Goal: Task Accomplishment & Management: Use online tool/utility

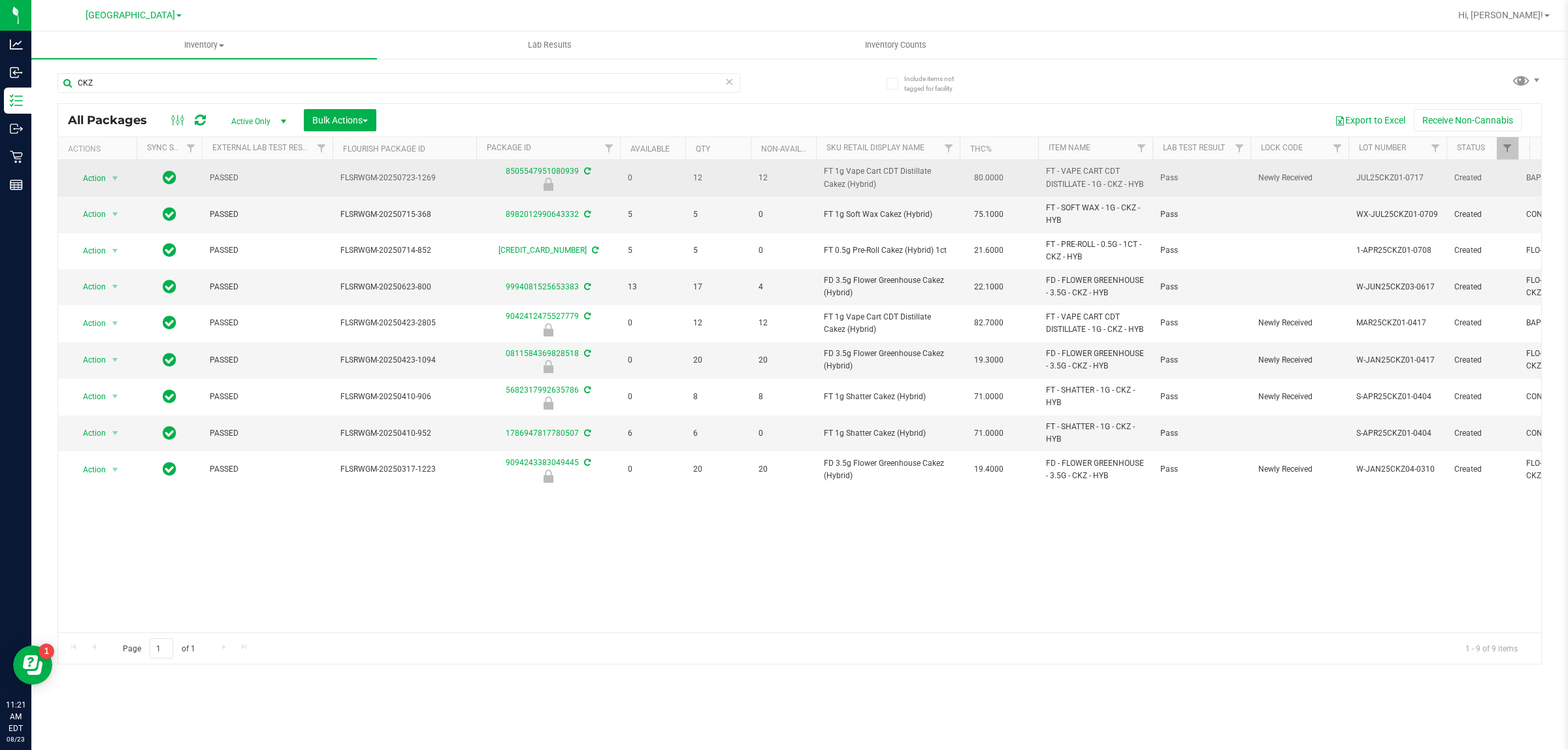
click at [879, 175] on span "FT 1g Vape Cart CDT Distillate Cakez (Hybrid)" at bounding box center [887, 178] width 128 height 25
copy td "FT 1g Vape Cart CDT Distillate Cakez (Hybrid)"
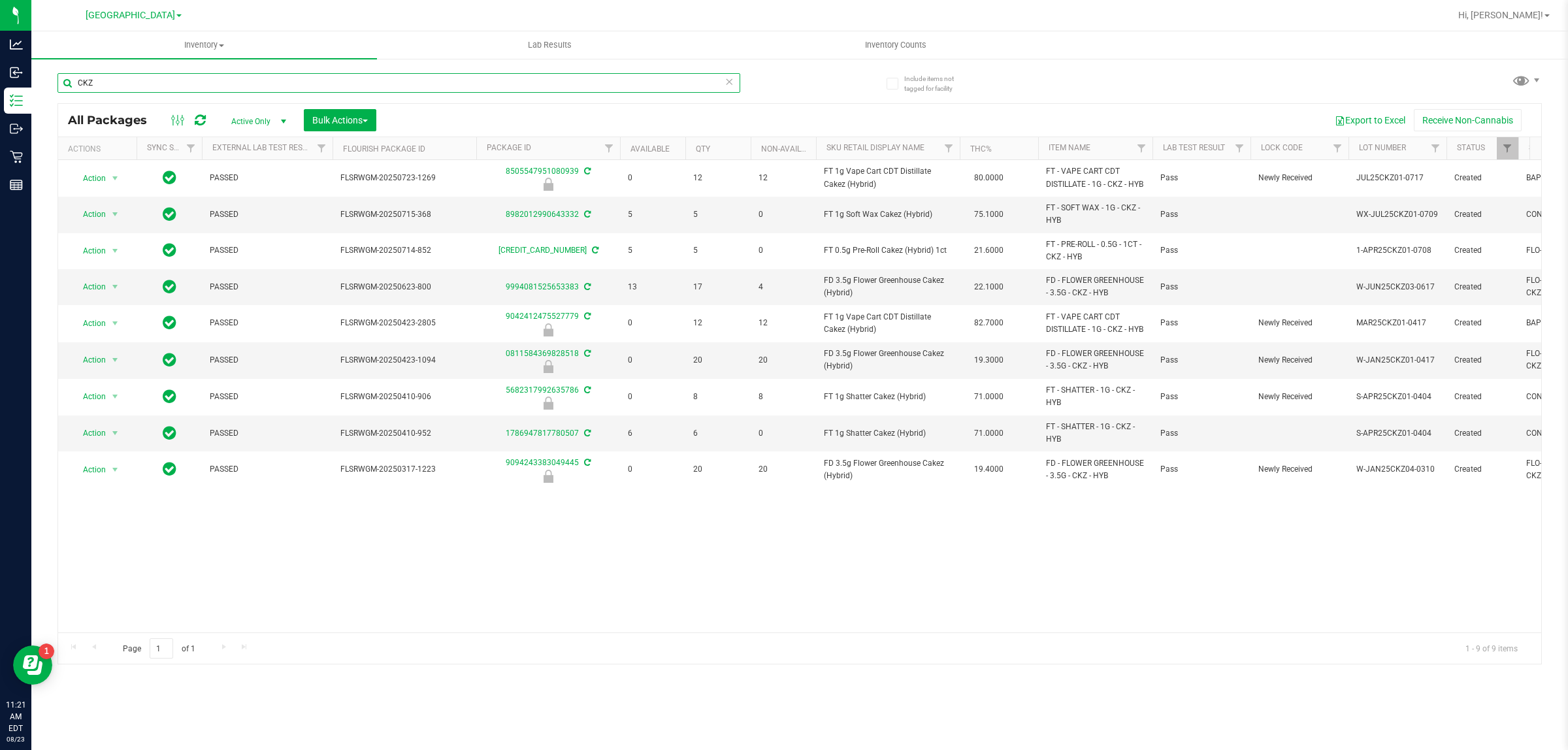
click at [364, 88] on input "CKZ" at bounding box center [398, 83] width 682 height 20
paste input "FT 1g Vape Cart CDT Distillate Cakez (Hybrid)"
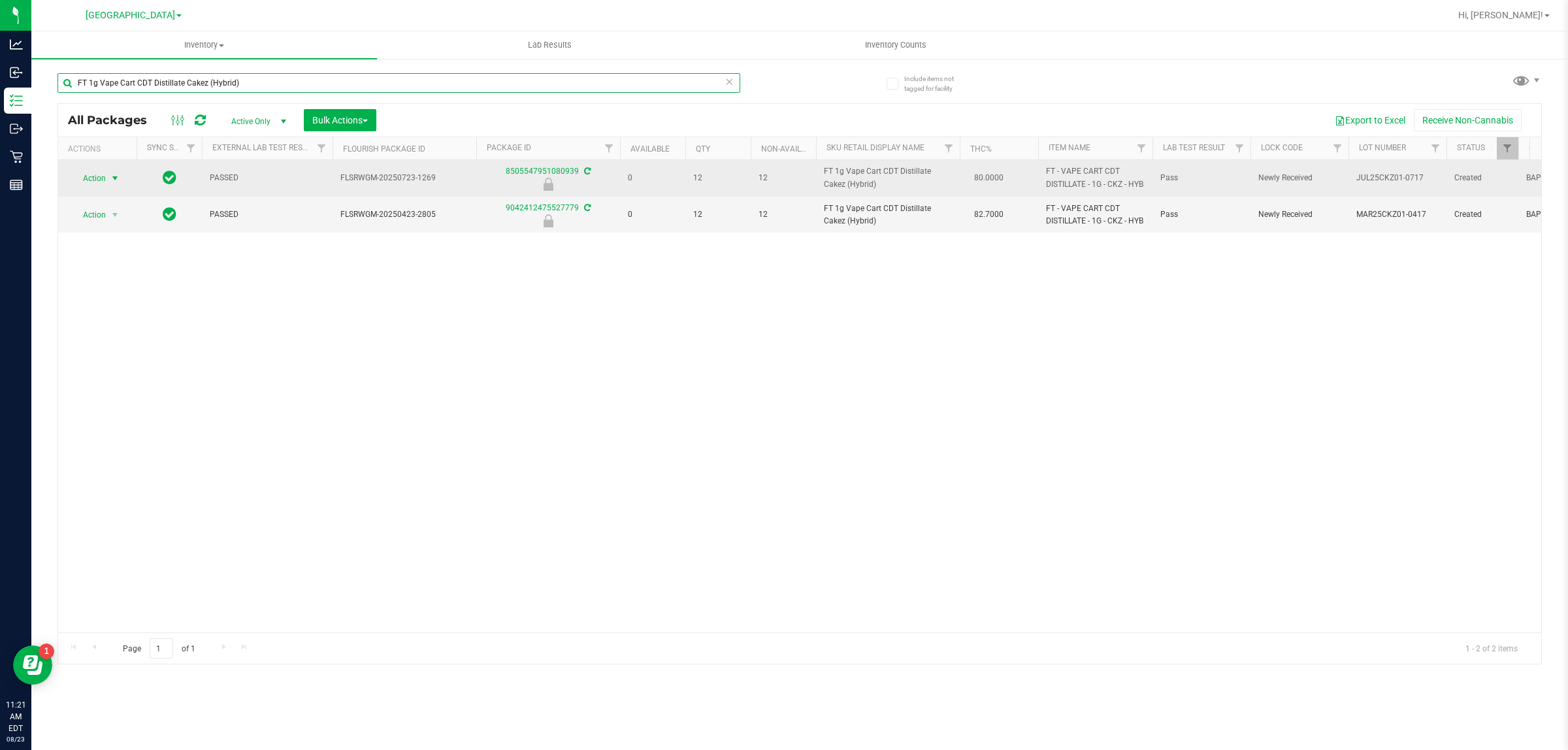
type input "FT 1g Vape Cart CDT Distillate Cakez (Hybrid)"
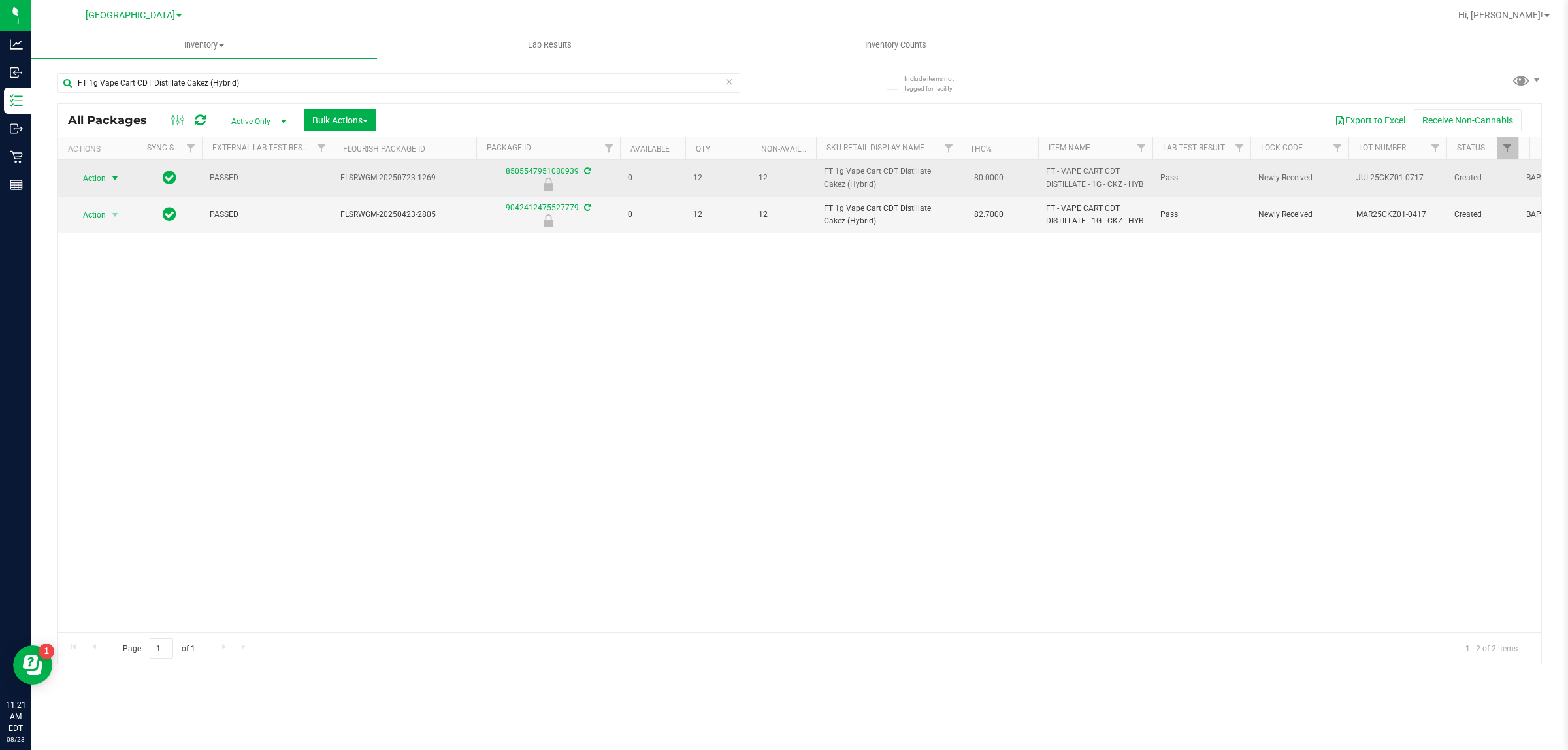
click at [109, 188] on span "select" at bounding box center [115, 178] width 17 height 18
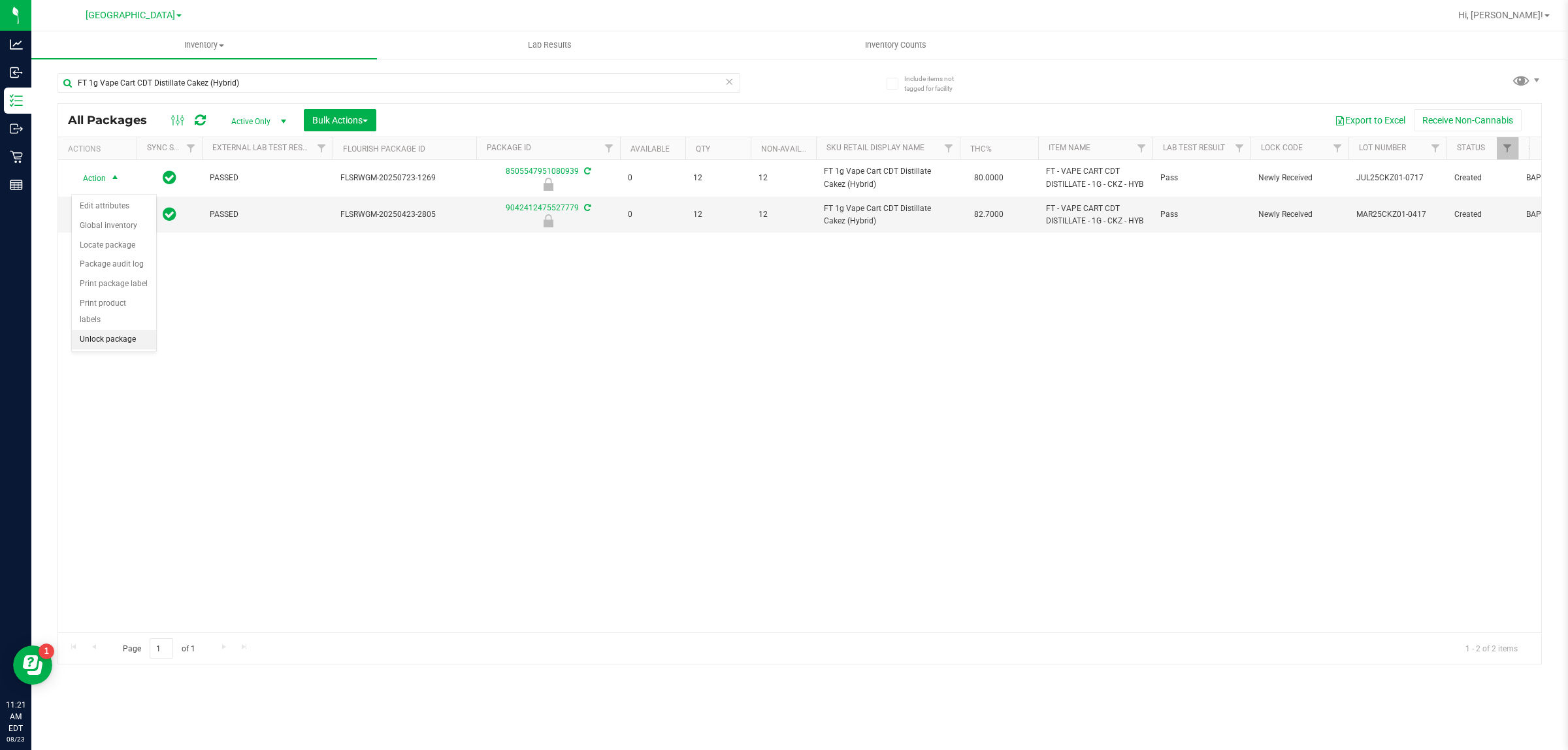
click at [109, 330] on li "Unlock package" at bounding box center [114, 340] width 84 height 20
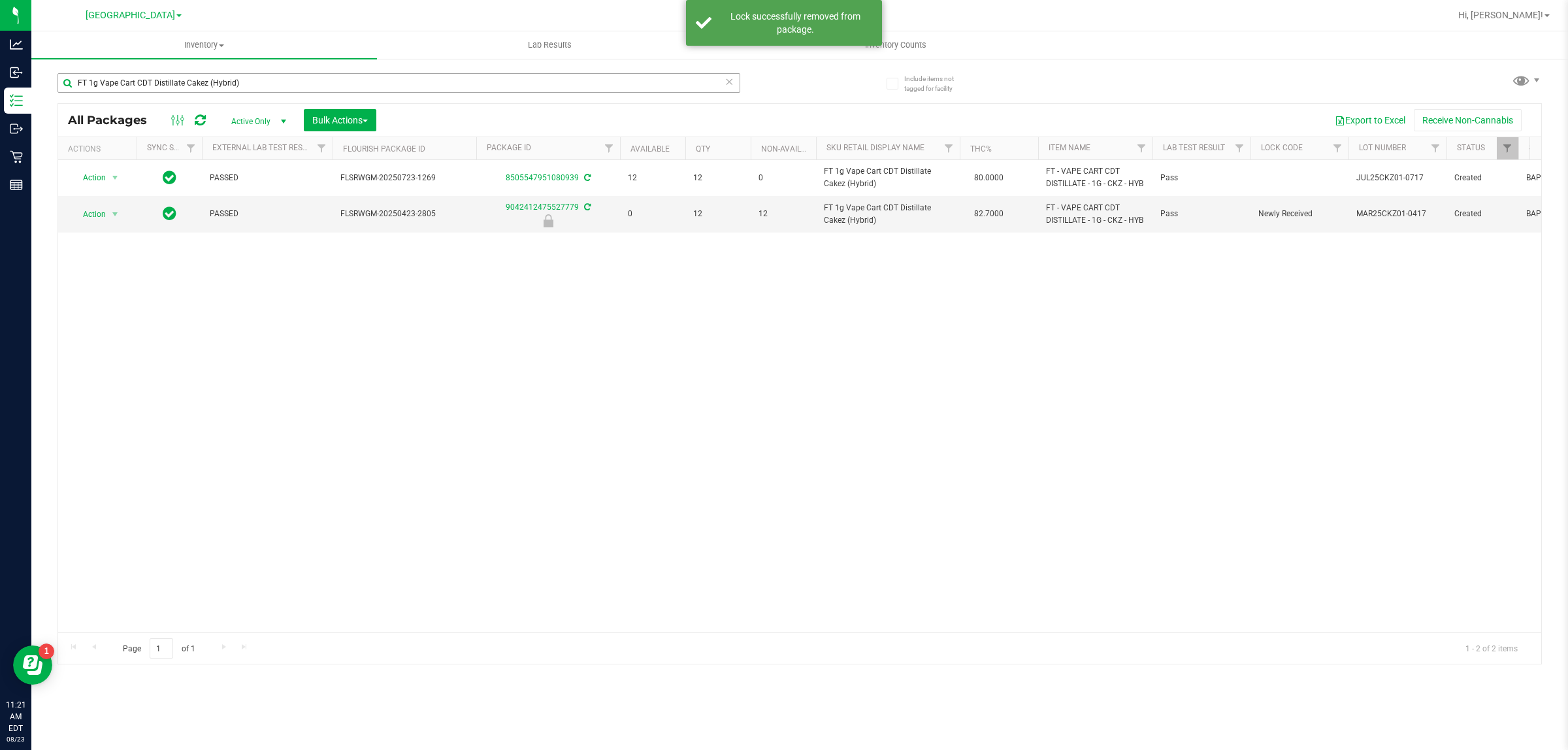
click at [353, 93] on div "FT 1g Vape Cart CDT Distillate Cakez (Hybrid)" at bounding box center [398, 88] width 682 height 30
click at [351, 87] on input "FT 1g Vape Cart CDT Distillate Cakez (Hybrid)" at bounding box center [398, 83] width 682 height 20
click at [351, 86] on input "FT 1g Vape Cart CDT Distillate Cakez (Hybrid)" at bounding box center [398, 83] width 682 height 20
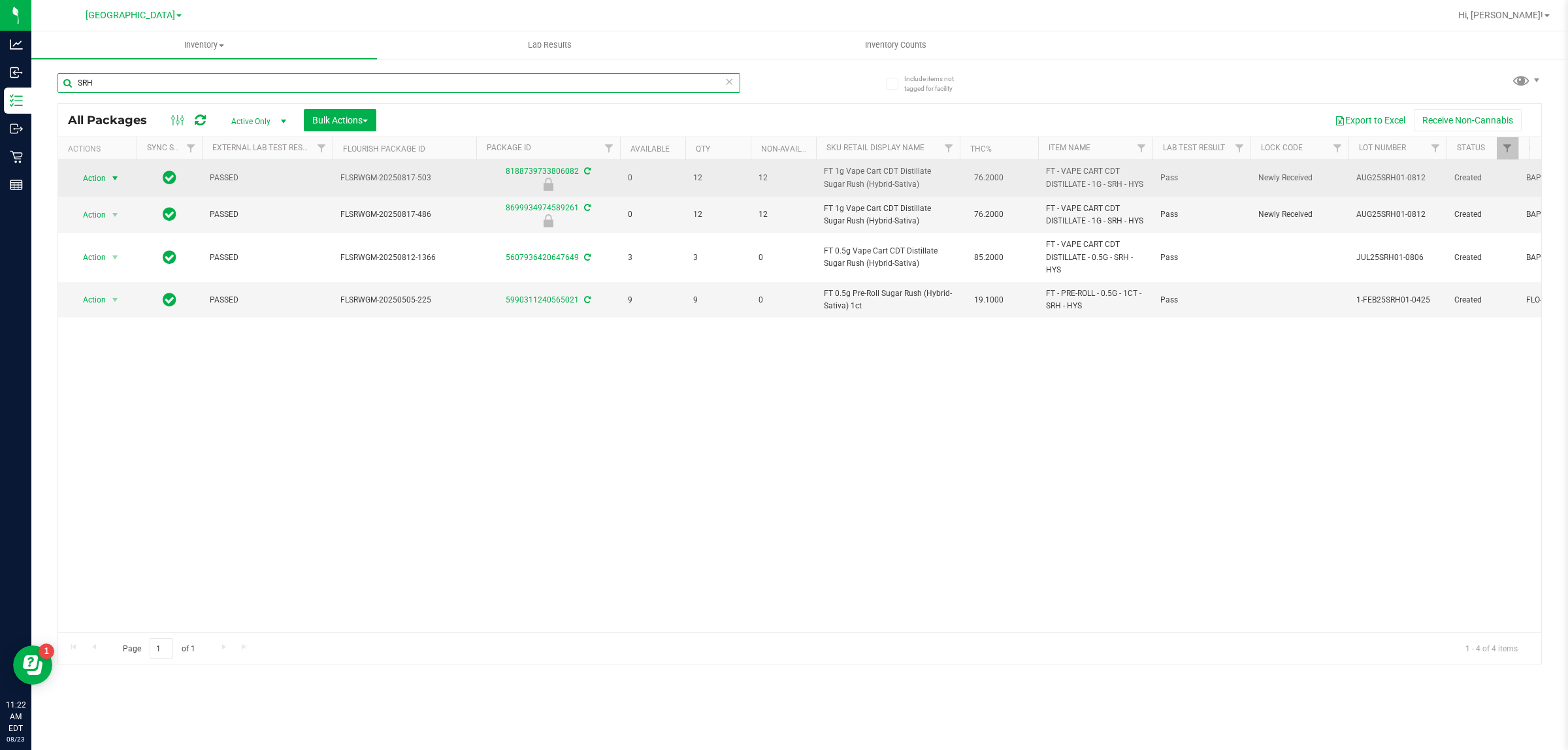
type input "SRH"
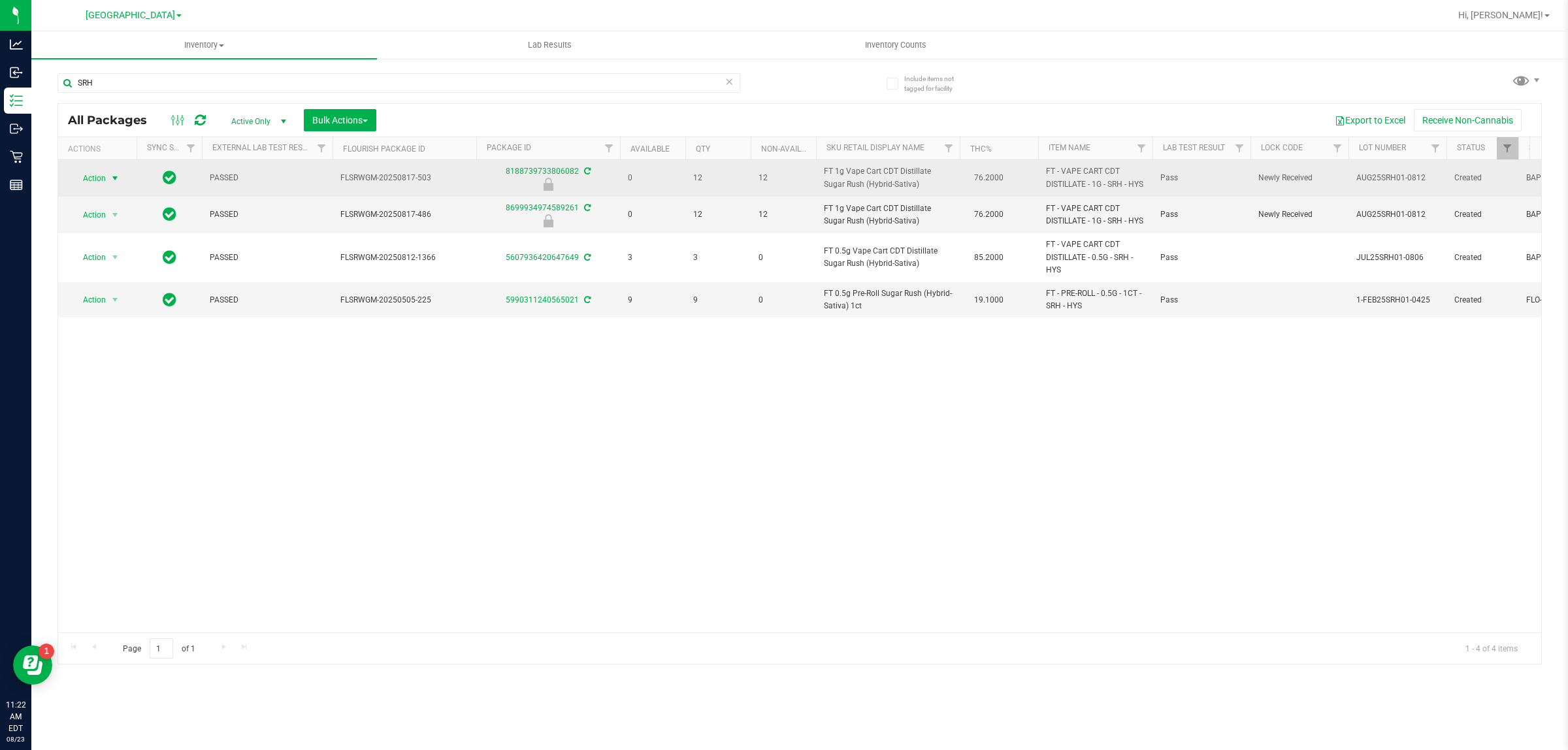
click at [110, 181] on span "select" at bounding box center [115, 178] width 11 height 11
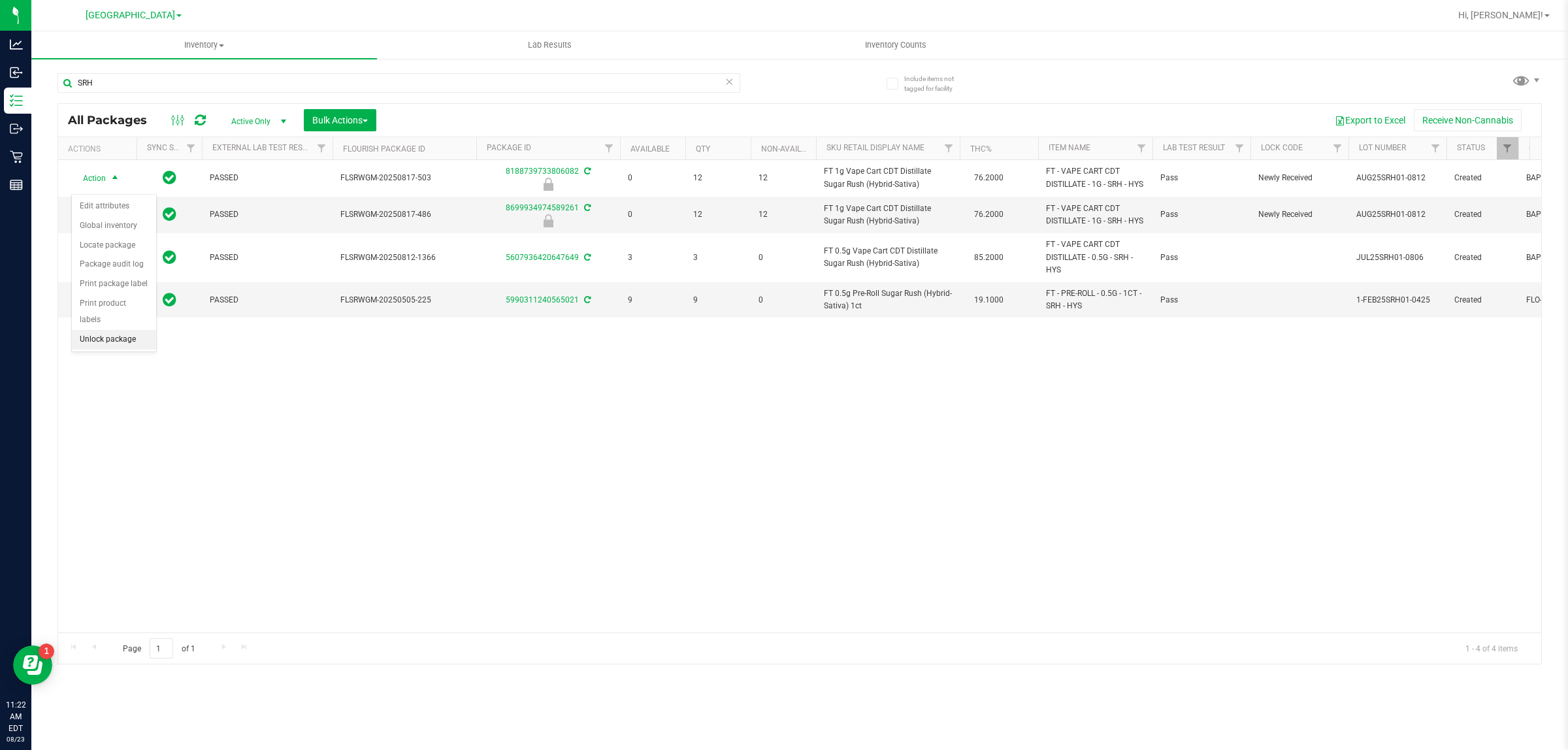
click at [109, 330] on li "Unlock package" at bounding box center [114, 340] width 84 height 20
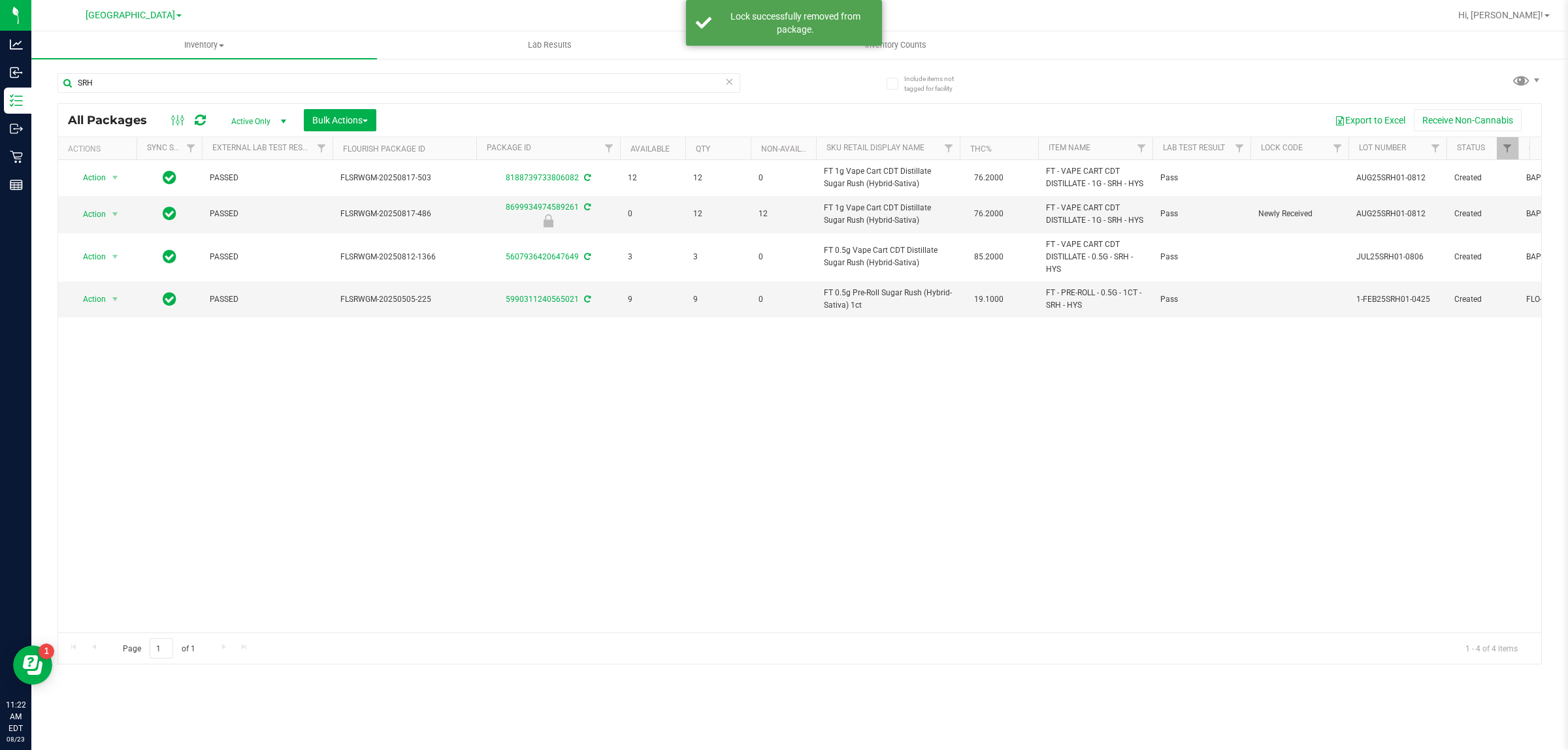
click at [291, 96] on div "SRH" at bounding box center [398, 88] width 682 height 30
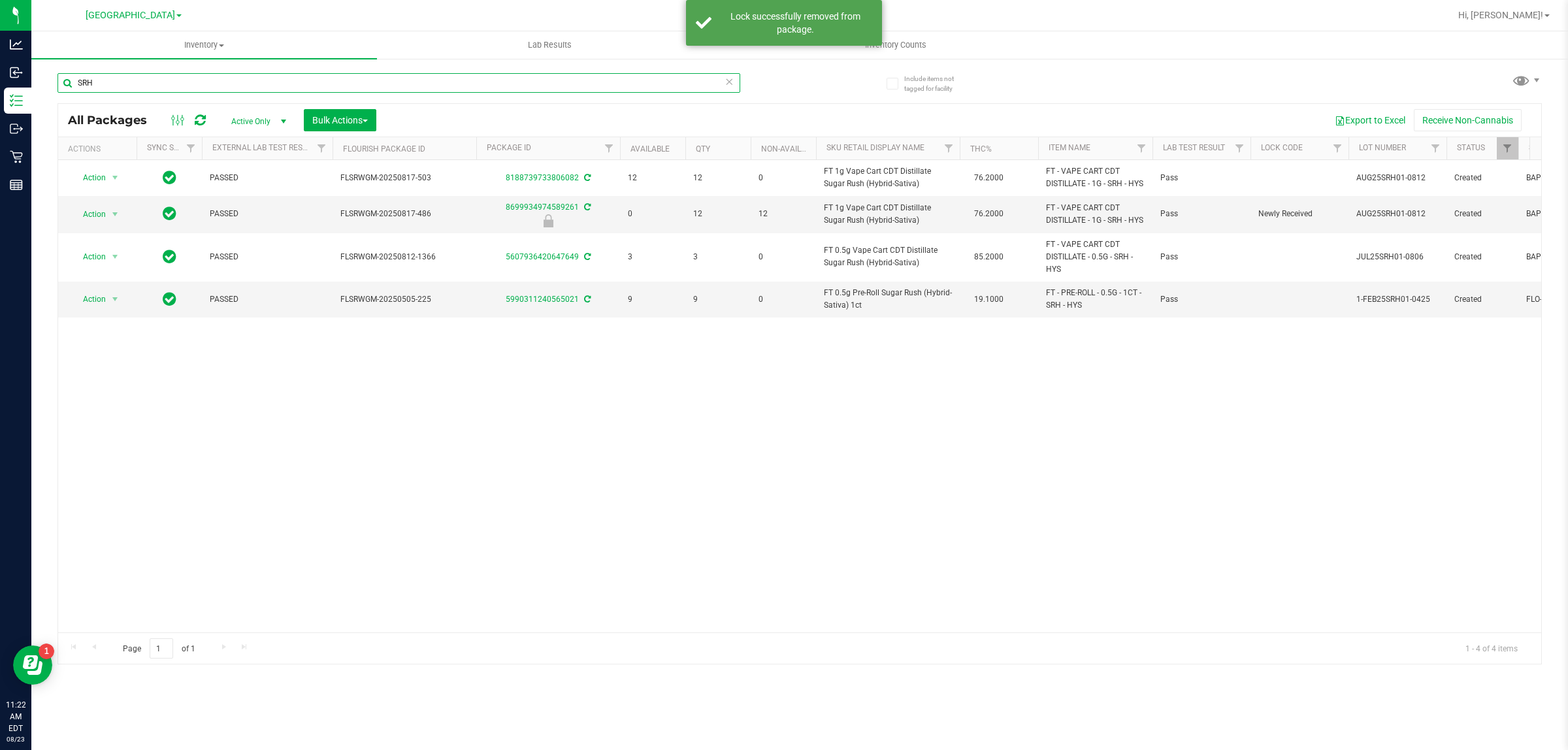
click at [289, 90] on input "SRH" at bounding box center [398, 83] width 682 height 20
click at [288, 90] on input "SRH" at bounding box center [398, 83] width 682 height 20
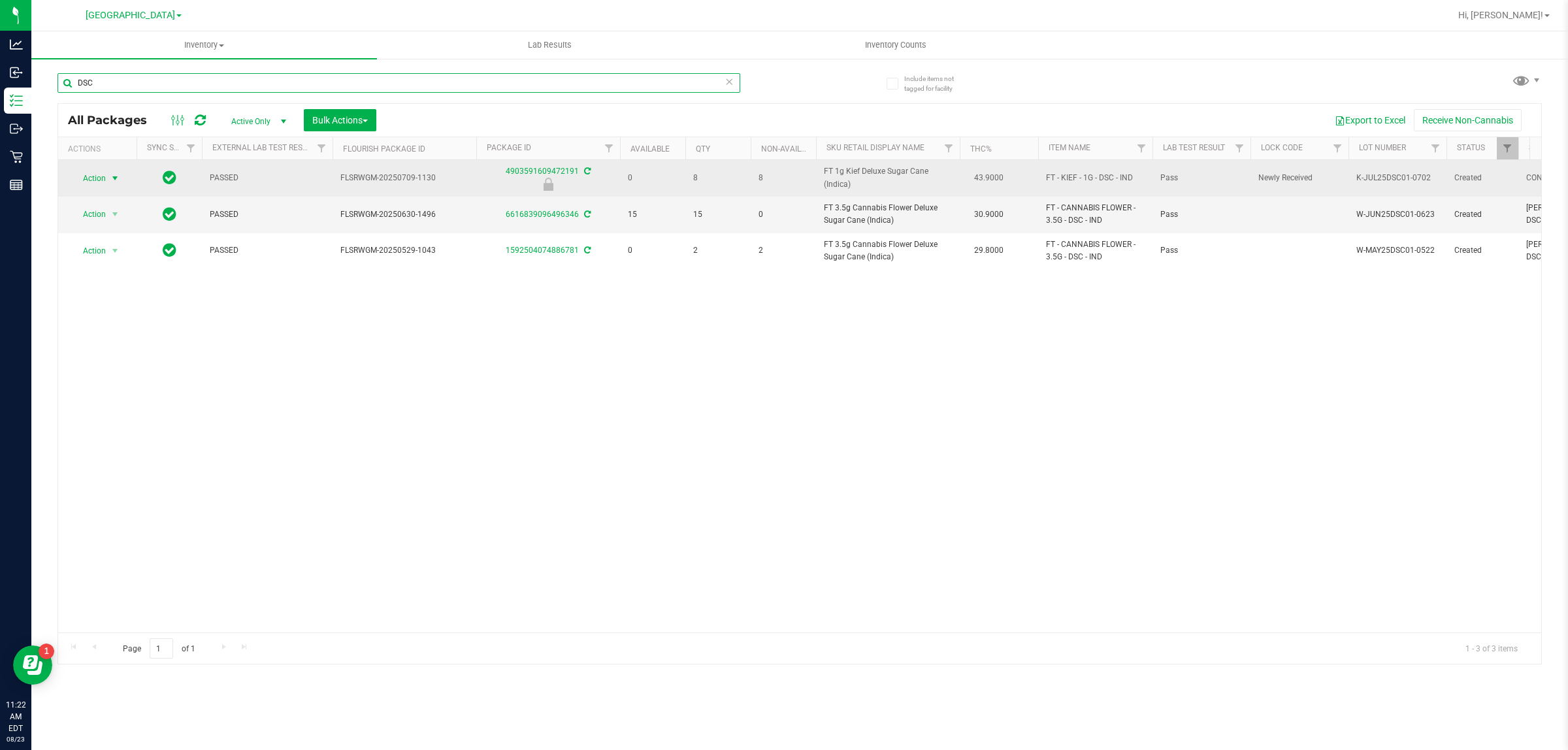
type input "DSC"
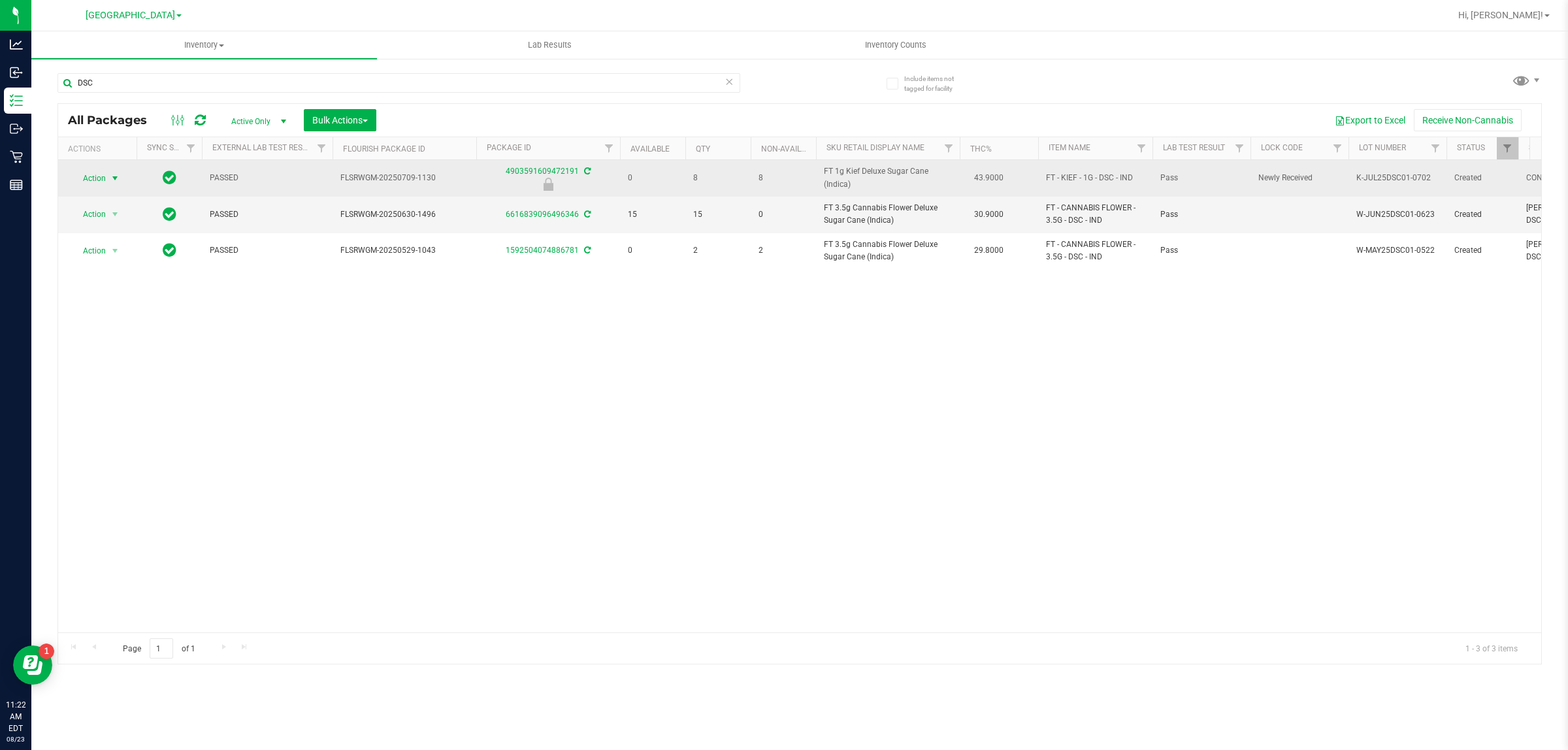
click at [111, 176] on span "select" at bounding box center [115, 178] width 11 height 11
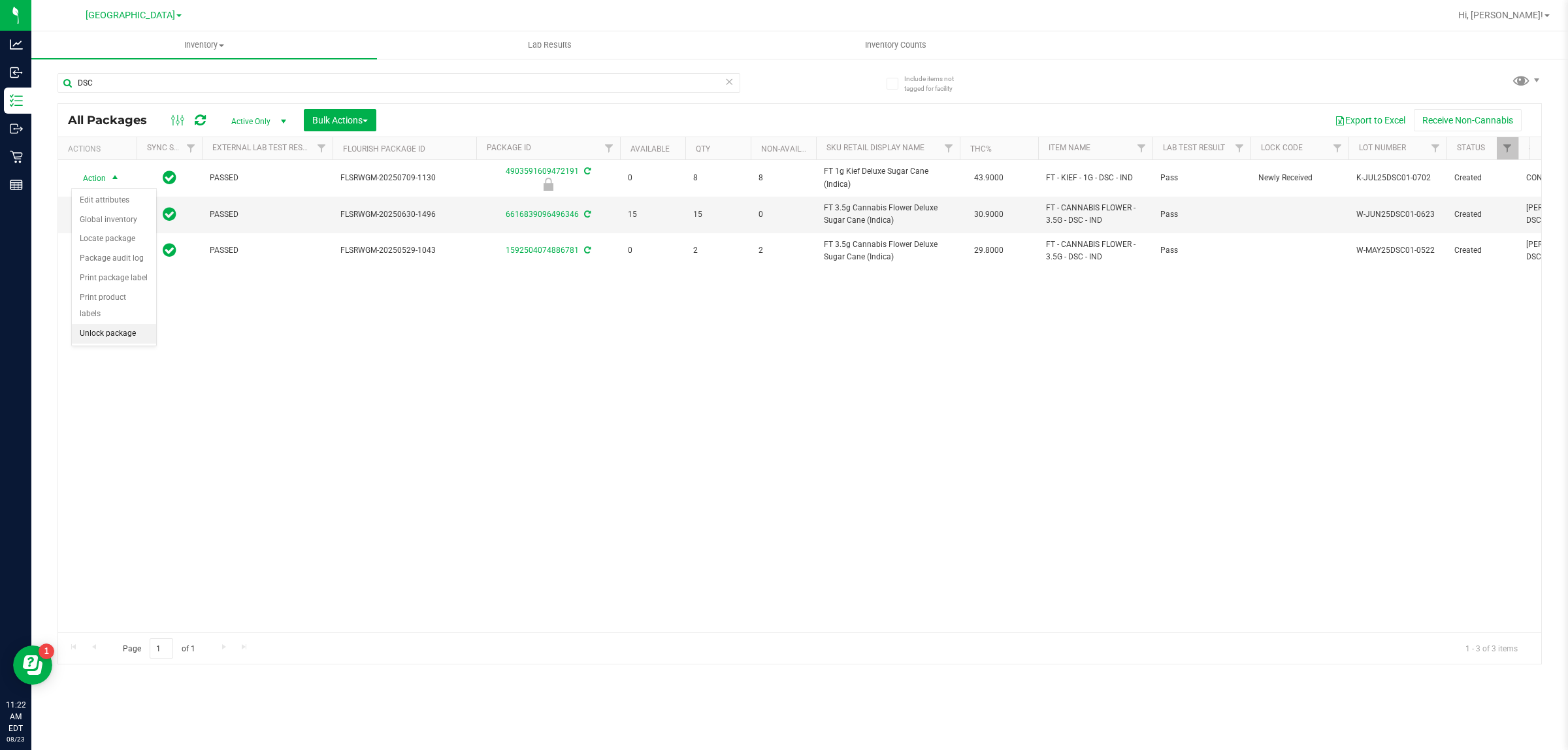
click at [105, 324] on li "Unlock package" at bounding box center [114, 334] width 84 height 20
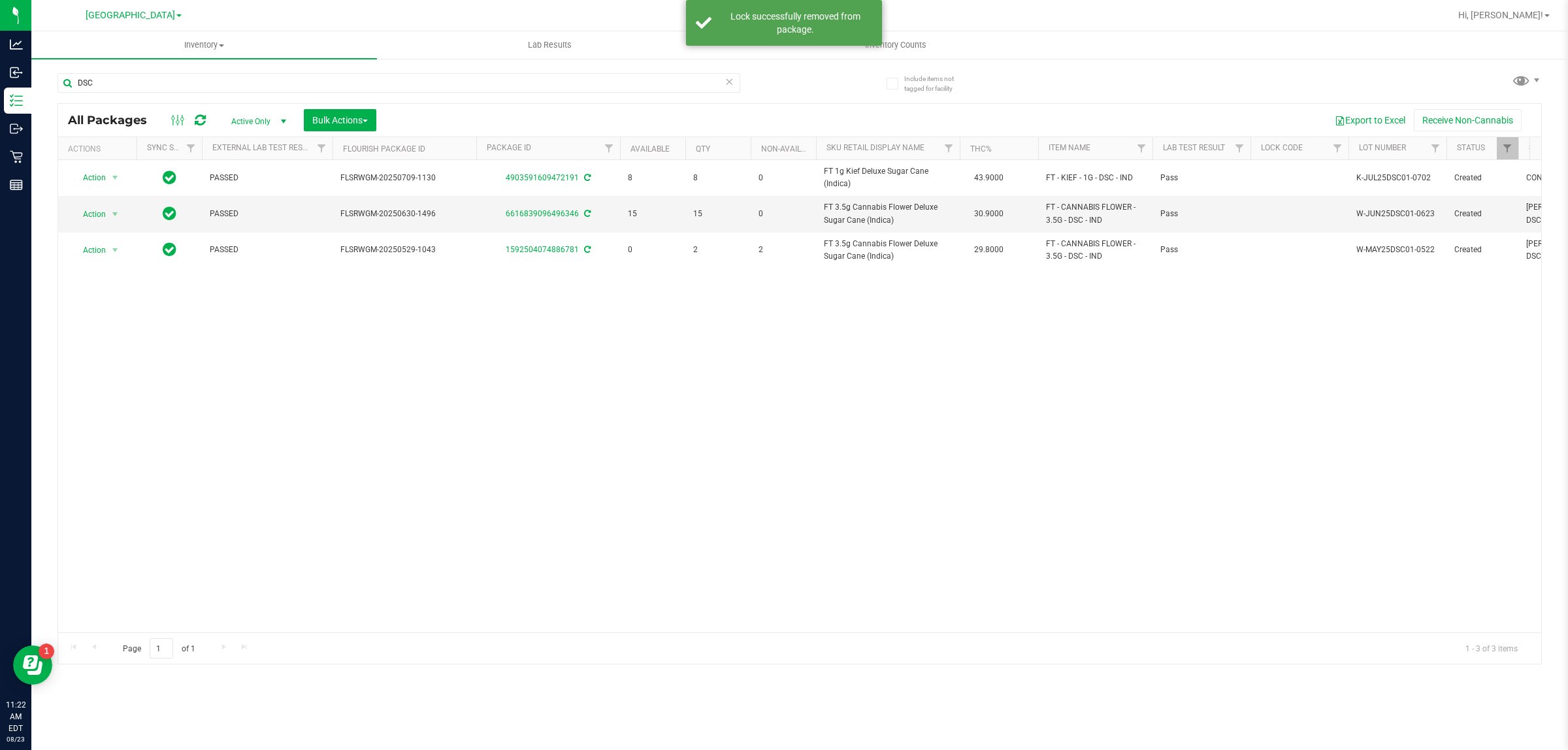
click at [260, 59] on div "Include items not tagged for facility DSC All Packages Active Only Active Only …" at bounding box center [799, 257] width 1536 height 399
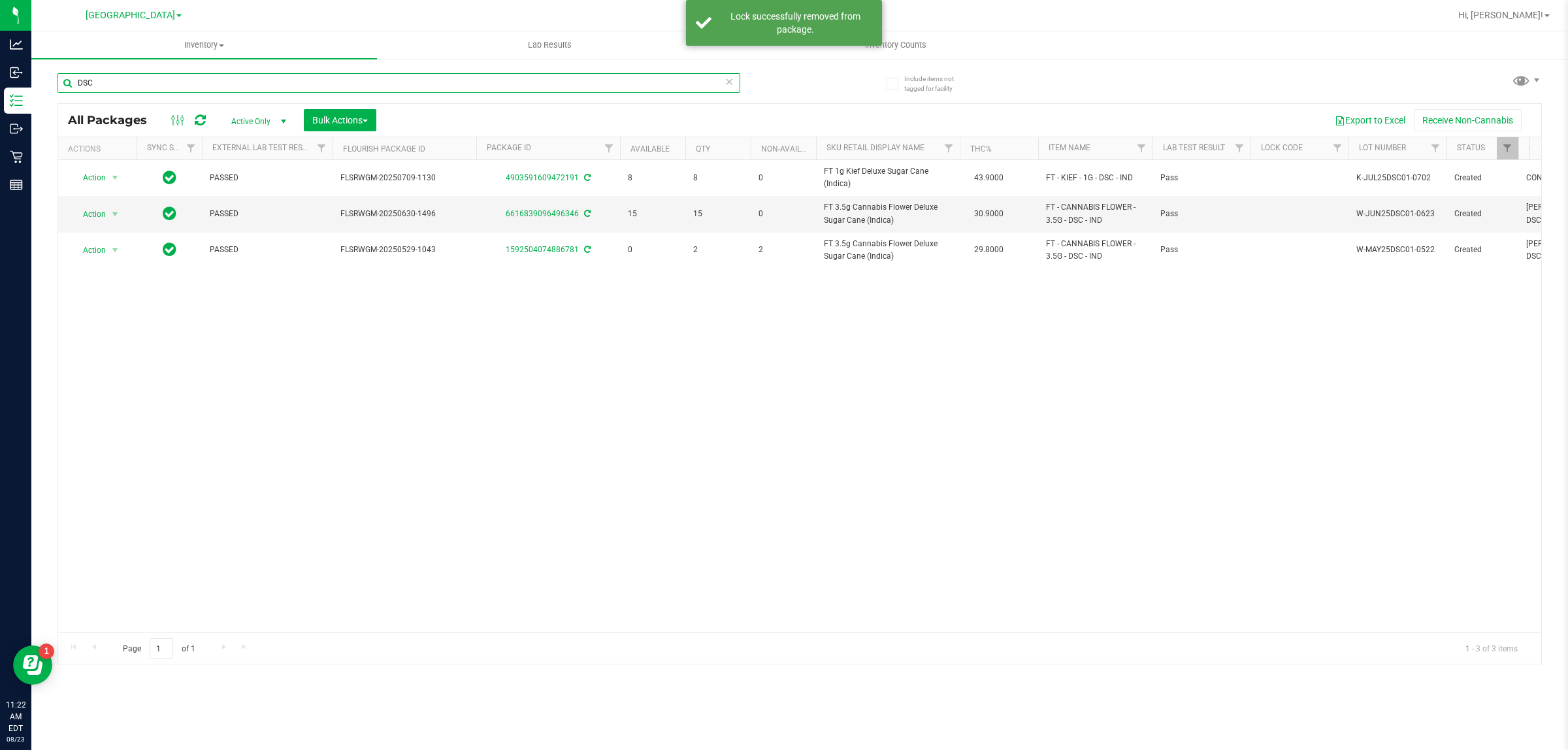
click at [251, 82] on input "DSC" at bounding box center [398, 83] width 682 height 20
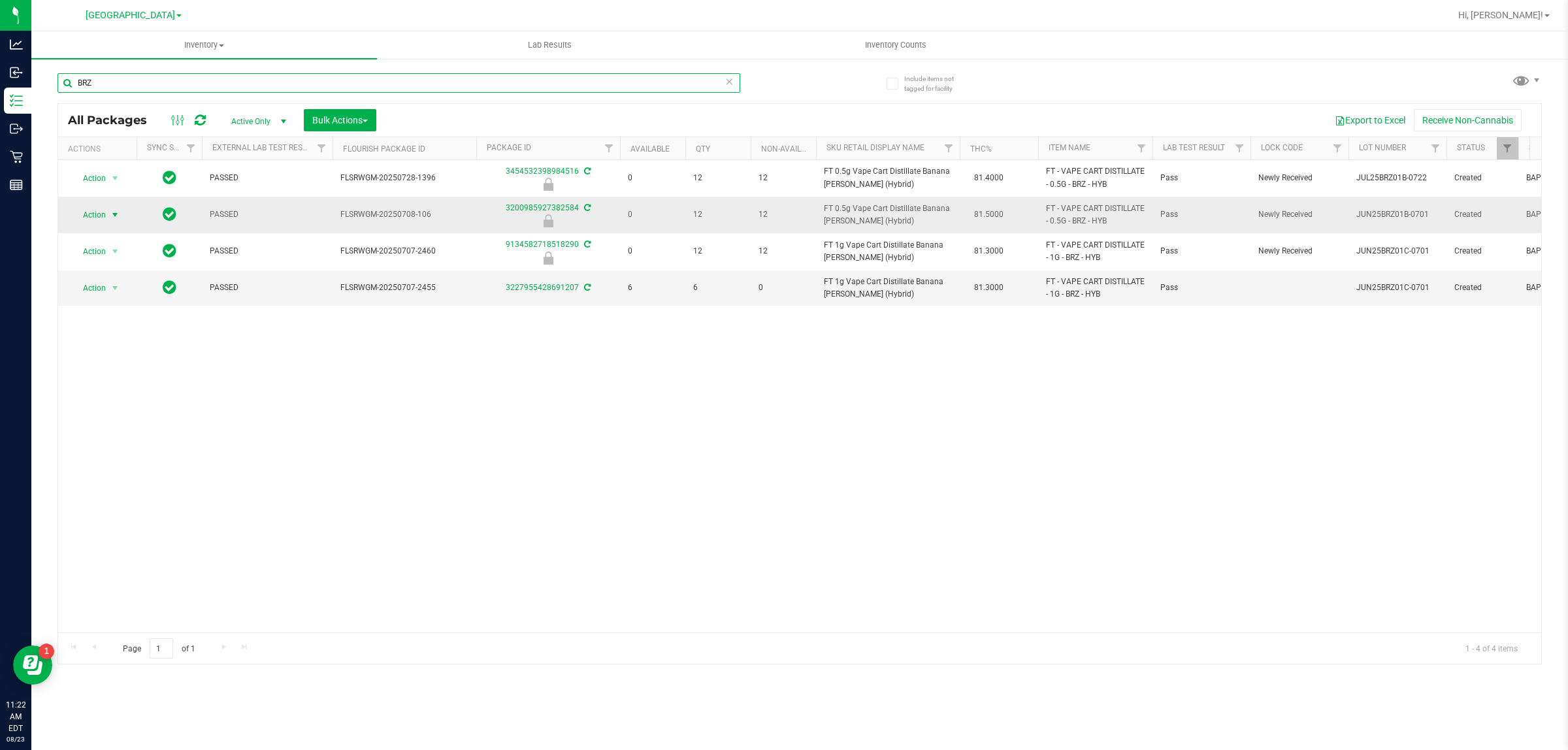
type input "BRZ"
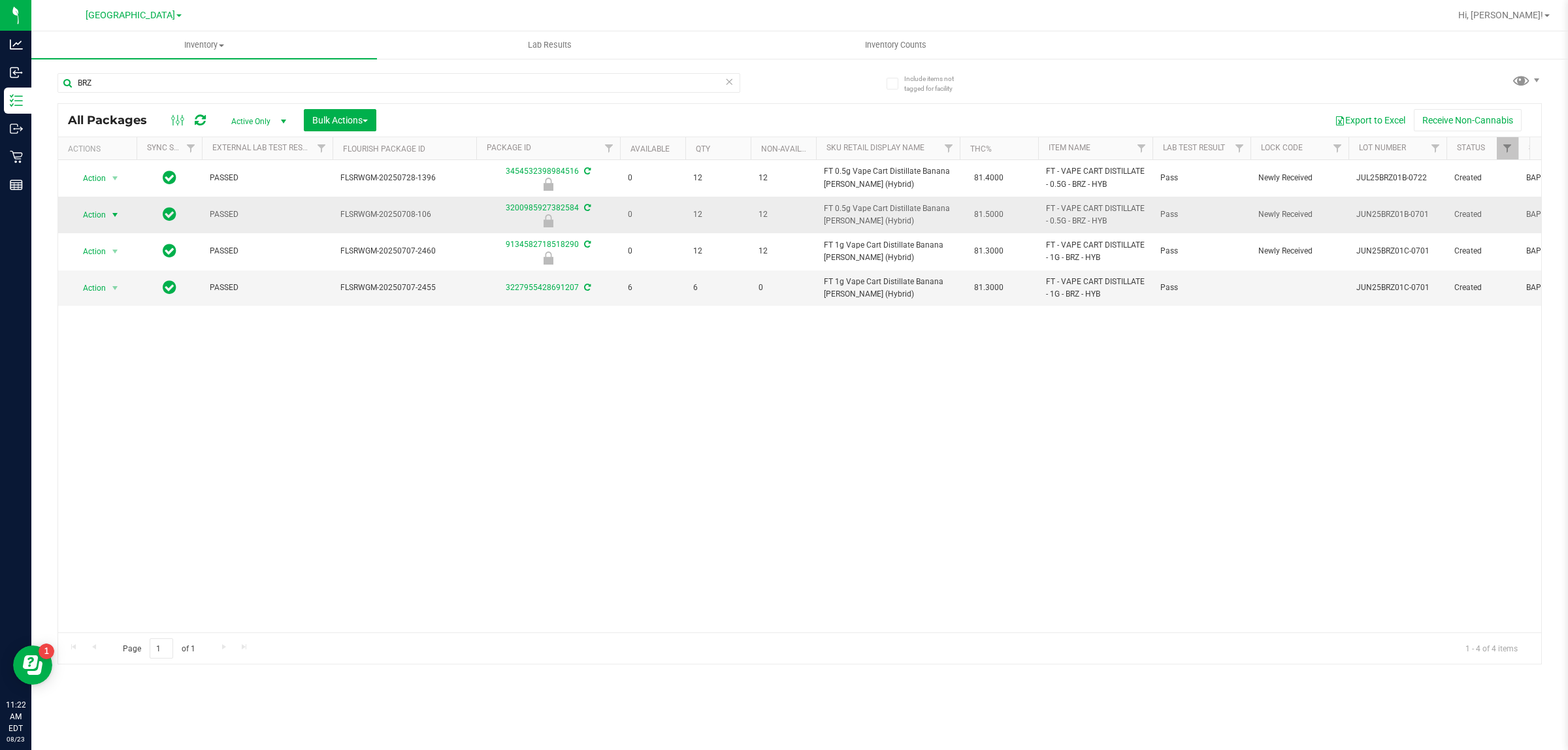
click at [116, 214] on span "select" at bounding box center [115, 215] width 11 height 11
click at [96, 361] on li "Unlock package" at bounding box center [114, 370] width 84 height 20
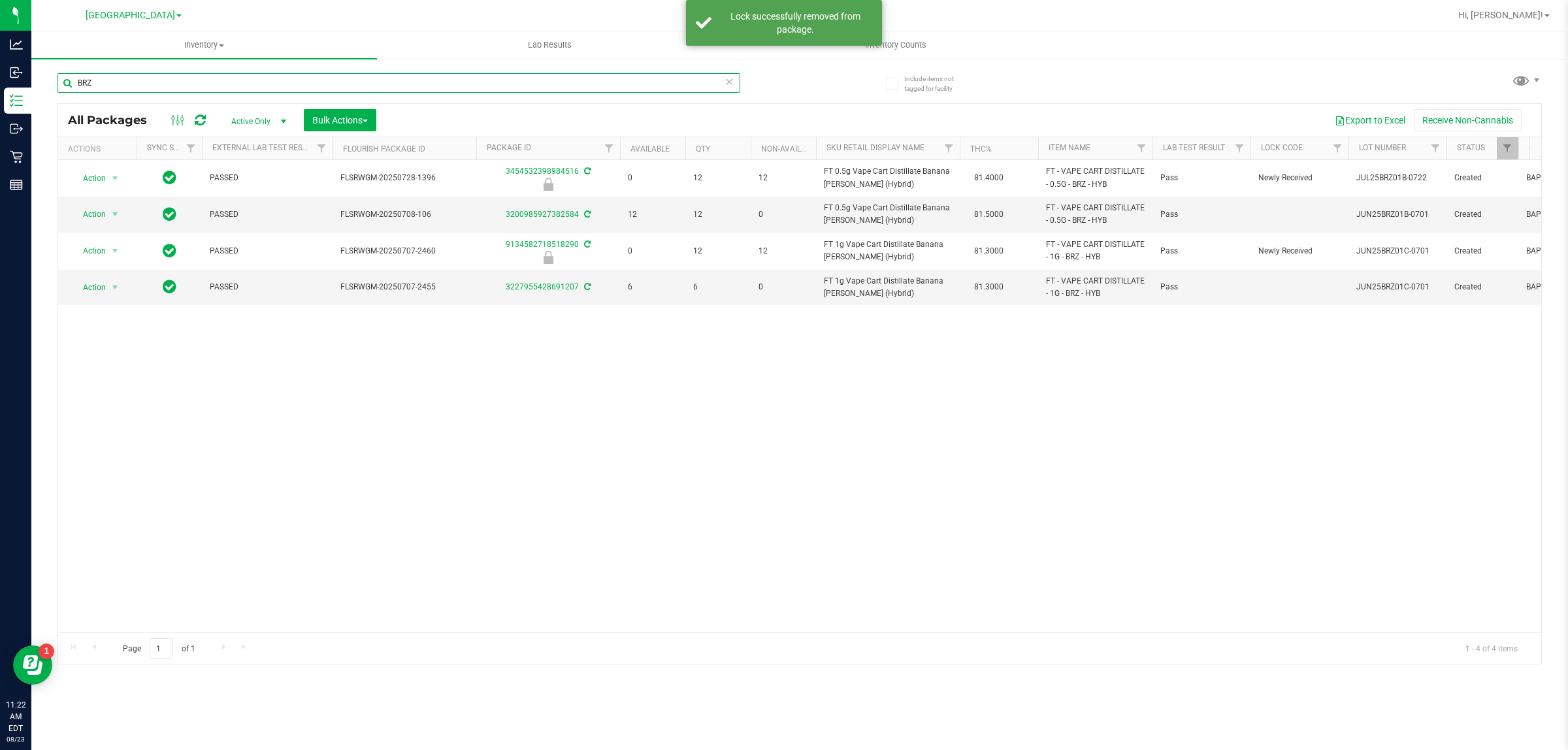
click at [211, 86] on input "BRZ" at bounding box center [398, 83] width 682 height 20
click at [209, 87] on input "BRZ" at bounding box center [398, 83] width 682 height 20
type input "B"
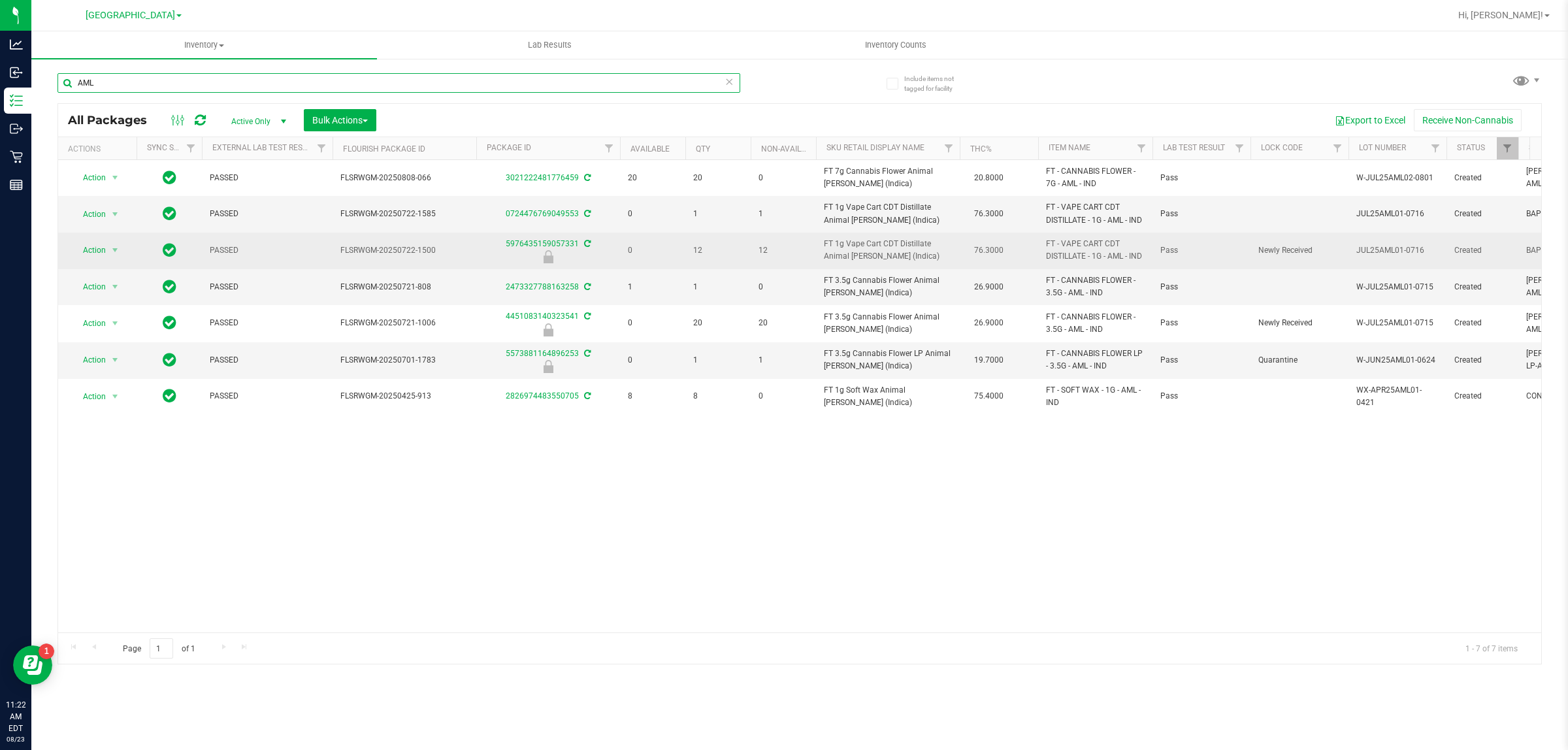
type input "AML"
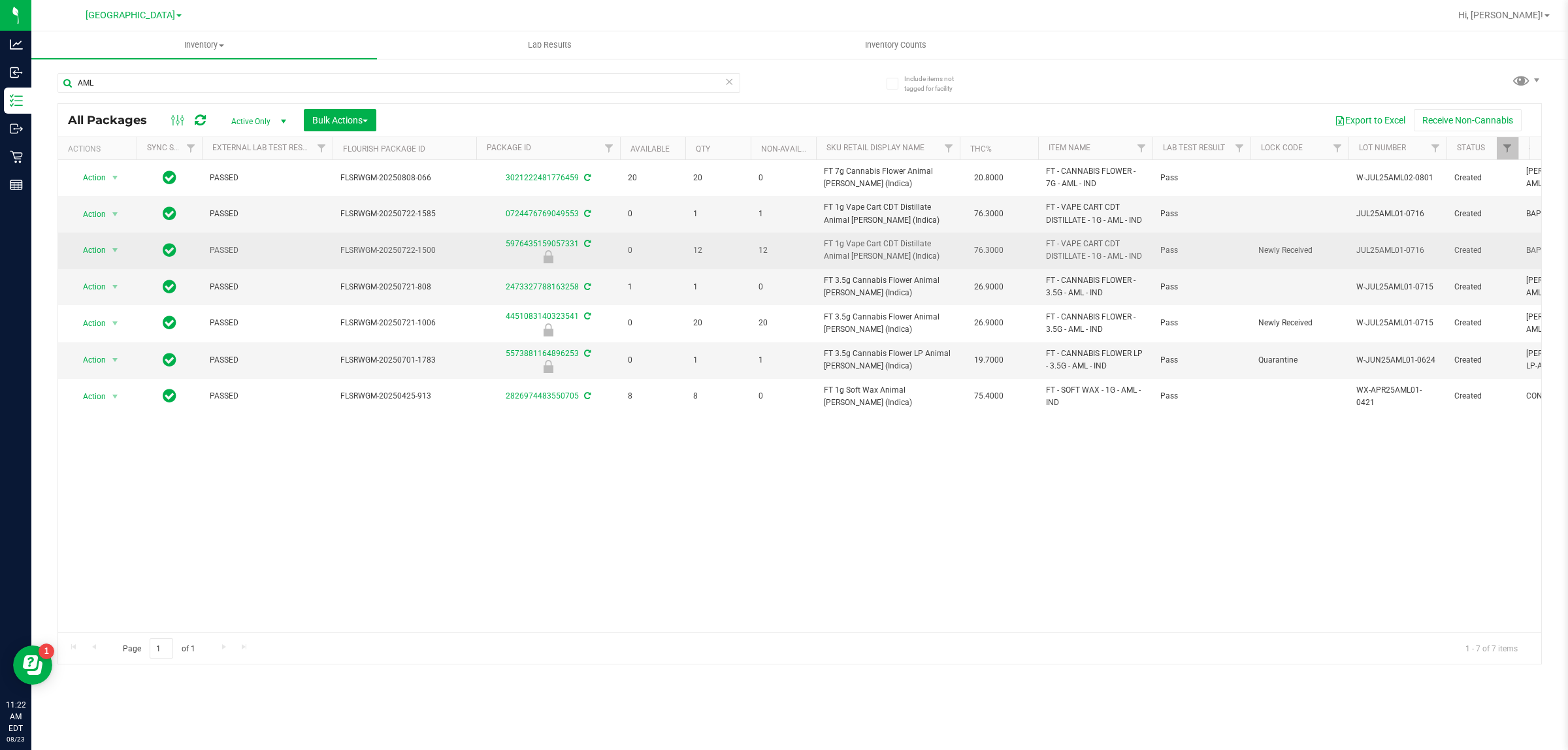
click at [123, 250] on span "select" at bounding box center [115, 251] width 17 height 18
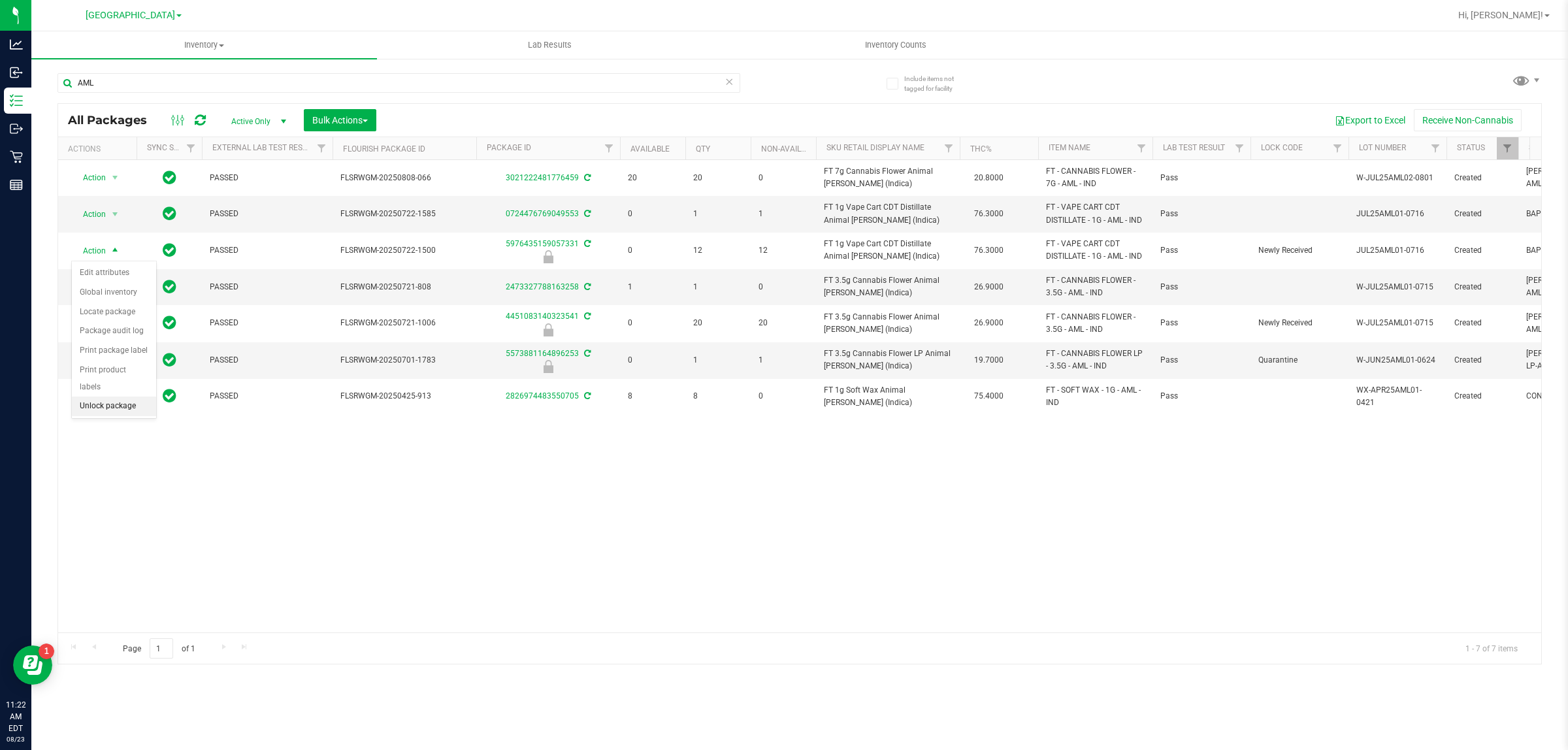
click at [109, 396] on li "Unlock package" at bounding box center [114, 406] width 84 height 20
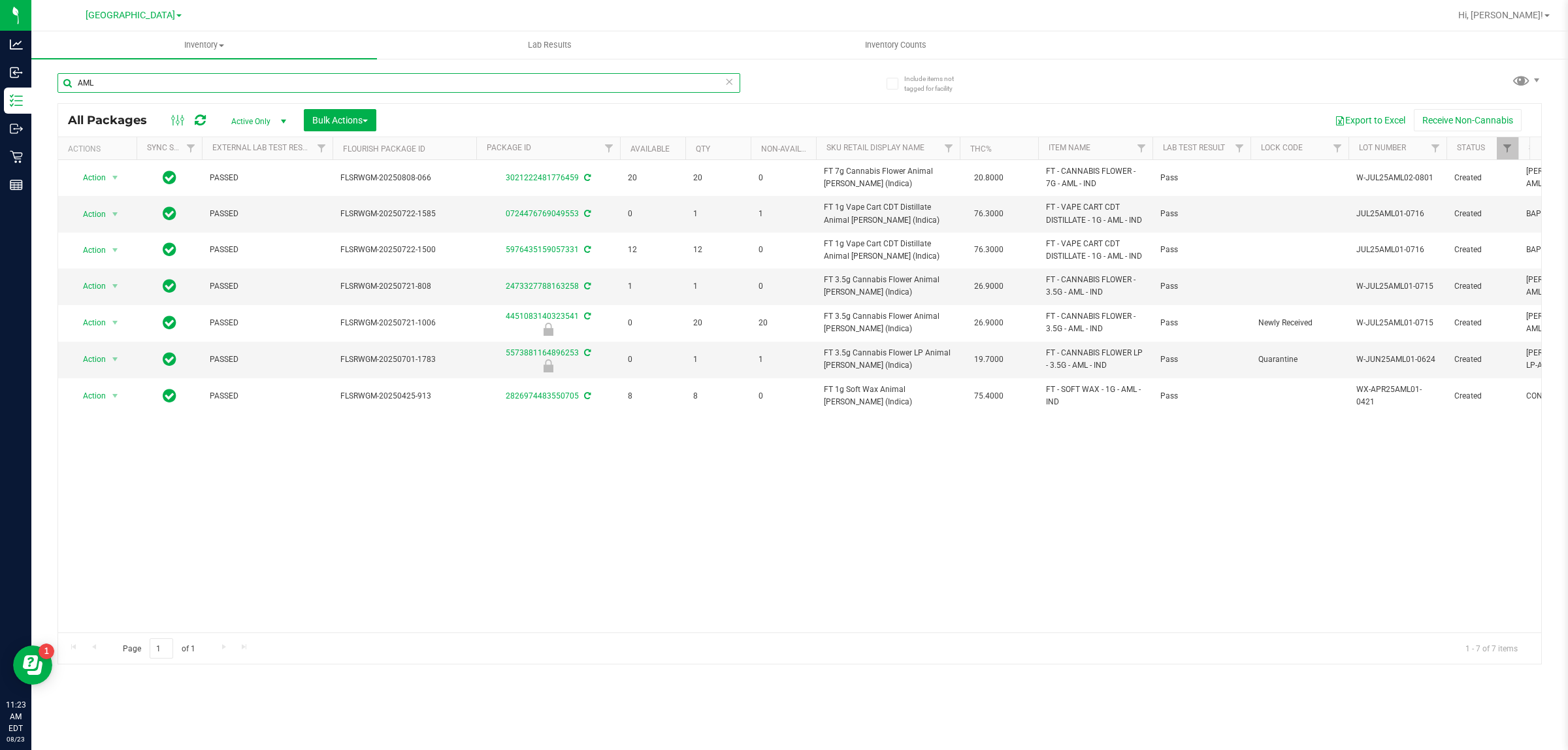
click at [556, 74] on input "AML" at bounding box center [398, 83] width 682 height 20
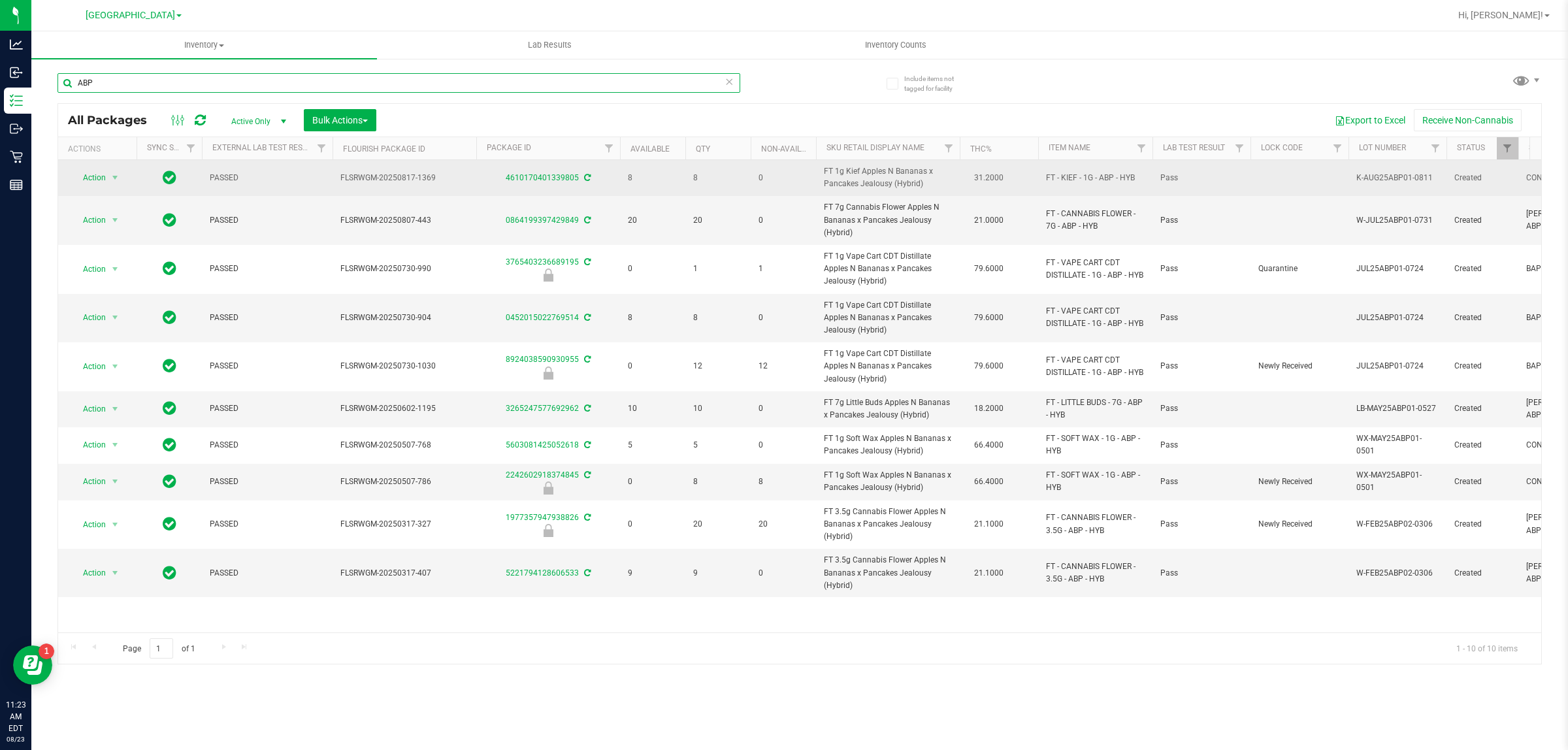
type input "ABP"
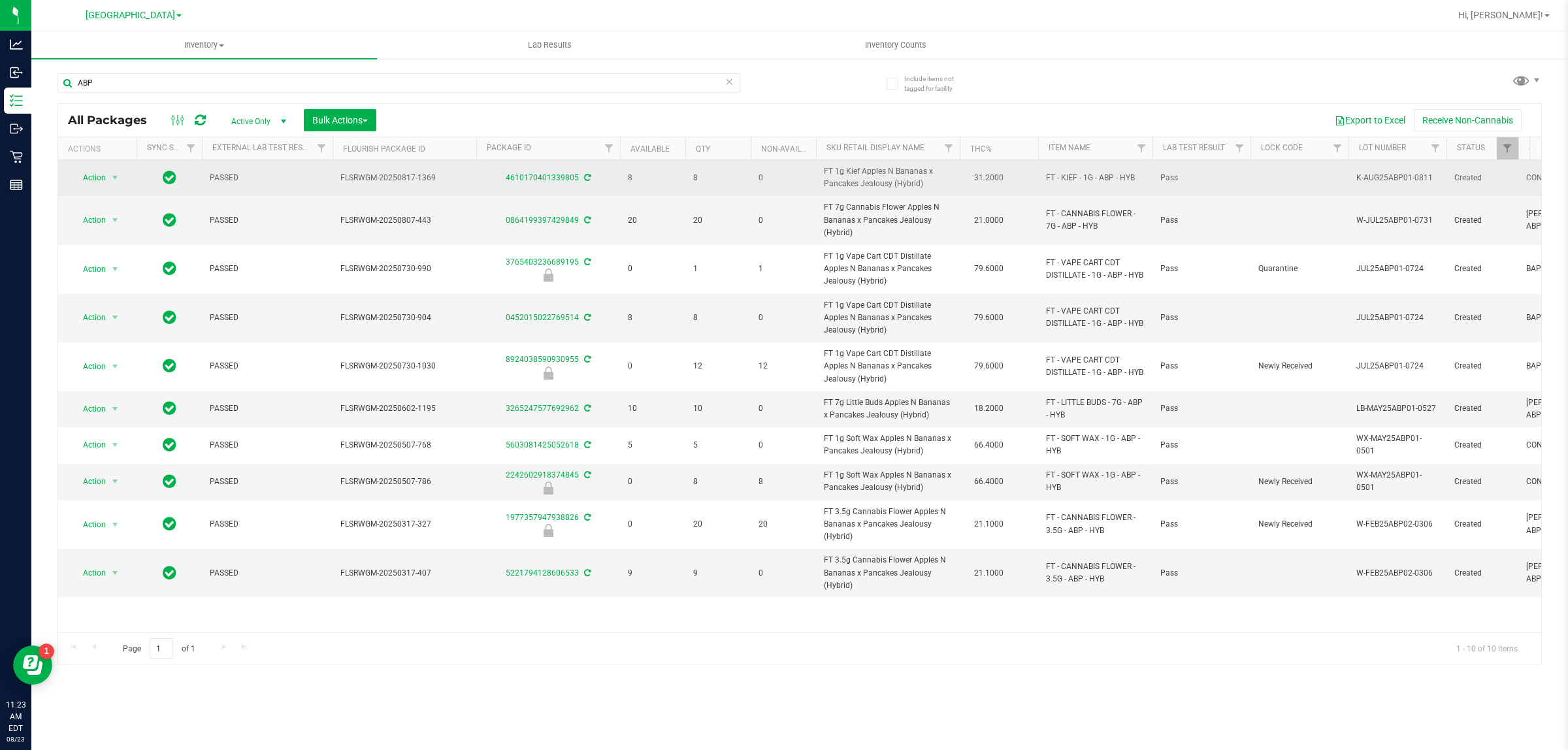
click at [882, 174] on span "FT 1g Kief Apples N Bananas x Pancakes Jealousy (Hybrid)" at bounding box center [887, 178] width 128 height 25
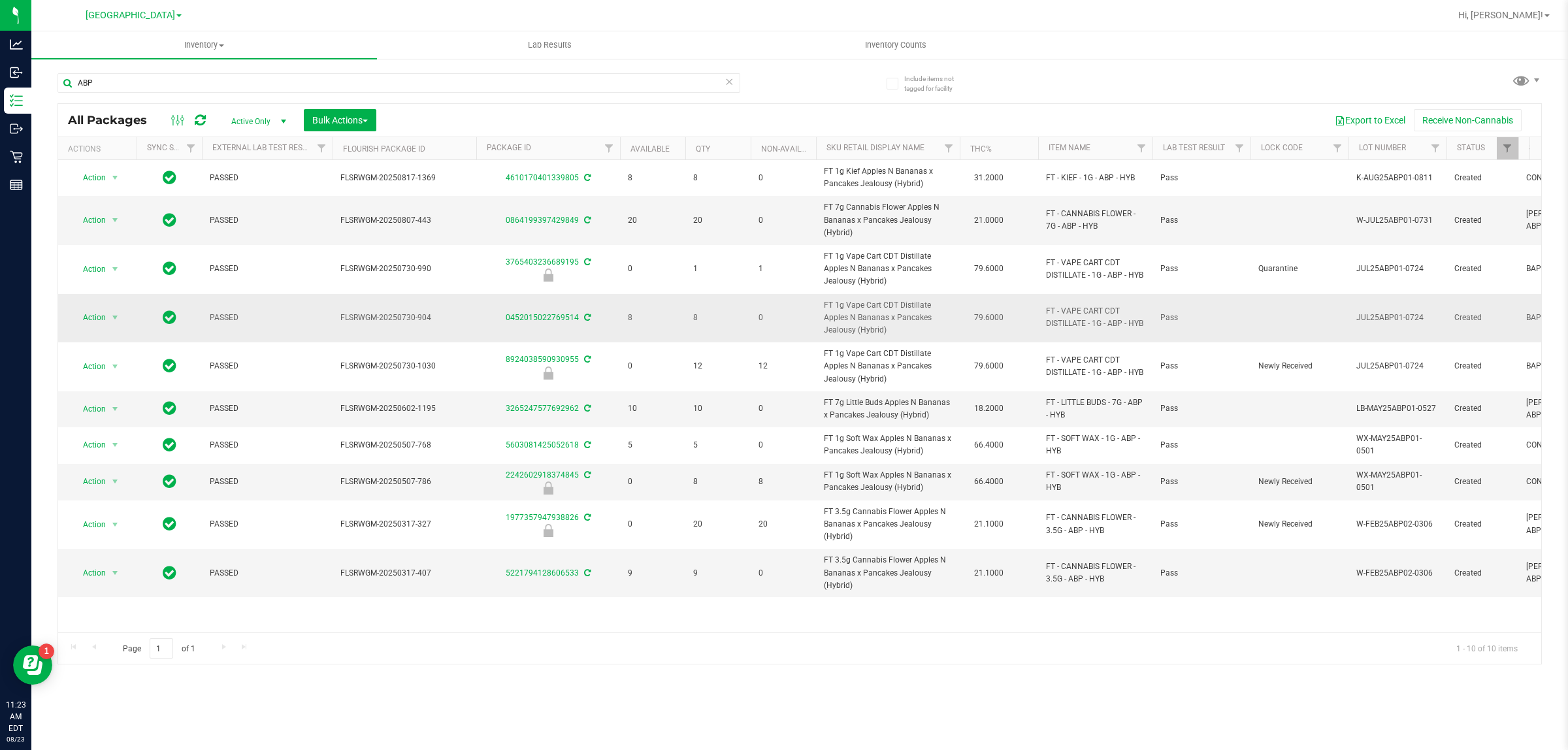
click at [850, 324] on span "FT 1g Vape Cart CDT Distillate Apples N Bananas x Pancakes Jealousy (Hybrid)" at bounding box center [887, 318] width 128 height 38
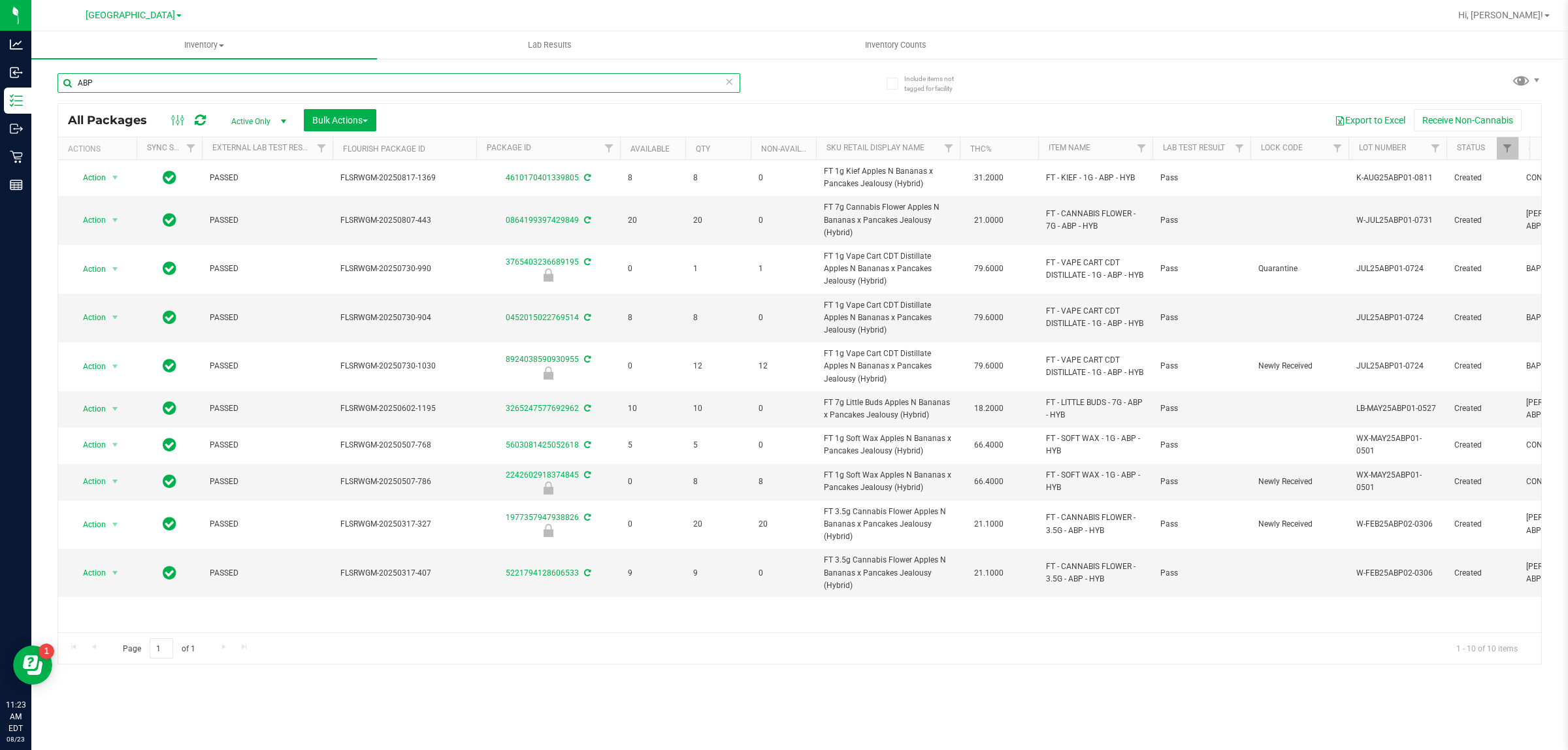
click at [527, 84] on input "ABP" at bounding box center [398, 83] width 682 height 20
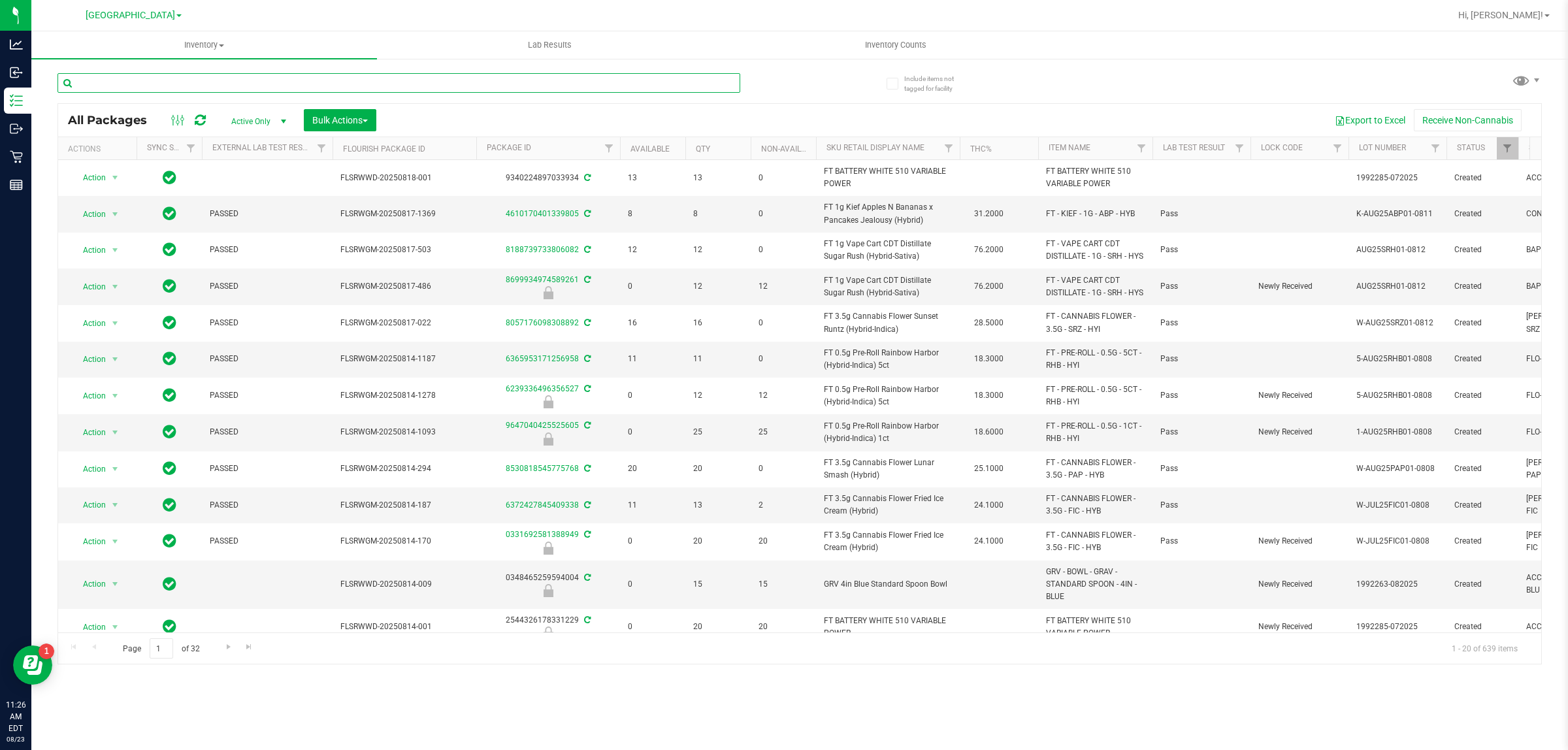
click at [569, 87] on input "text" at bounding box center [398, 83] width 682 height 20
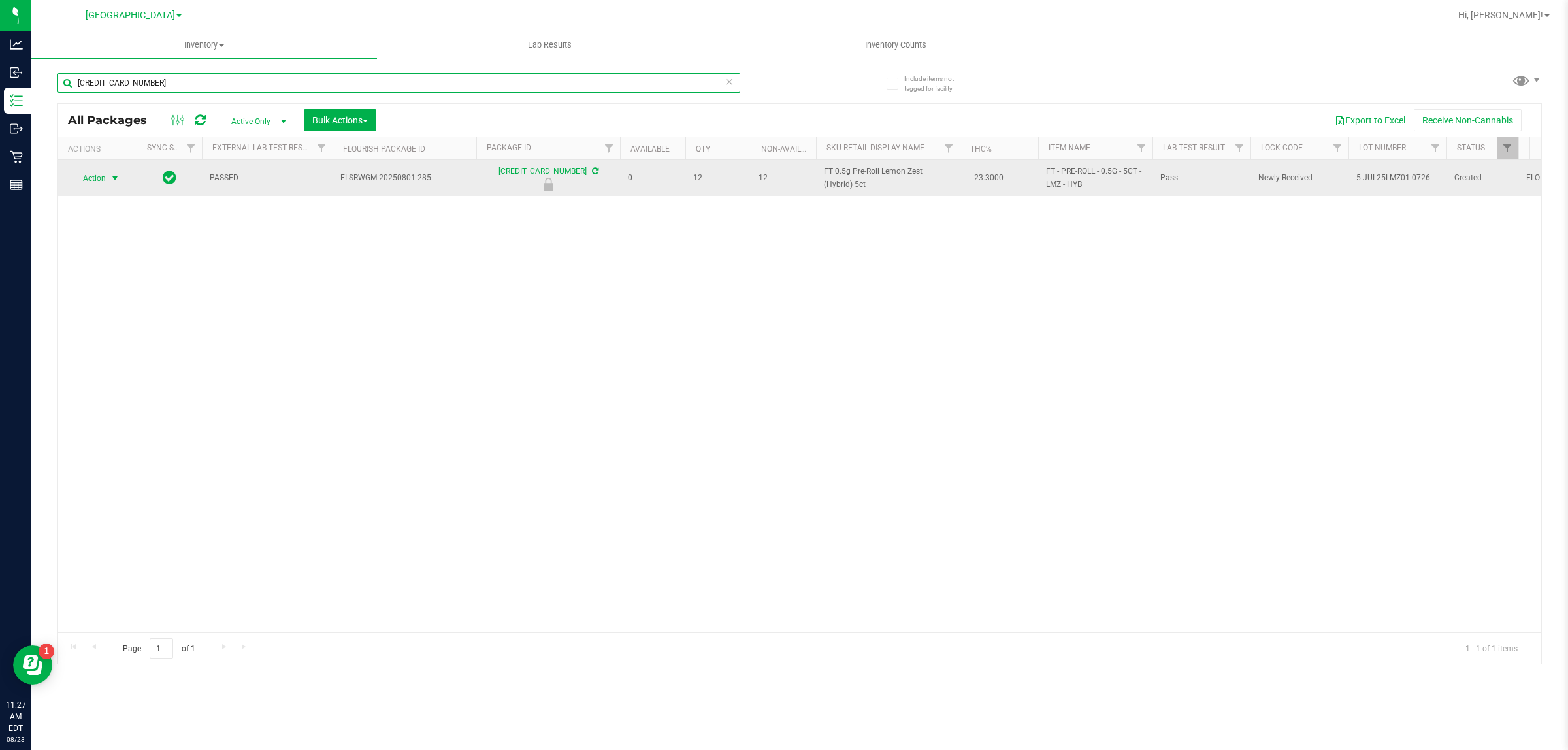
type input "[CREDIT_CARD_NUMBER]"
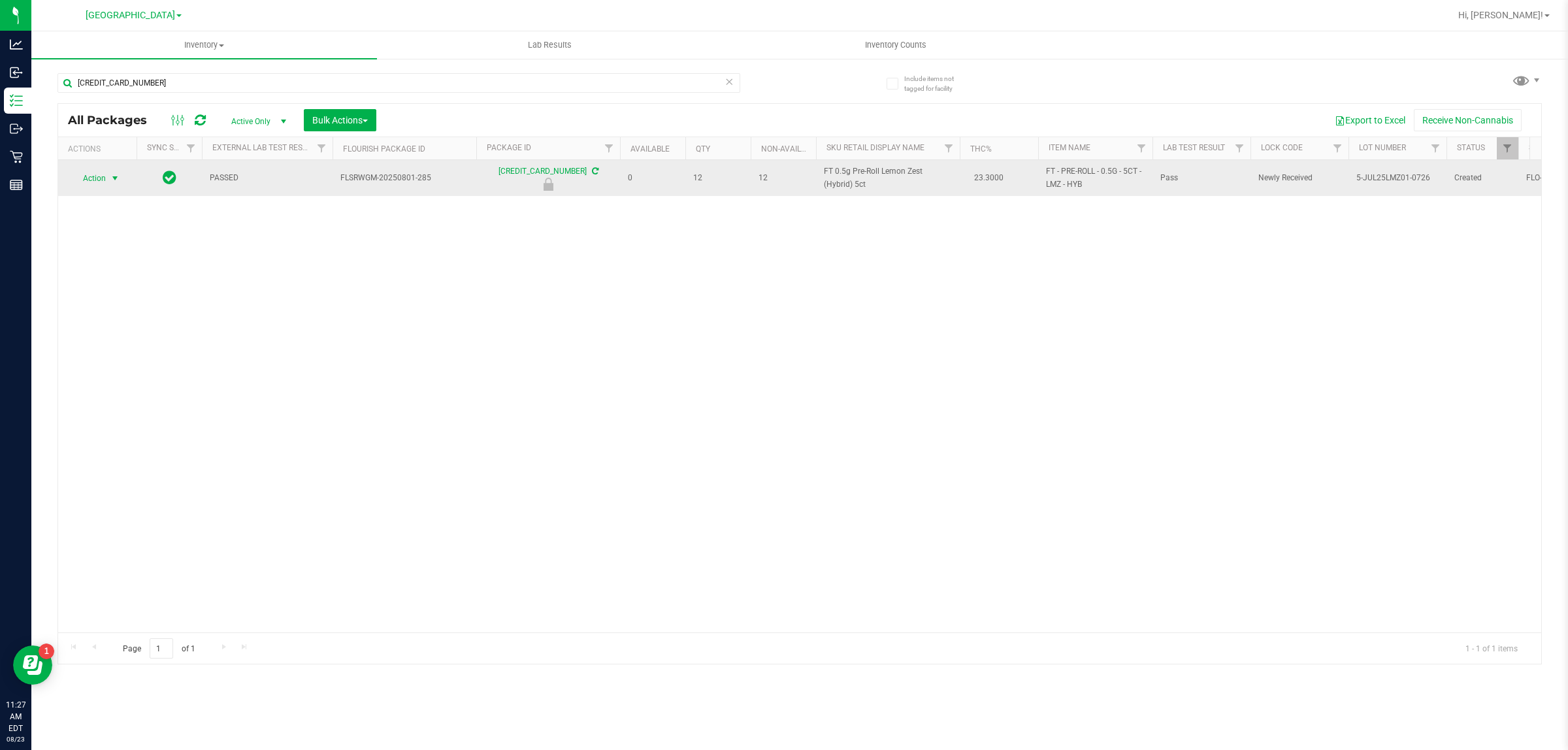
click at [99, 183] on span "Action" at bounding box center [89, 178] width 35 height 18
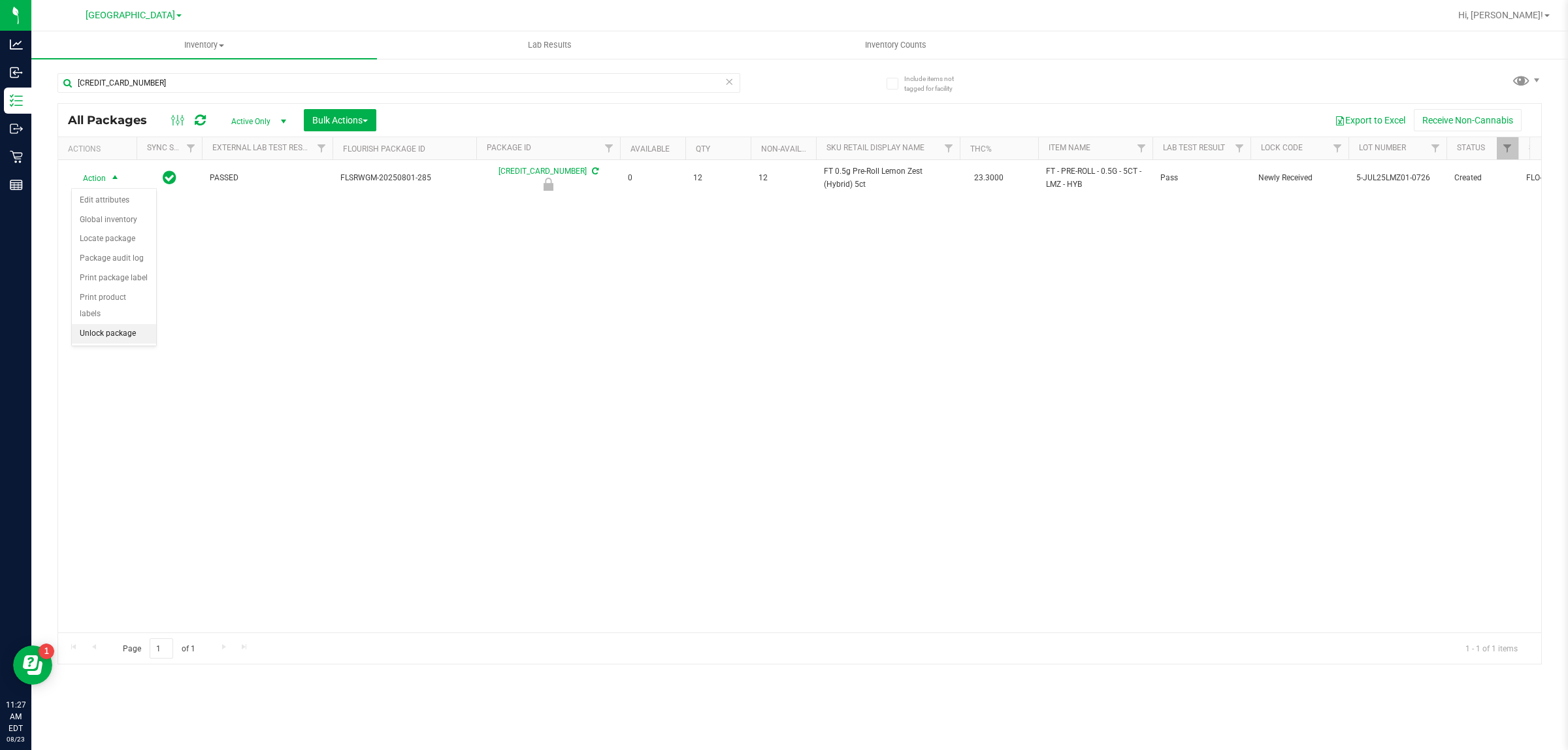
click at [138, 326] on li "Unlock package" at bounding box center [114, 334] width 84 height 20
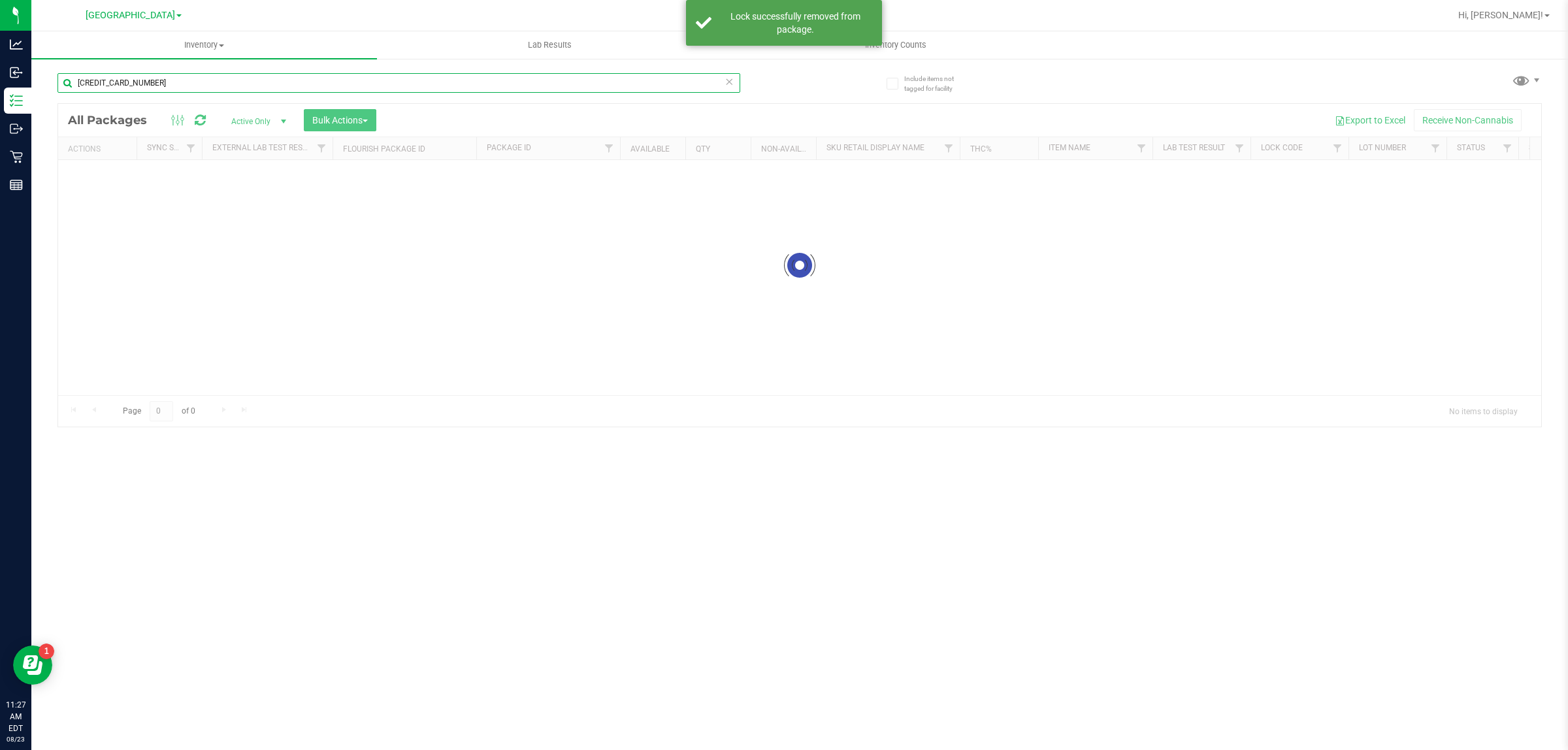
click at [256, 89] on input "[CREDIT_CARD_NUMBER]" at bounding box center [398, 83] width 682 height 20
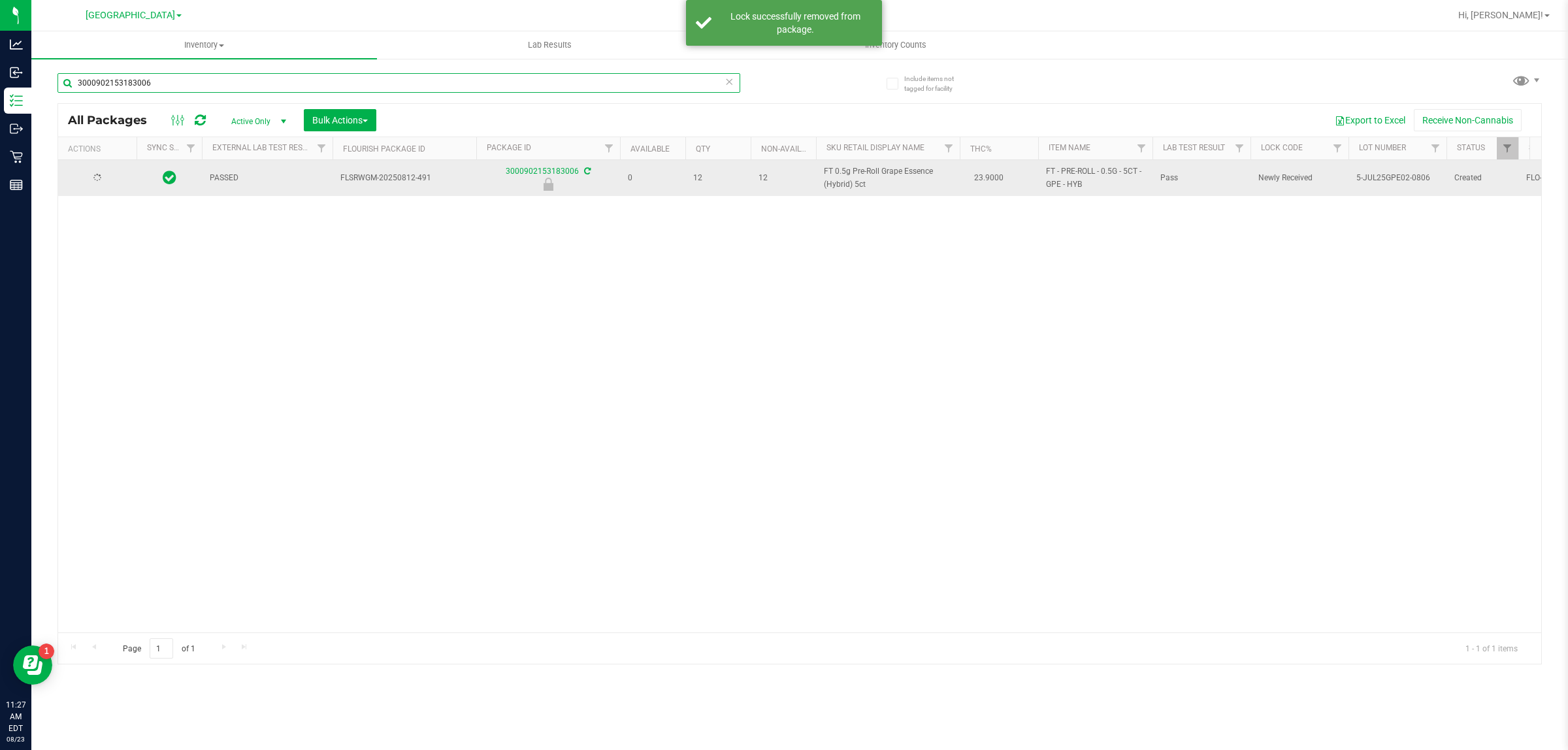
type input "3000902153183006"
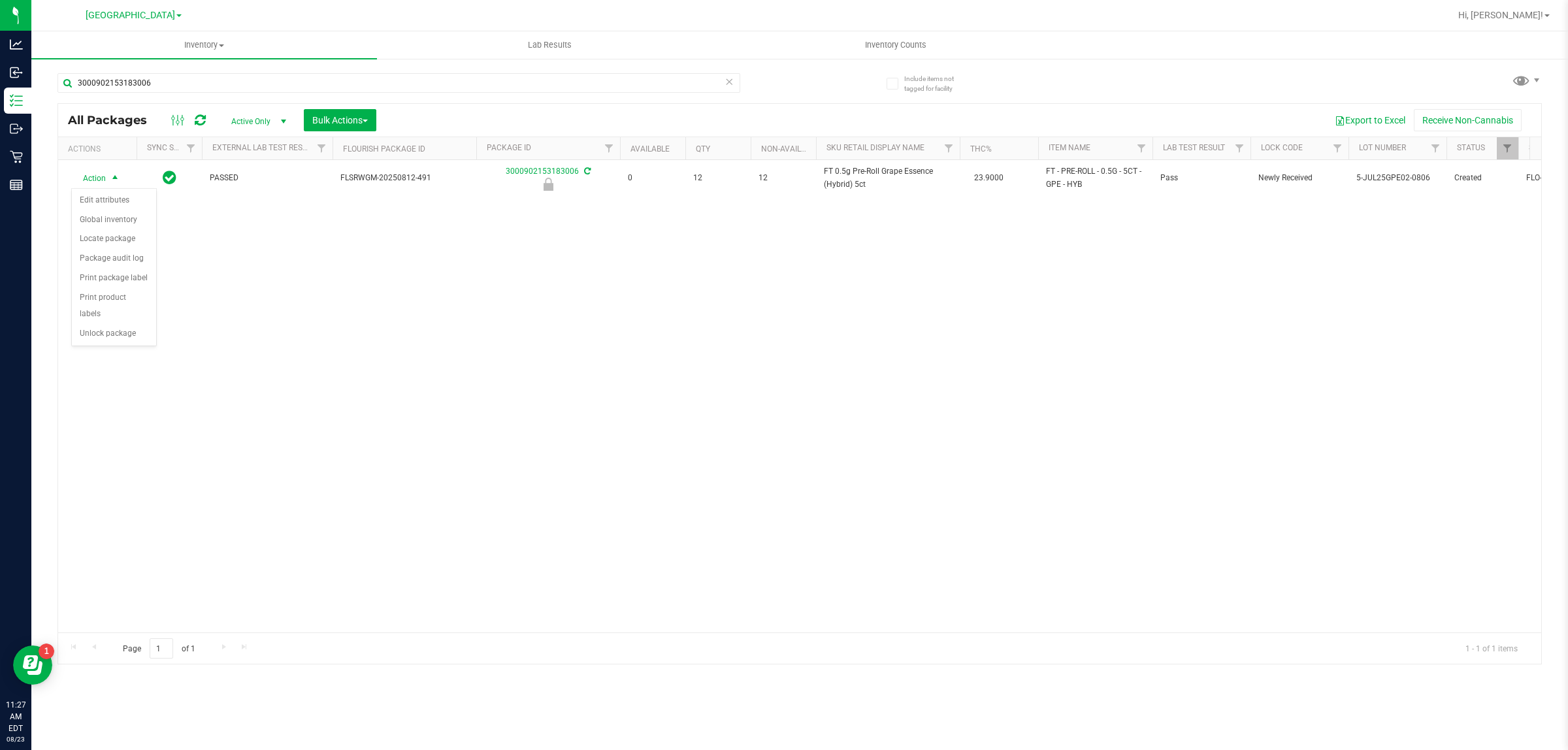
click at [138, 330] on div "Action Edit attributes Global inventory Locate package Package audit log Print …" at bounding box center [114, 267] width 86 height 159
click at [138, 324] on li "Unlock package" at bounding box center [114, 334] width 84 height 20
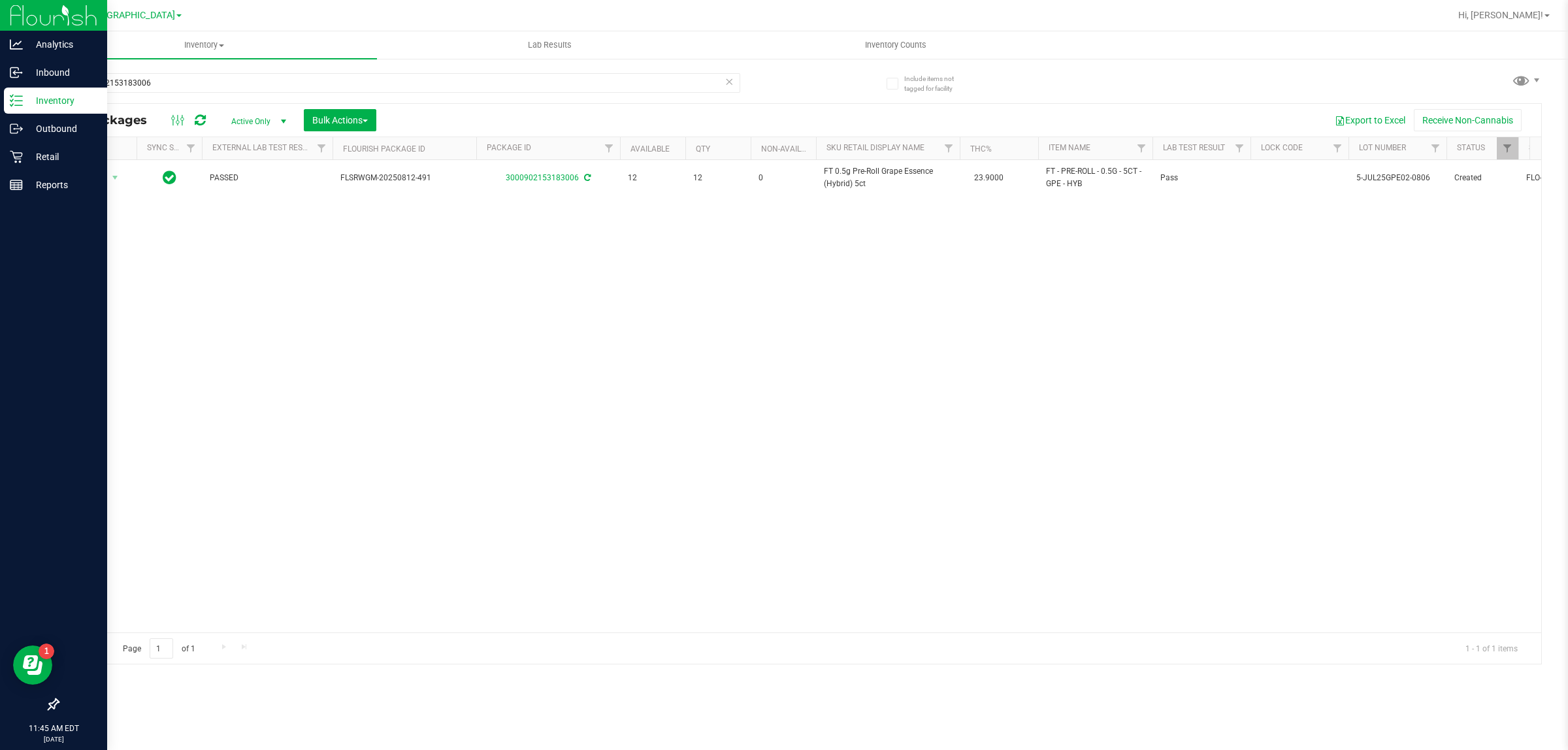
click at [35, 100] on p "Inventory" at bounding box center [61, 100] width 78 height 16
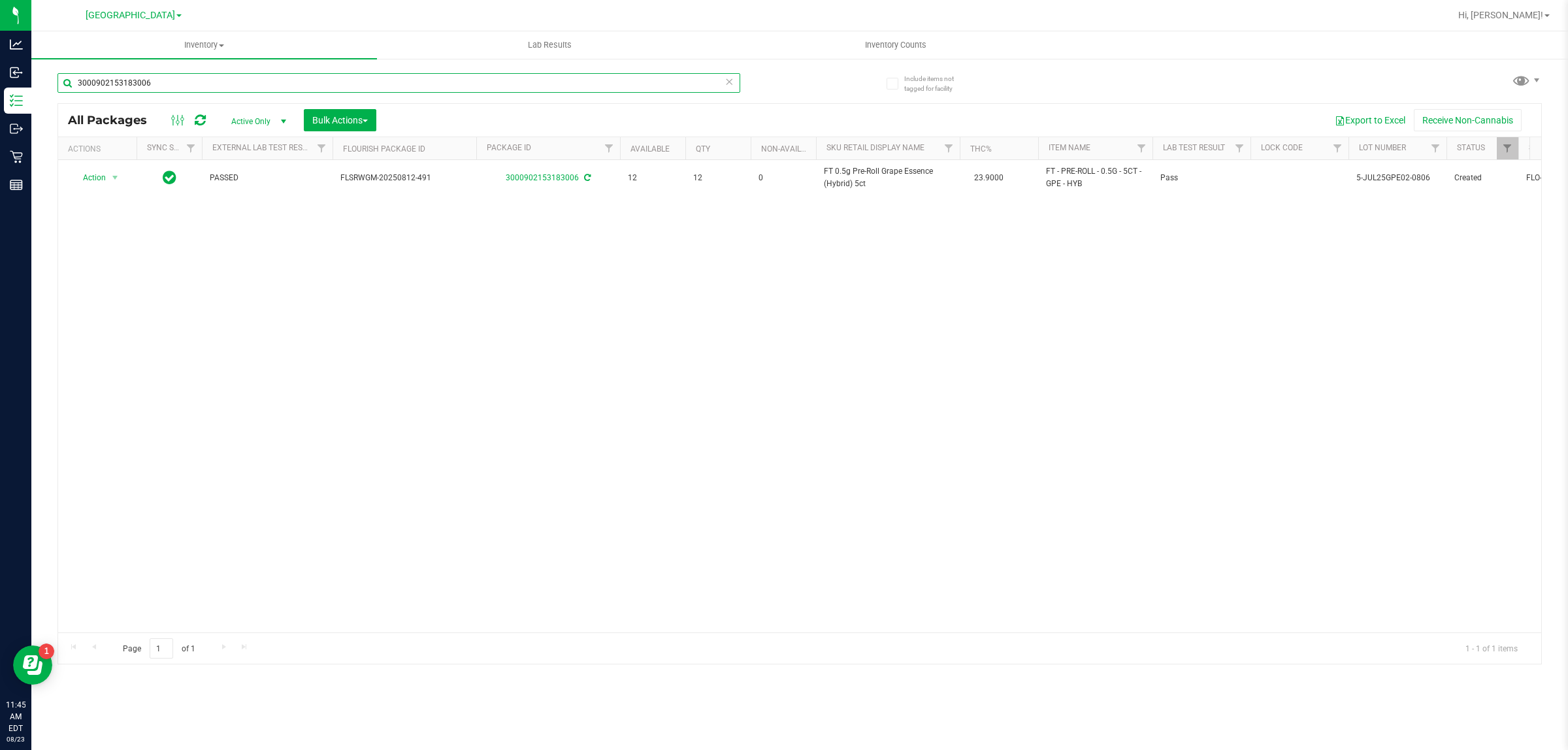
click at [145, 82] on input "3000902153183006" at bounding box center [398, 83] width 682 height 20
click at [128, 84] on input "pb and smelly" at bounding box center [398, 83] width 682 height 20
click at [128, 83] on input "pb and smelly" at bounding box center [398, 83] width 682 height 20
click at [128, 83] on input "pb and smelly" at bounding box center [398, 83] width 682 height 20
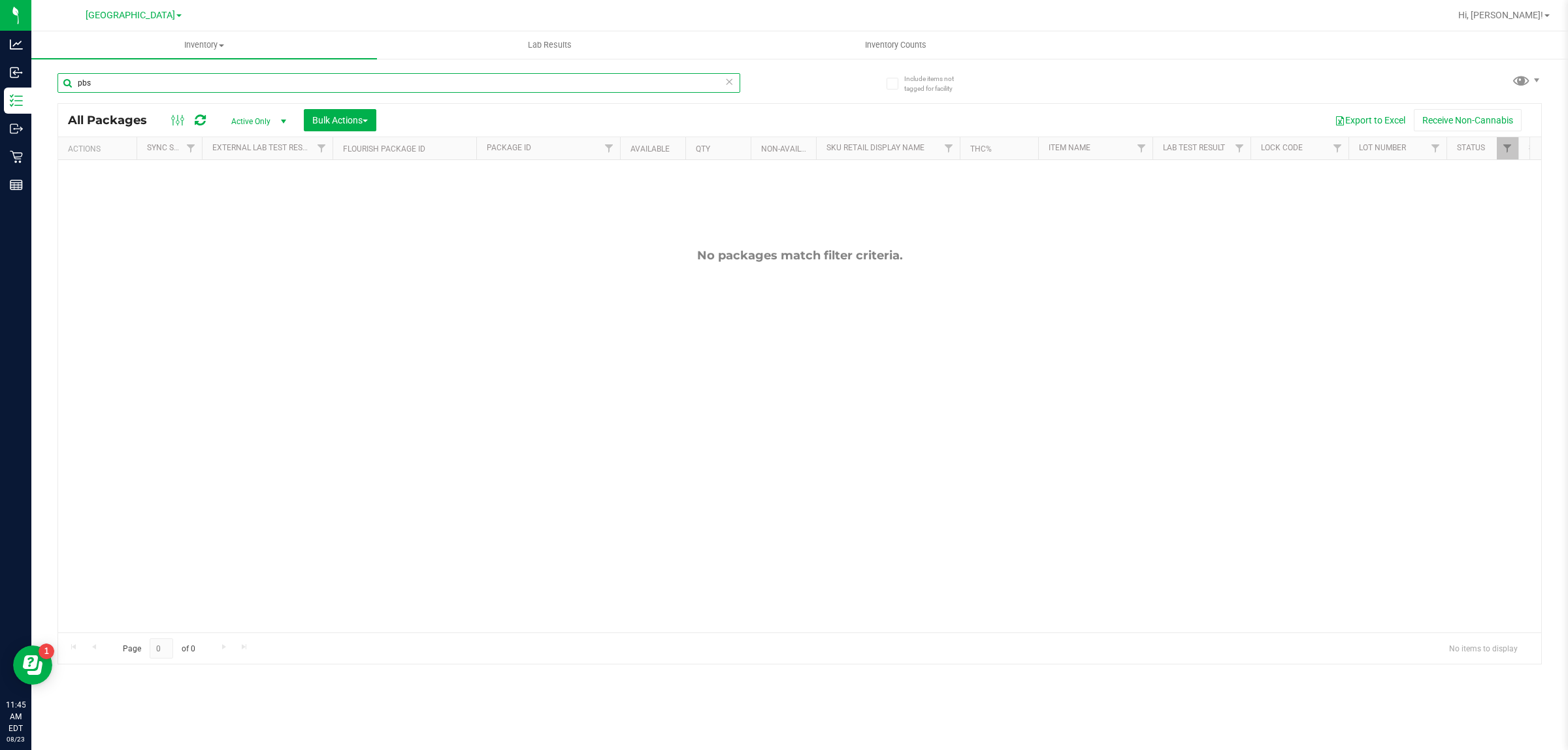
type input "pbs"
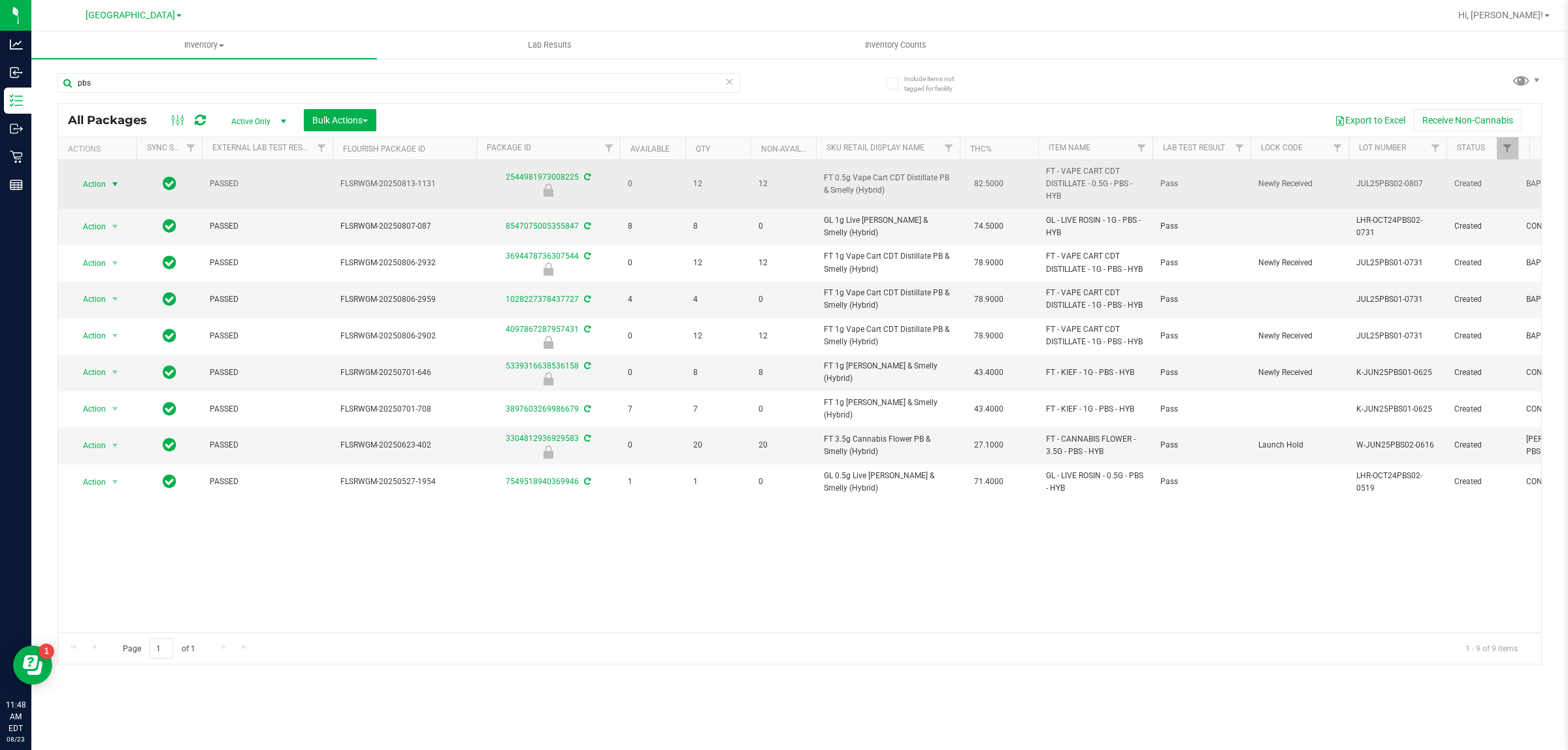
click at [112, 191] on span "select" at bounding box center [115, 184] width 17 height 18
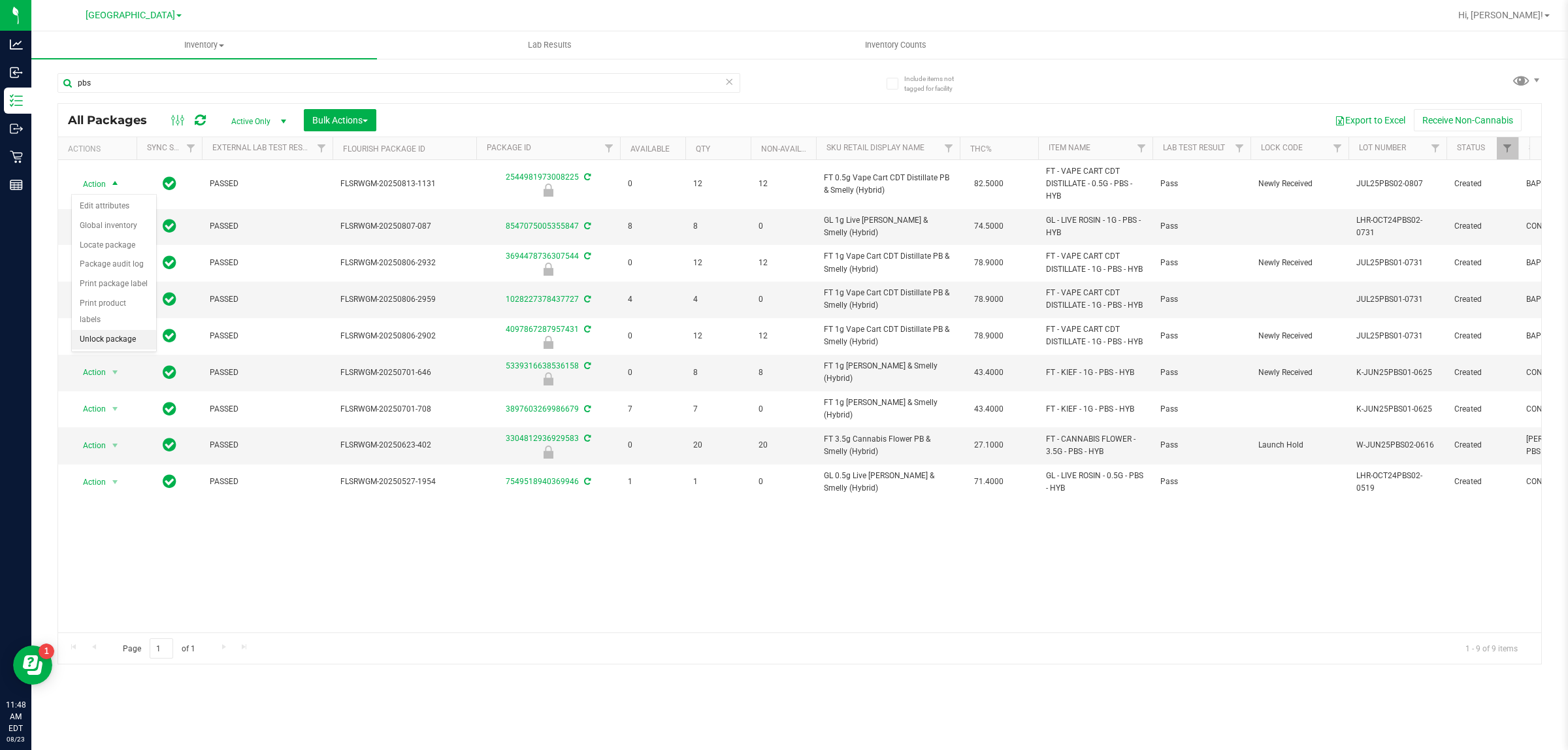
click at [138, 330] on li "Unlock package" at bounding box center [114, 340] width 84 height 20
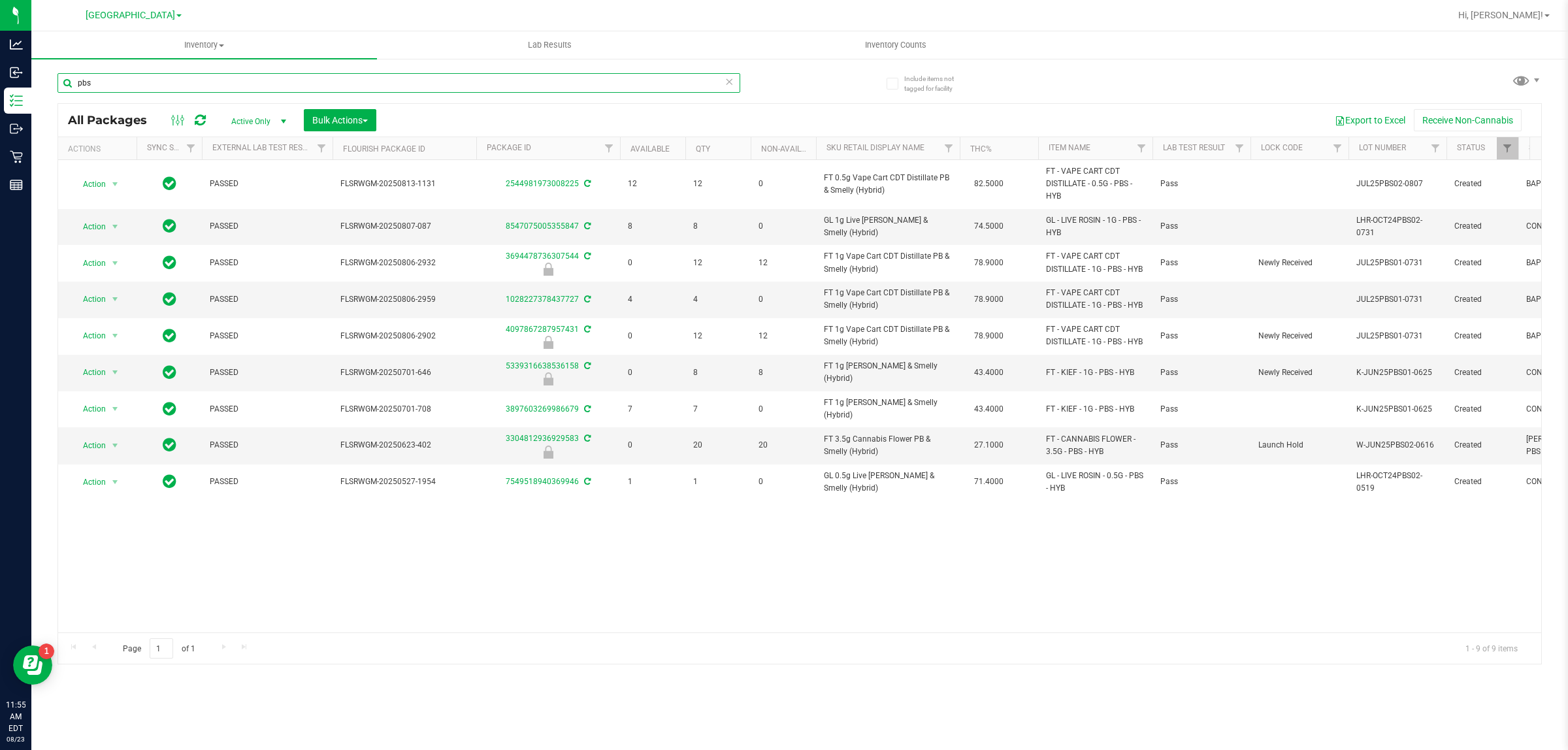
click at [178, 87] on input "pbs" at bounding box center [398, 83] width 682 height 20
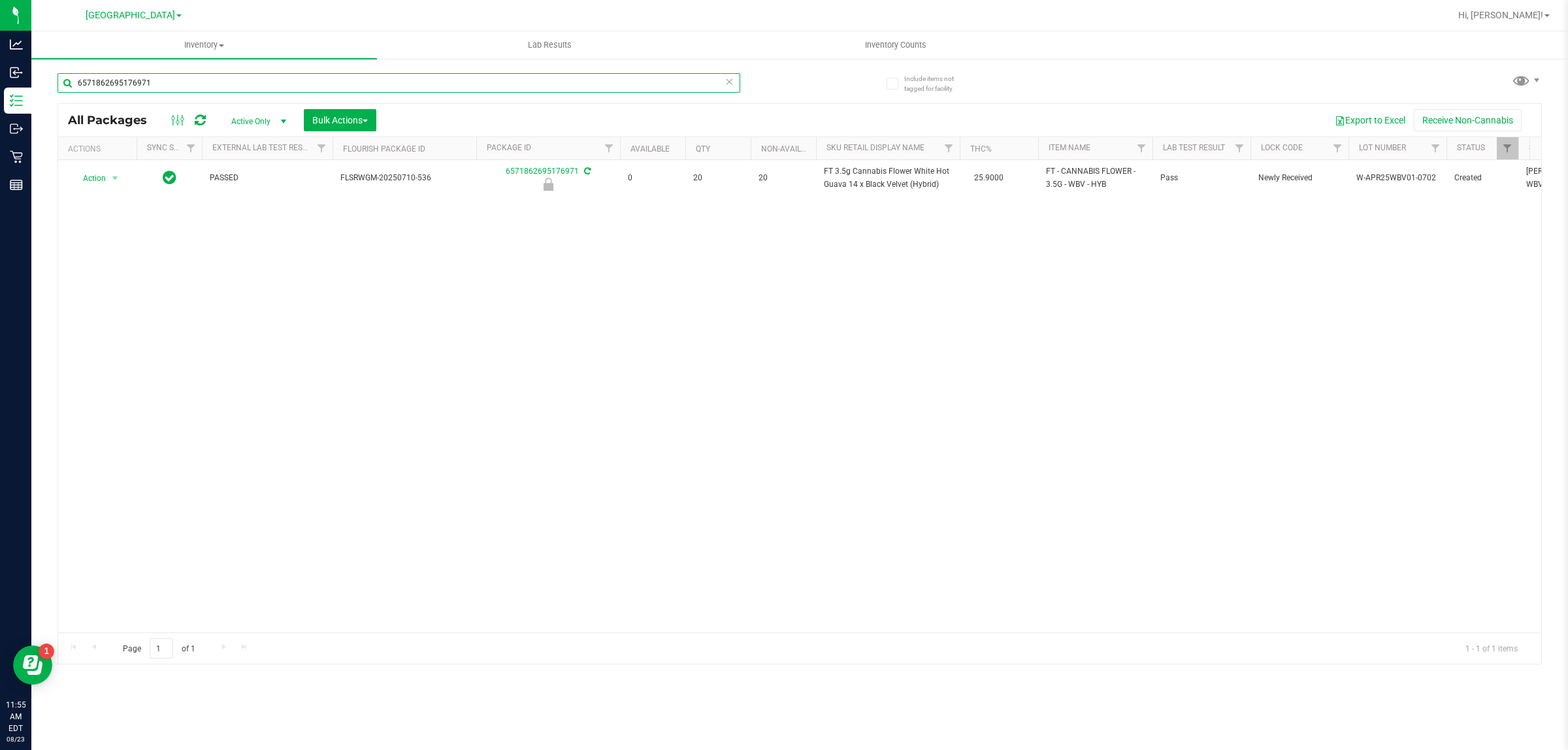
click at [390, 89] on input "6571862695176971" at bounding box center [398, 83] width 682 height 20
click at [387, 88] on input "6571862695176971" at bounding box center [398, 83] width 682 height 20
type input "wbv"
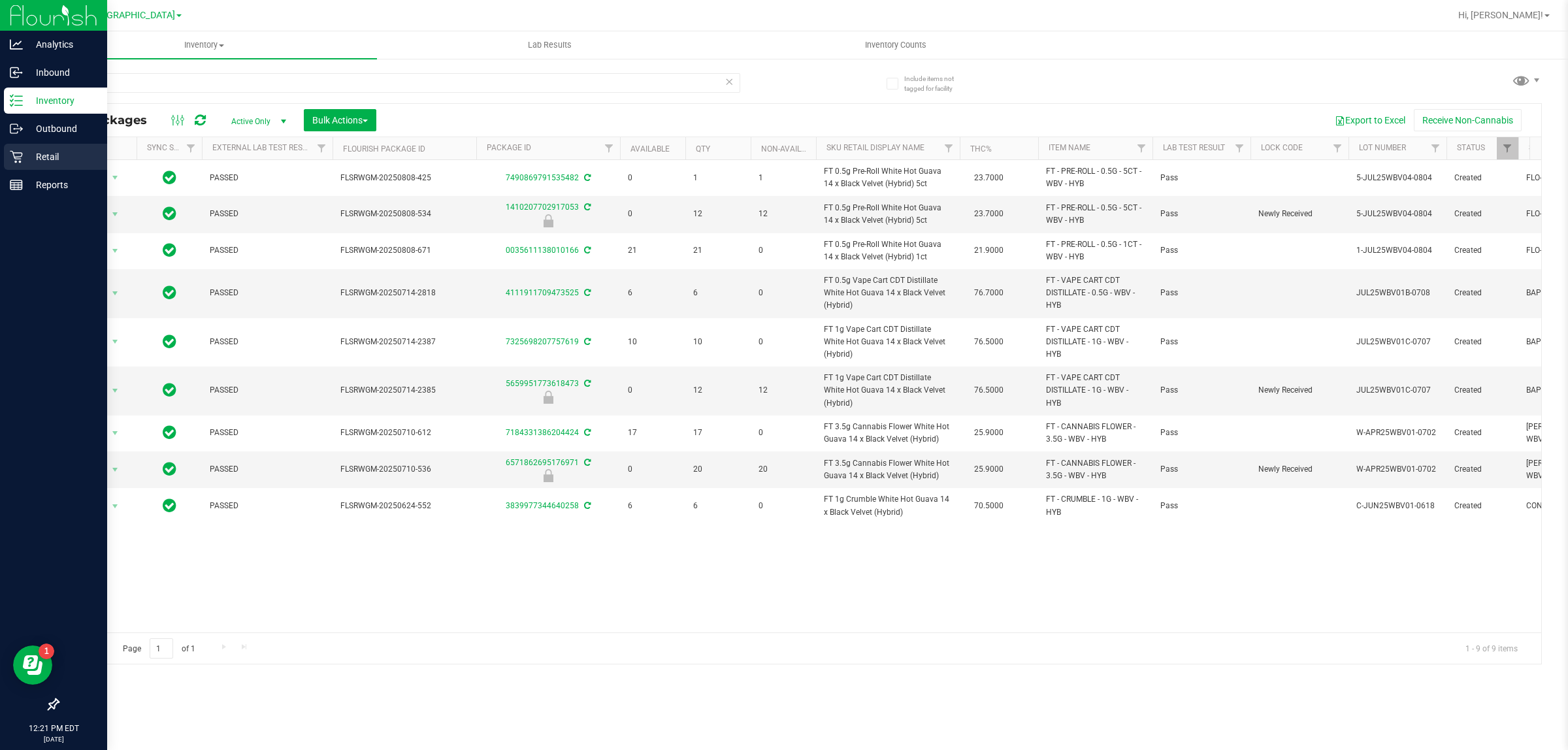
click at [11, 153] on icon at bounding box center [16, 156] width 13 height 13
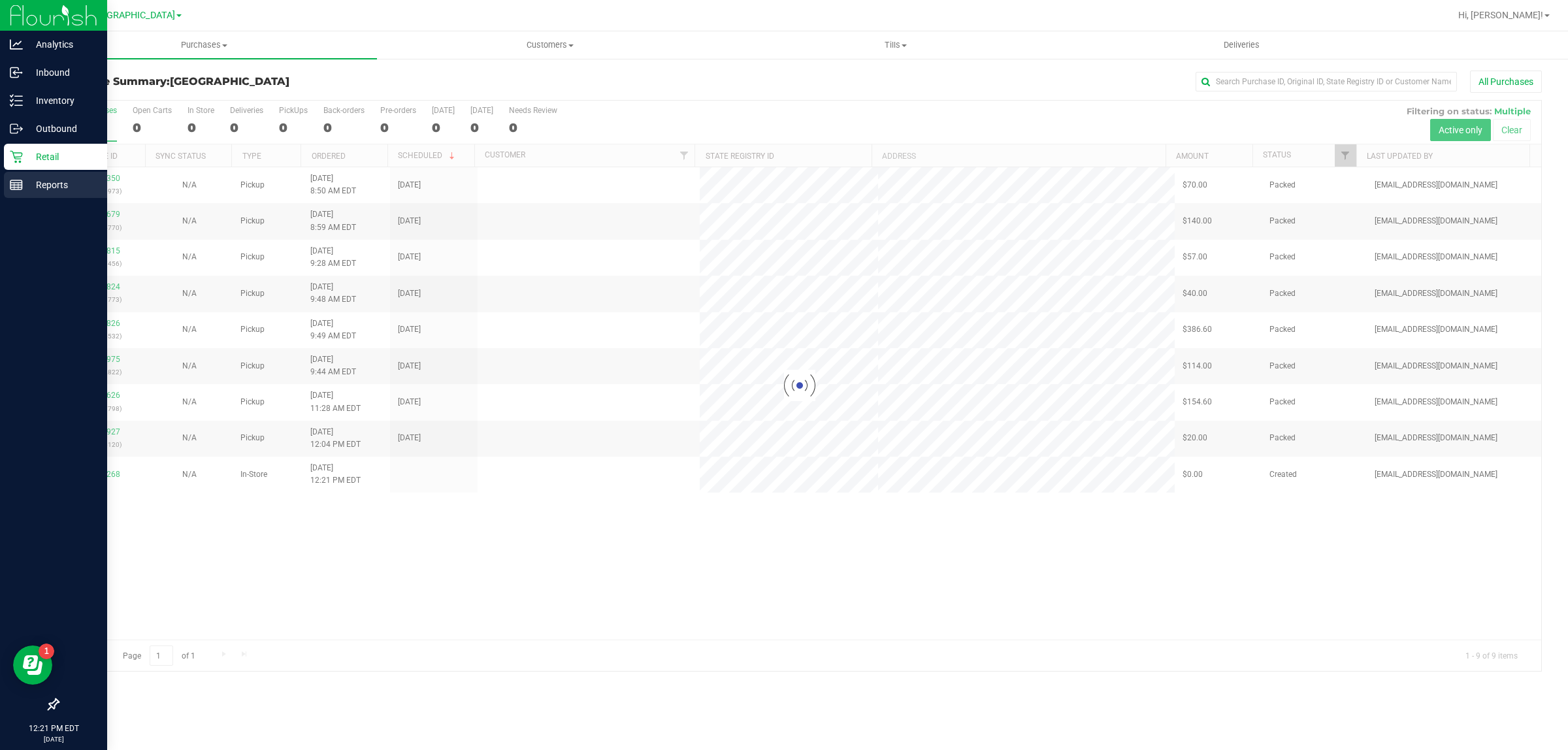
click at [21, 191] on icon at bounding box center [16, 184] width 13 height 13
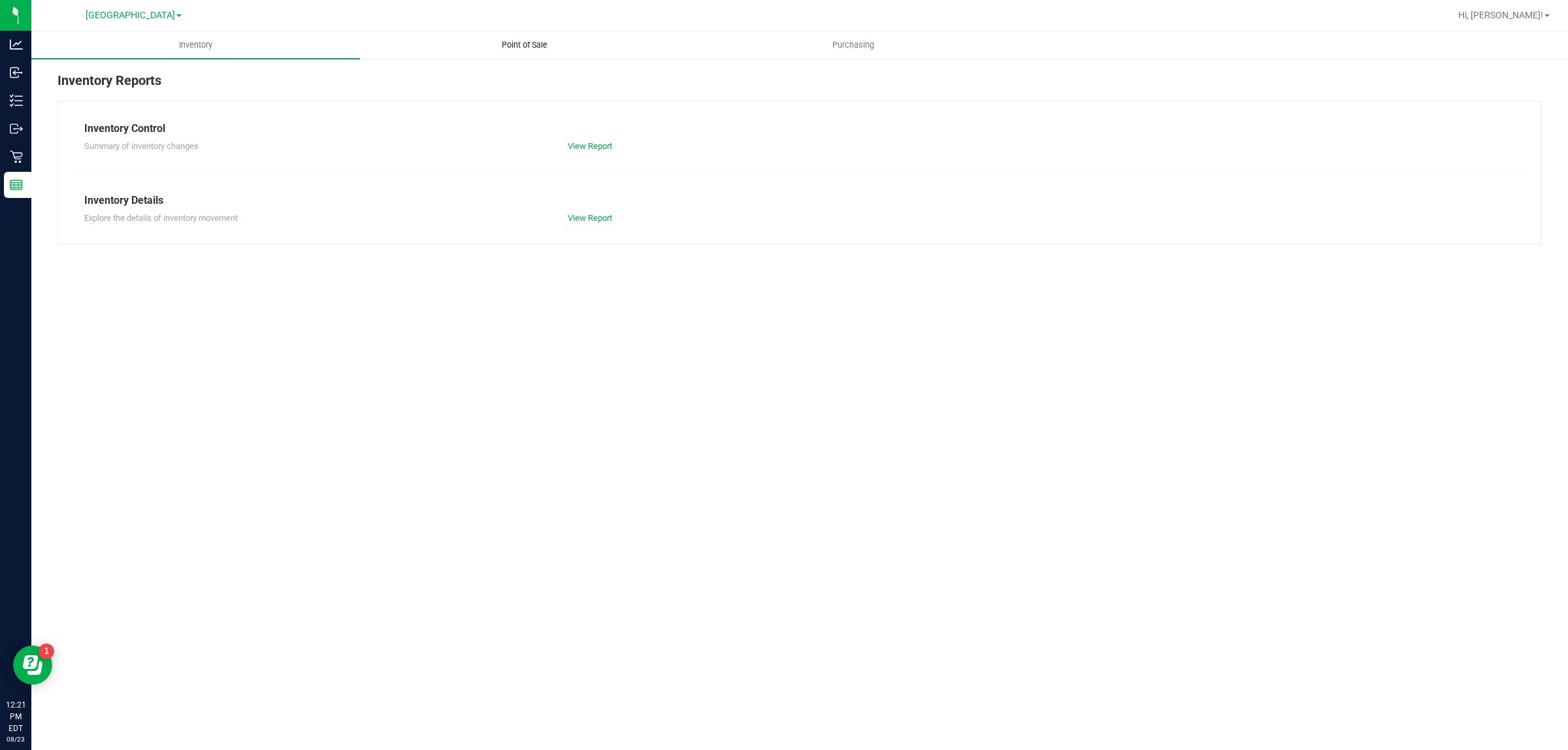
click at [556, 39] on span "Point of Sale" at bounding box center [524, 45] width 81 height 11
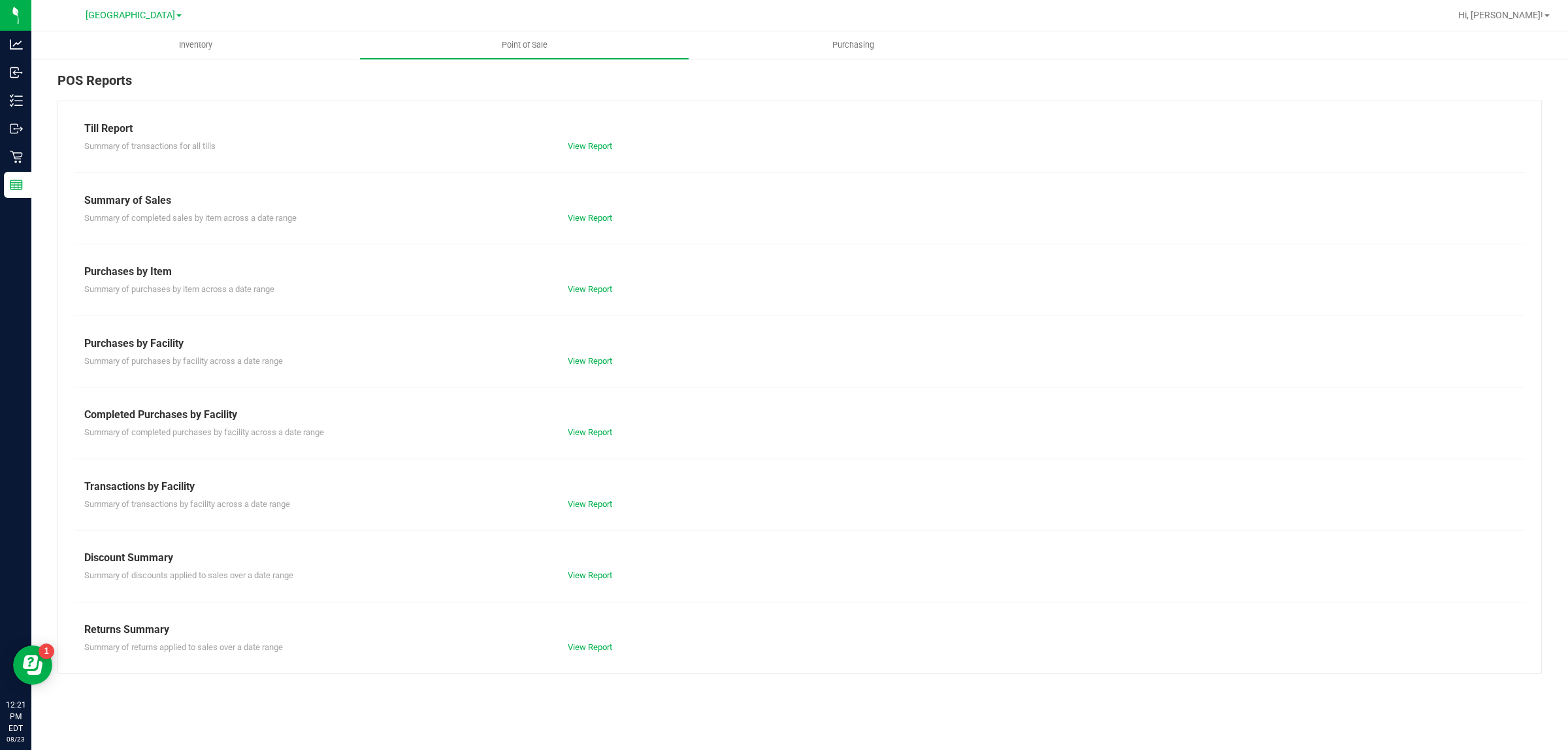
click at [586, 510] on div "View Report" at bounding box center [679, 504] width 241 height 13
click at [586, 504] on link "View Report" at bounding box center [590, 504] width 45 height 10
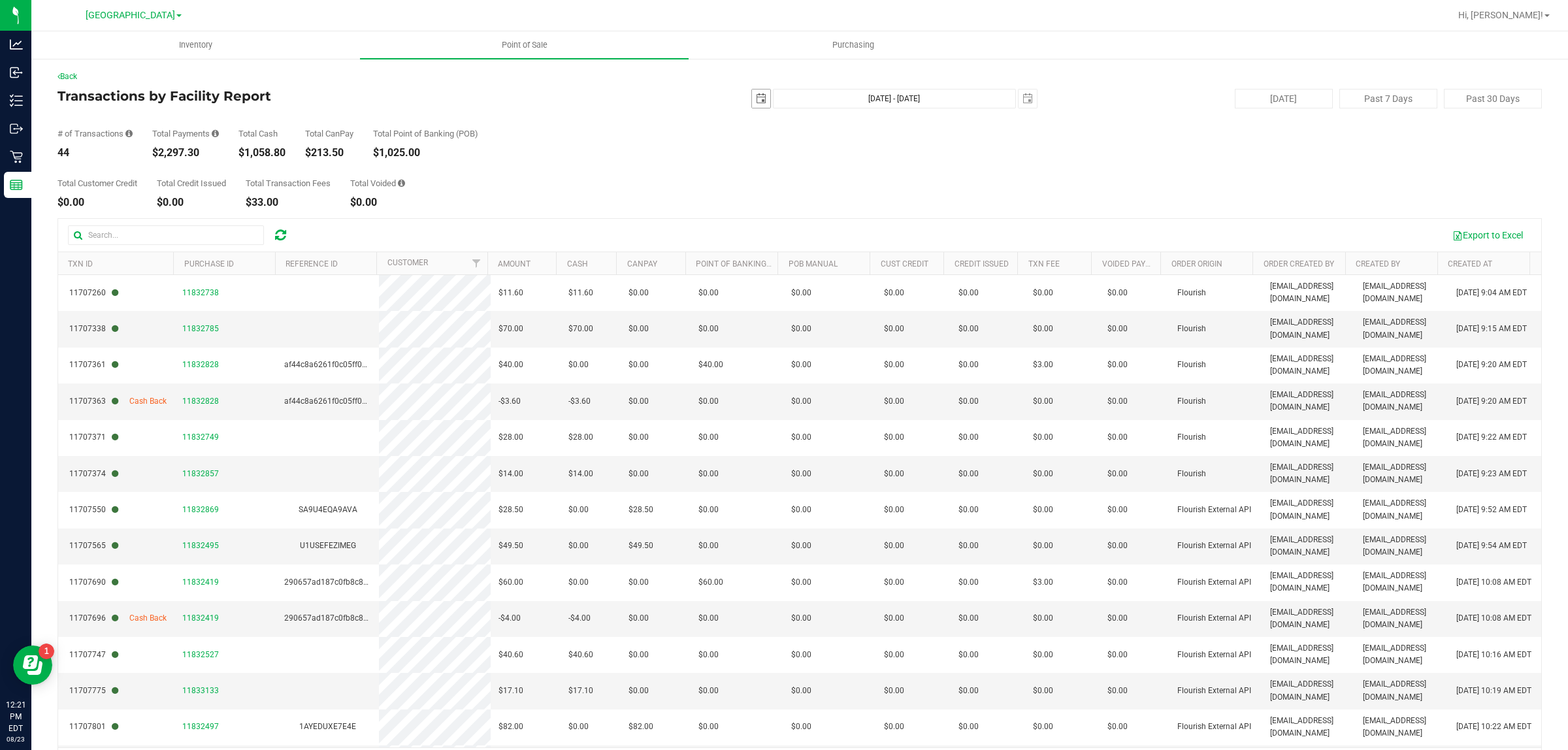
click at [756, 95] on span "select" at bounding box center [761, 99] width 11 height 11
click at [848, 239] on link "22" at bounding box center [850, 232] width 19 height 20
type input "[DATE]"
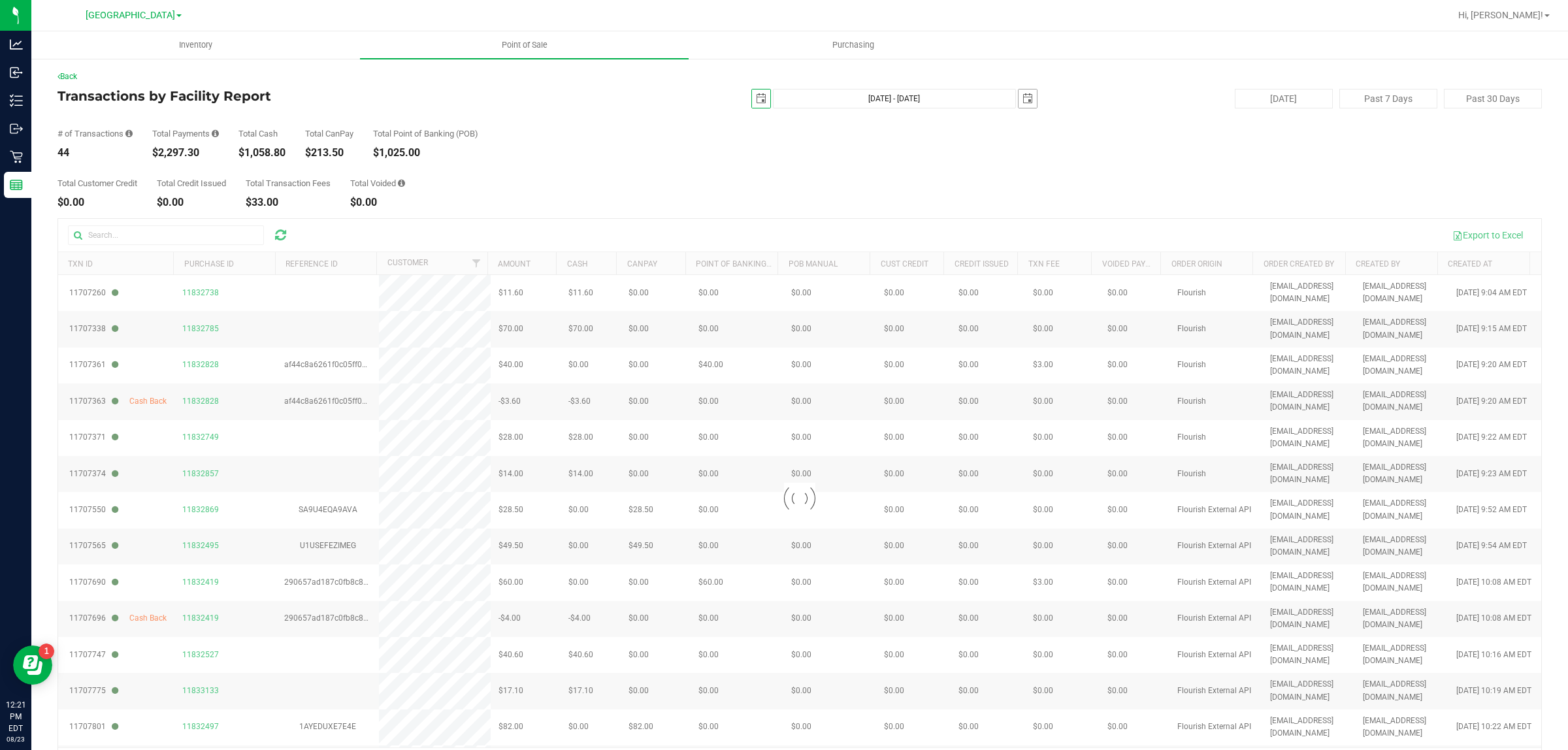
click at [1022, 93] on span "select" at bounding box center [1028, 99] width 11 height 11
click at [1118, 233] on link "22" at bounding box center [1116, 228] width 19 height 20
type input "[DATE] - [DATE]"
type input "[DATE]"
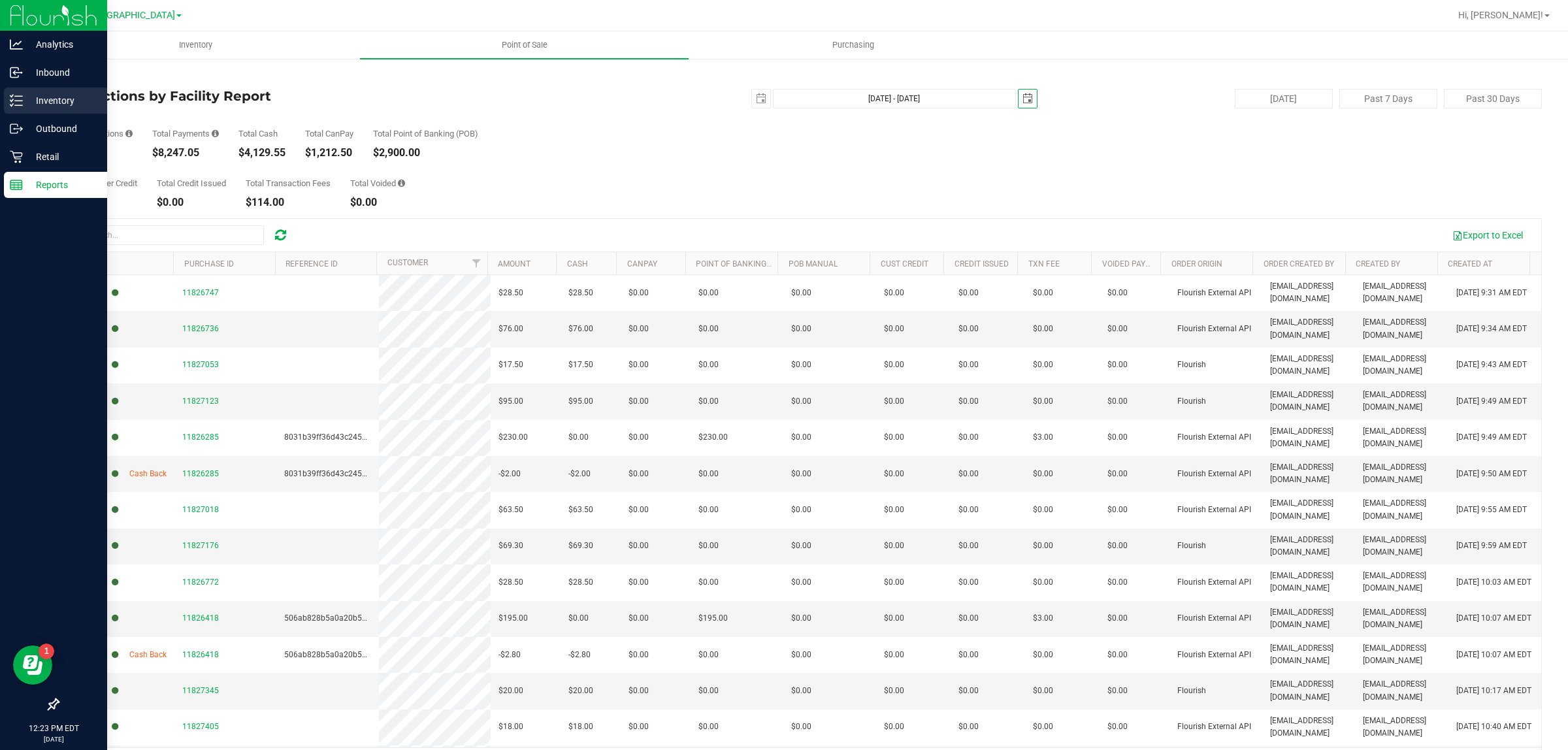
click at [23, 101] on p "Inventory" at bounding box center [61, 100] width 78 height 16
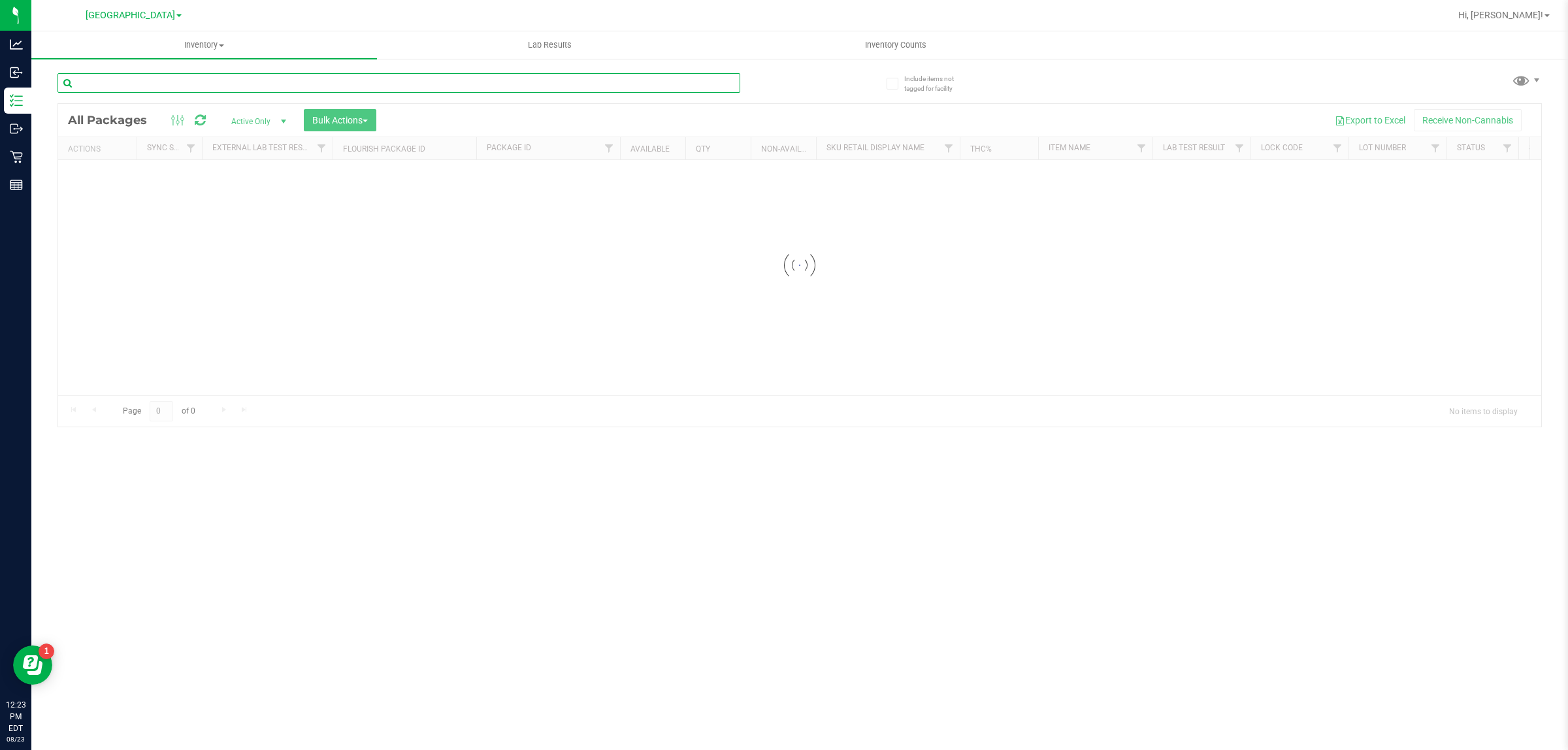
click at [491, 92] on input "text" at bounding box center [398, 83] width 682 height 20
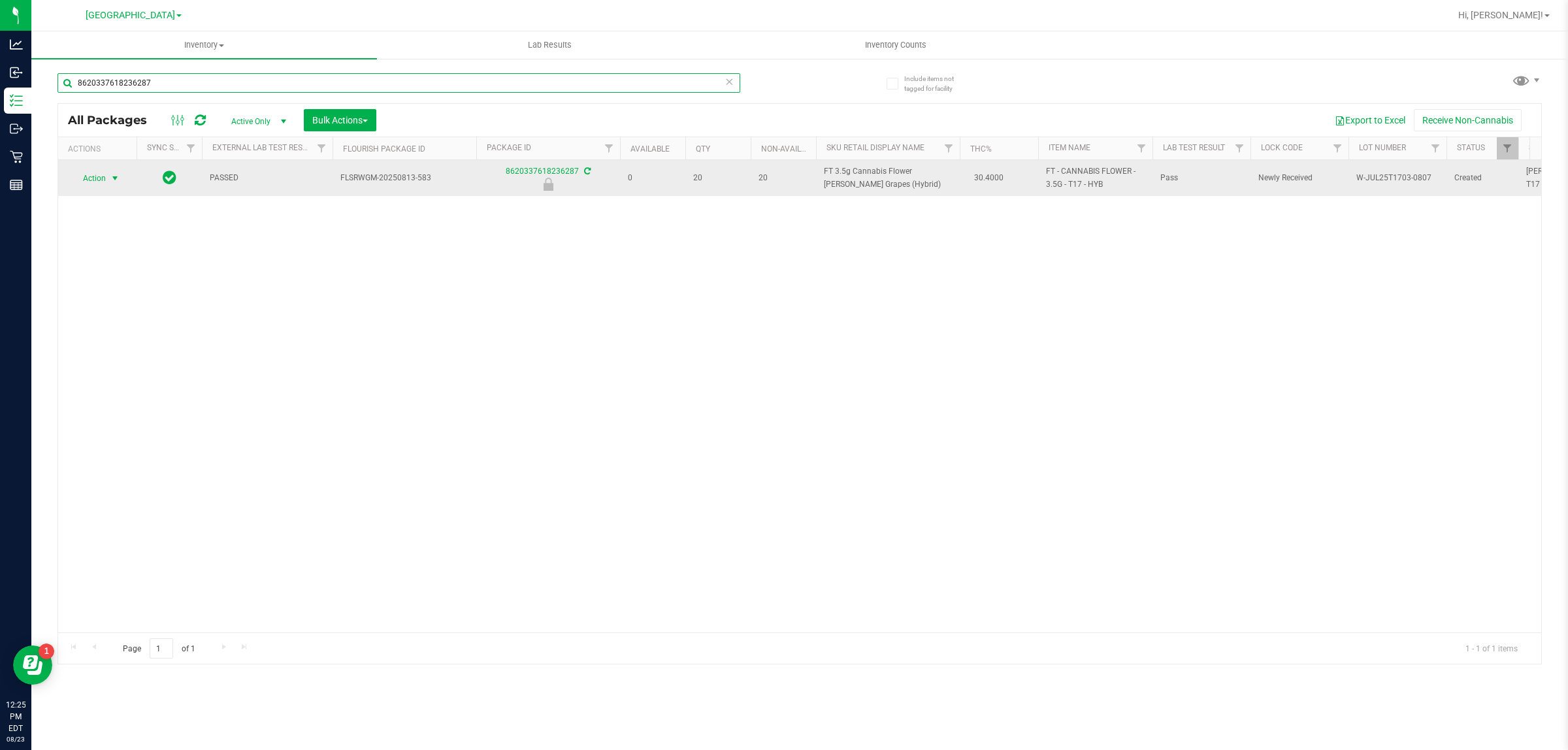
type input "8620337618236287"
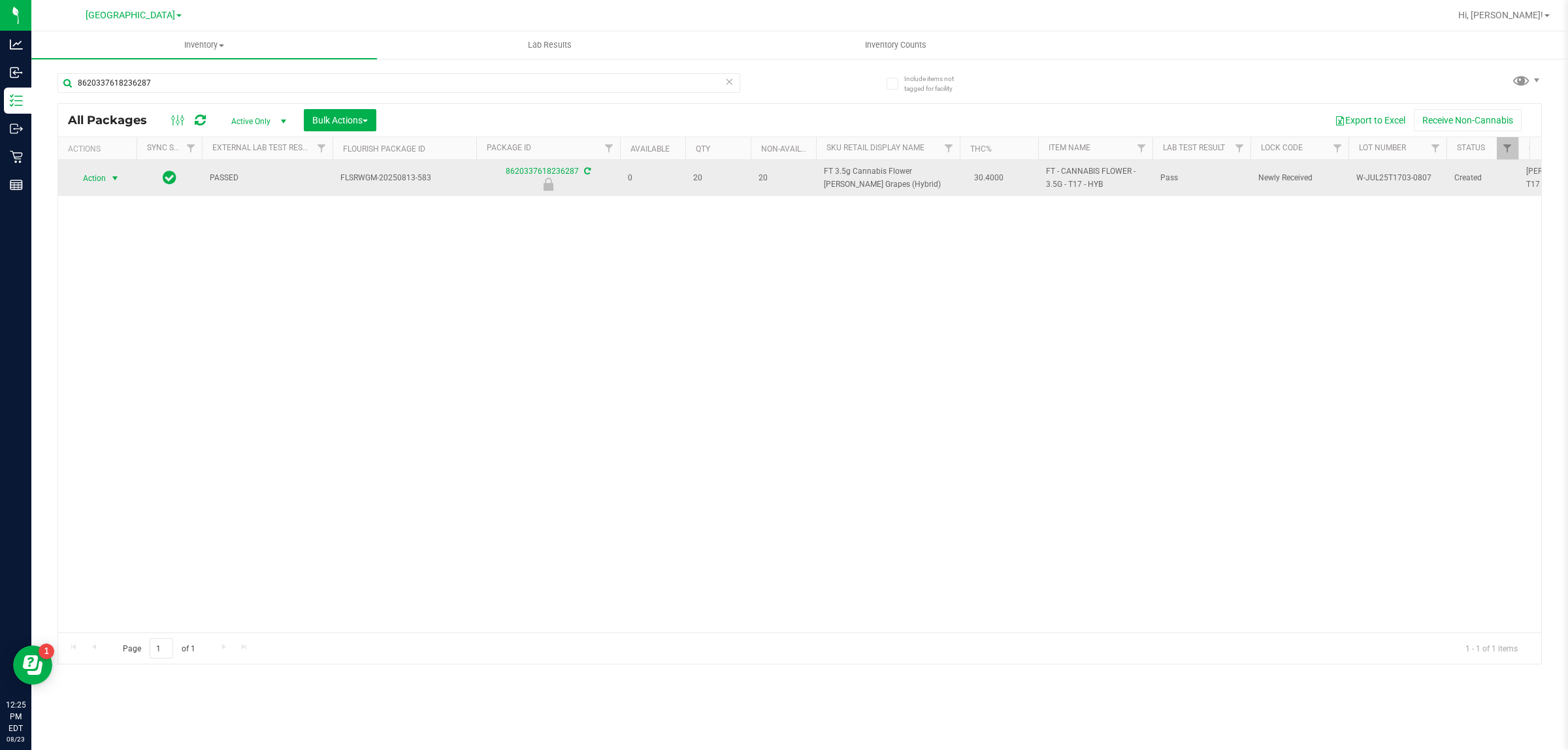
click at [118, 176] on span "select" at bounding box center [115, 178] width 11 height 11
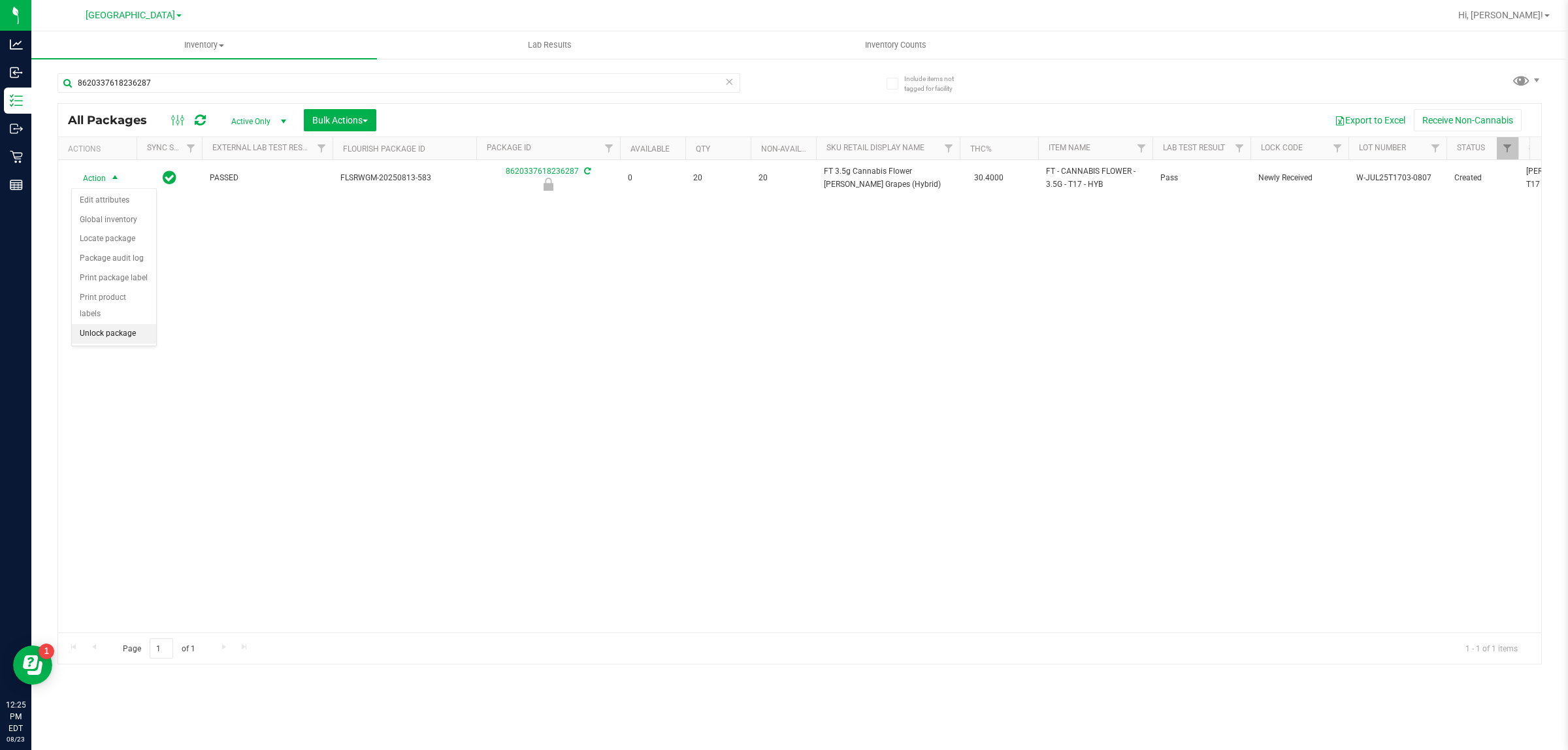
click at [125, 324] on li "Unlock package" at bounding box center [114, 334] width 84 height 20
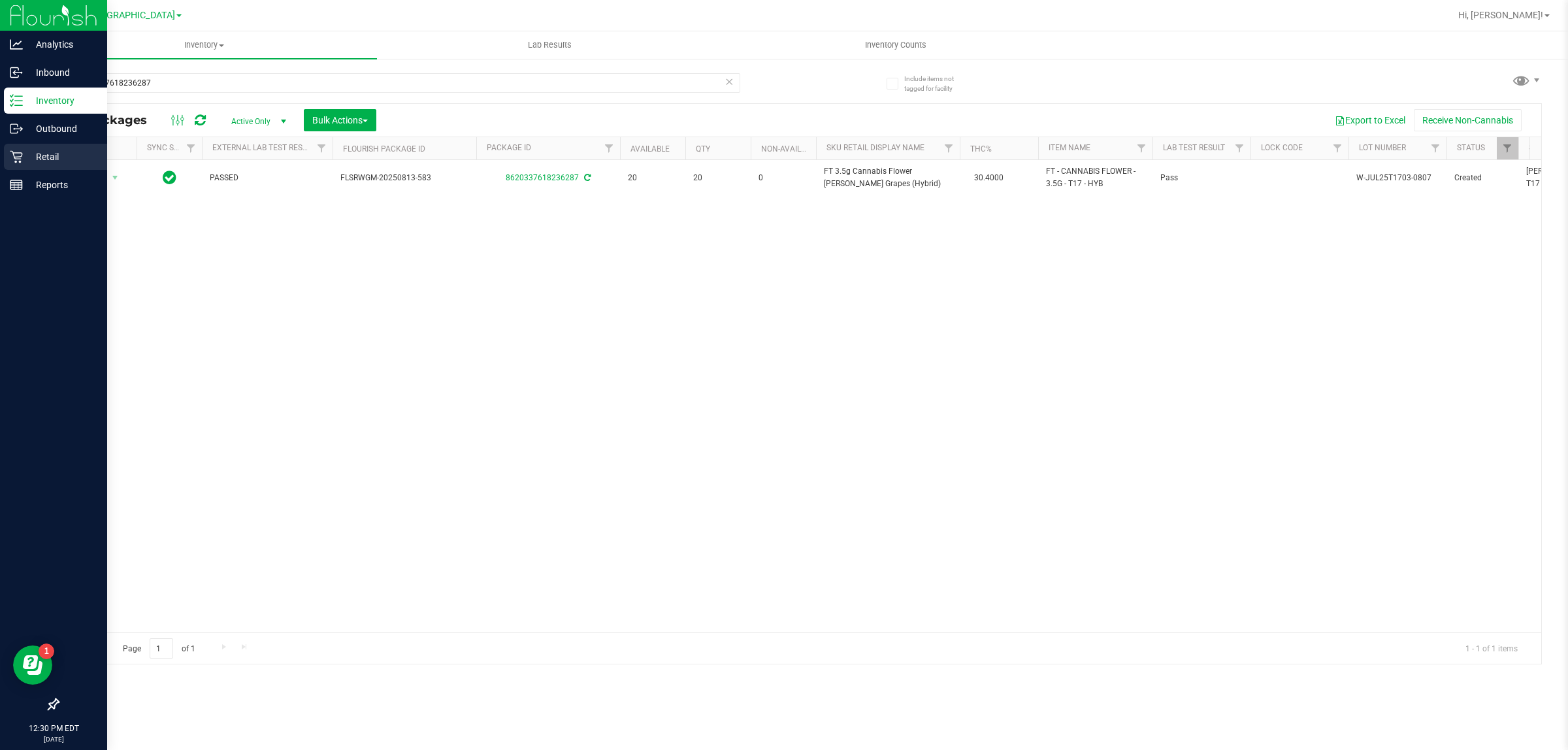
click at [28, 153] on p "Retail" at bounding box center [61, 156] width 78 height 16
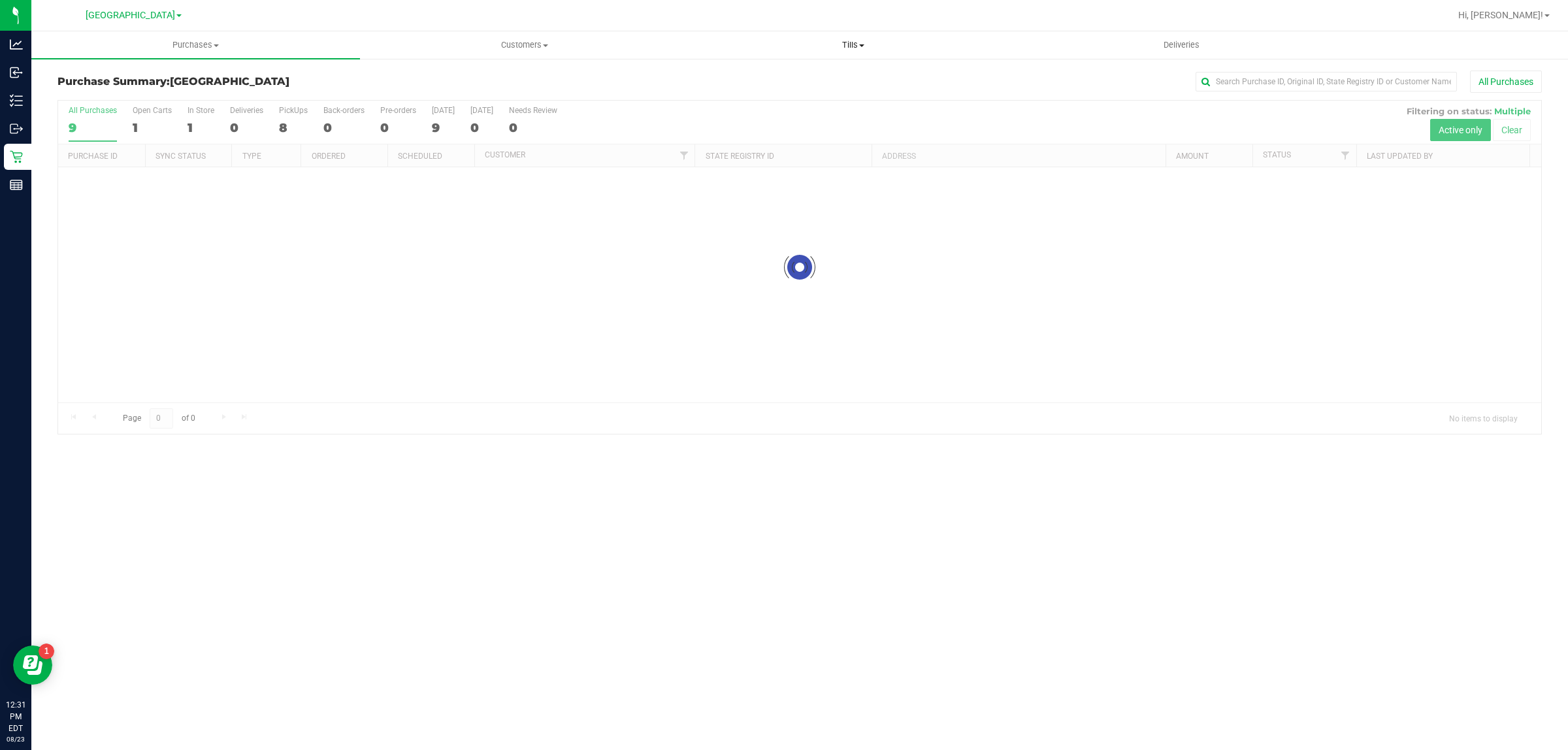
click at [853, 43] on span "Tills" at bounding box center [852, 45] width 327 height 11
click at [830, 80] on li "Manage tills" at bounding box center [852, 79] width 329 height 16
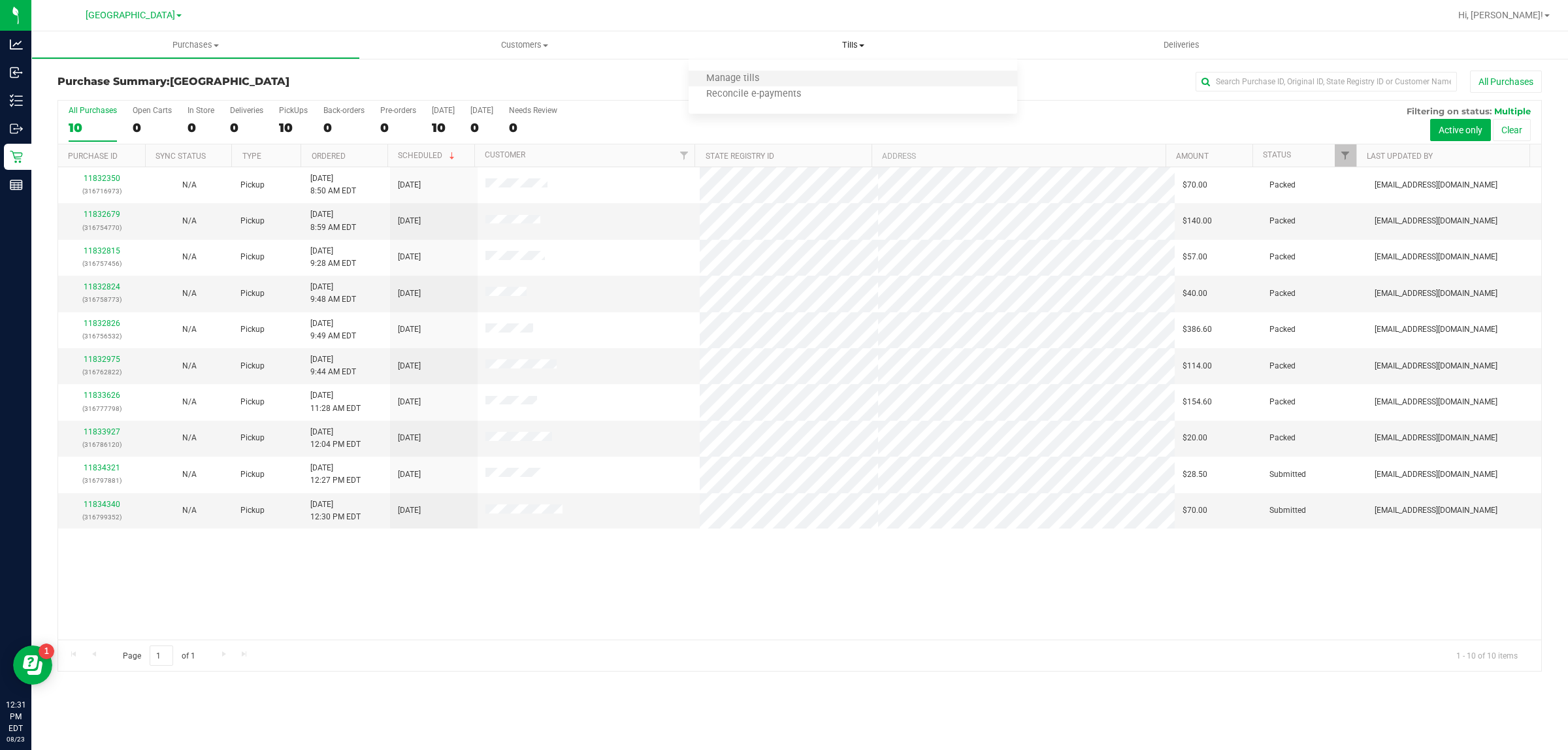
click at [844, 80] on li "Manage tills" at bounding box center [852, 79] width 329 height 16
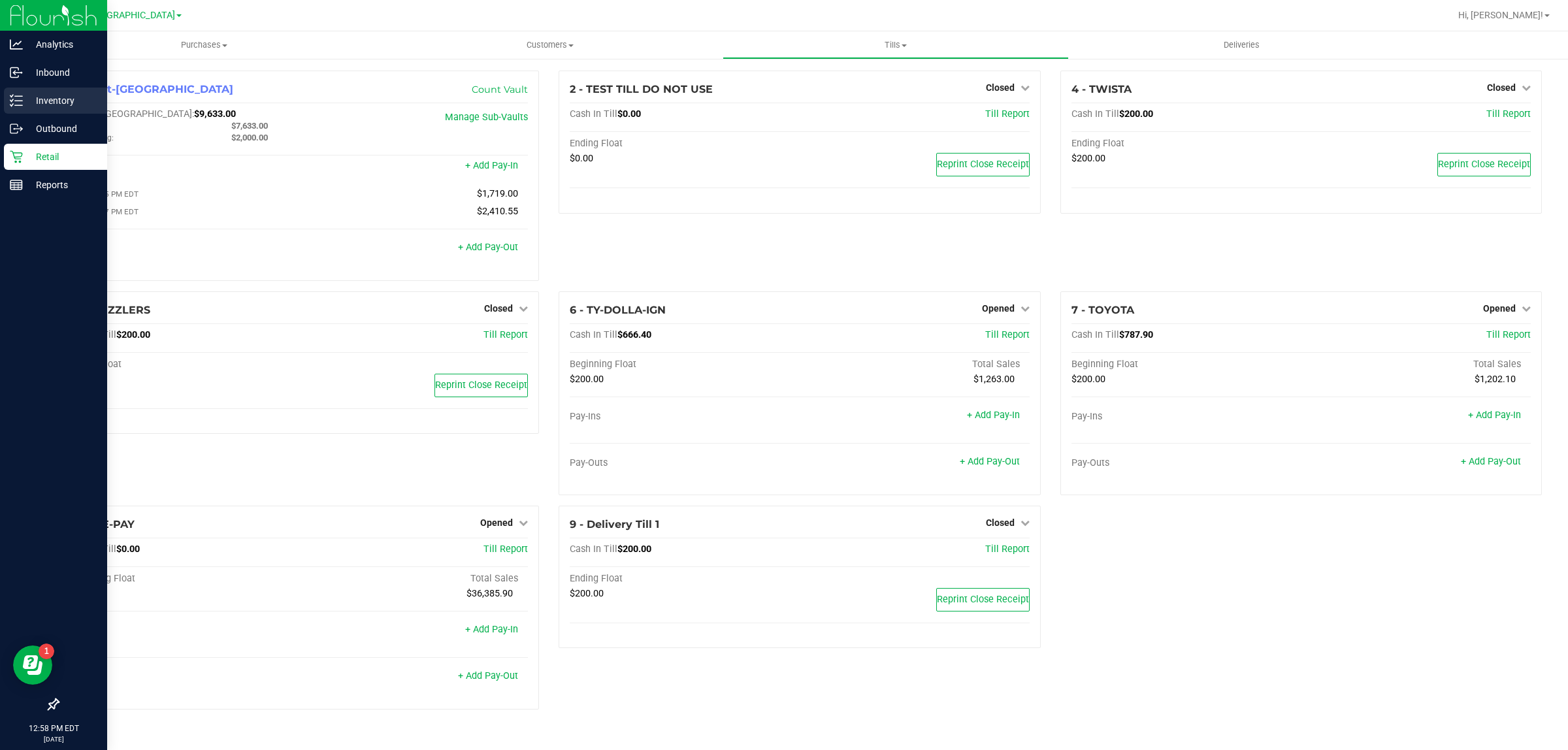
click at [24, 112] on div "Inventory" at bounding box center [55, 100] width 103 height 26
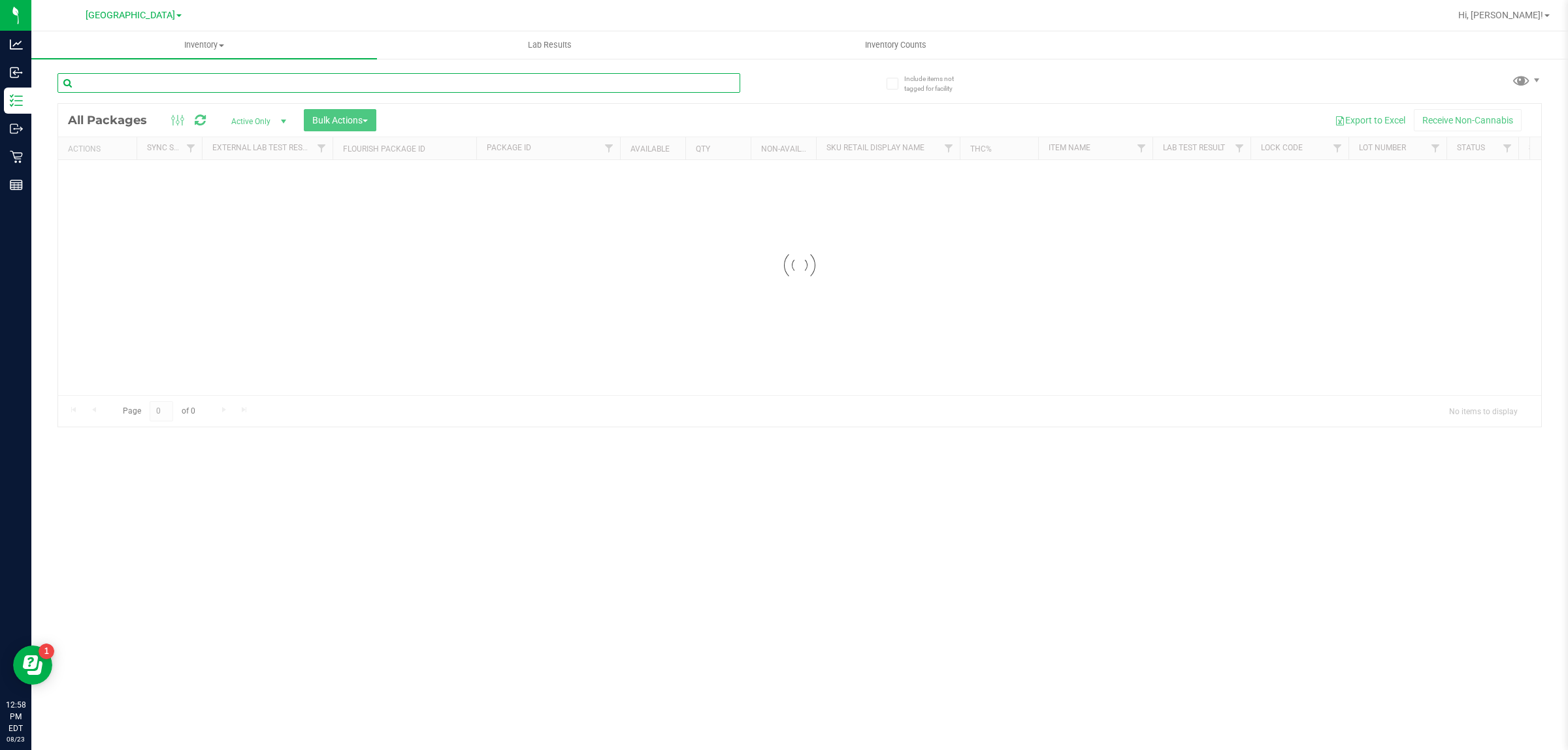
click at [415, 80] on input "text" at bounding box center [398, 83] width 682 height 20
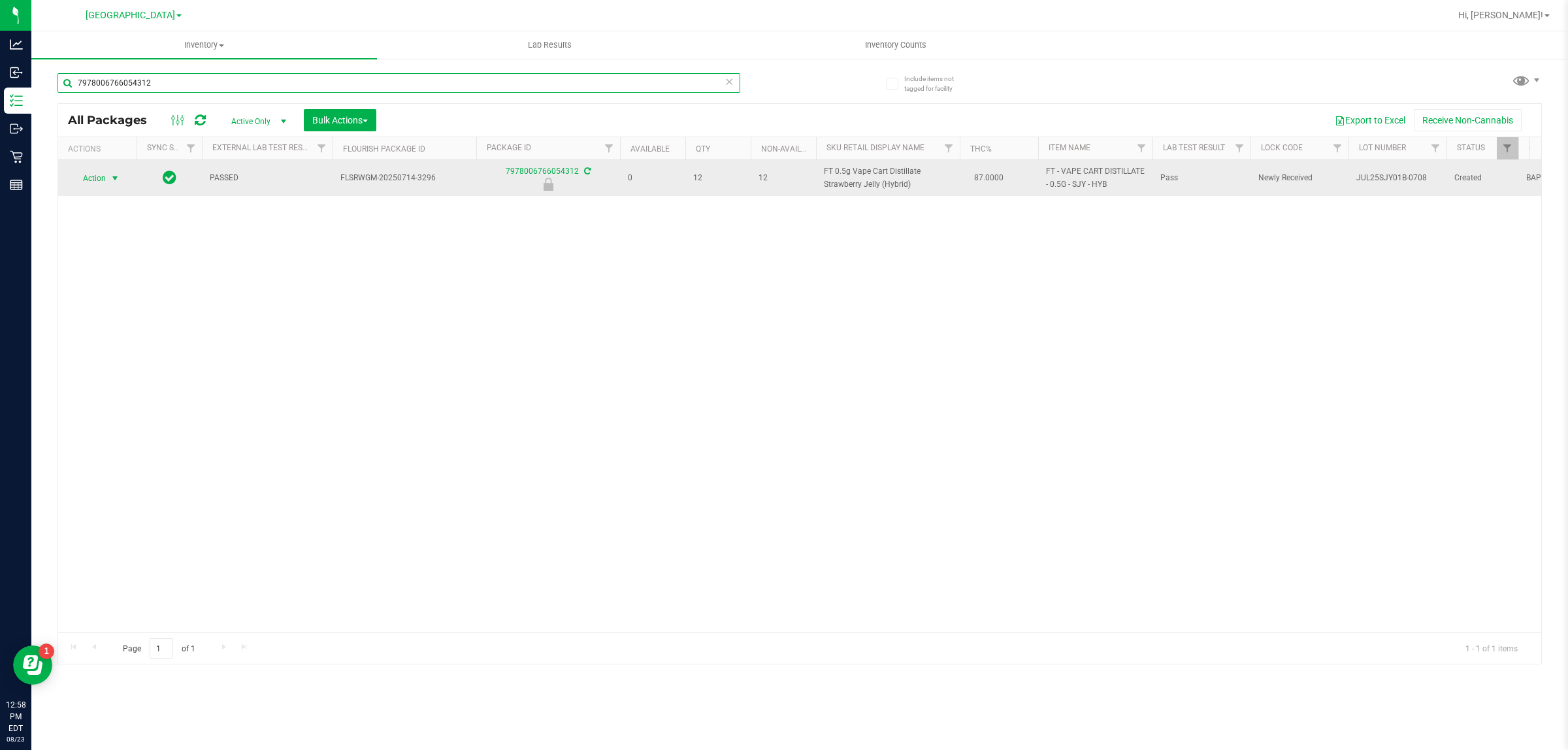
type input "7978006766054312"
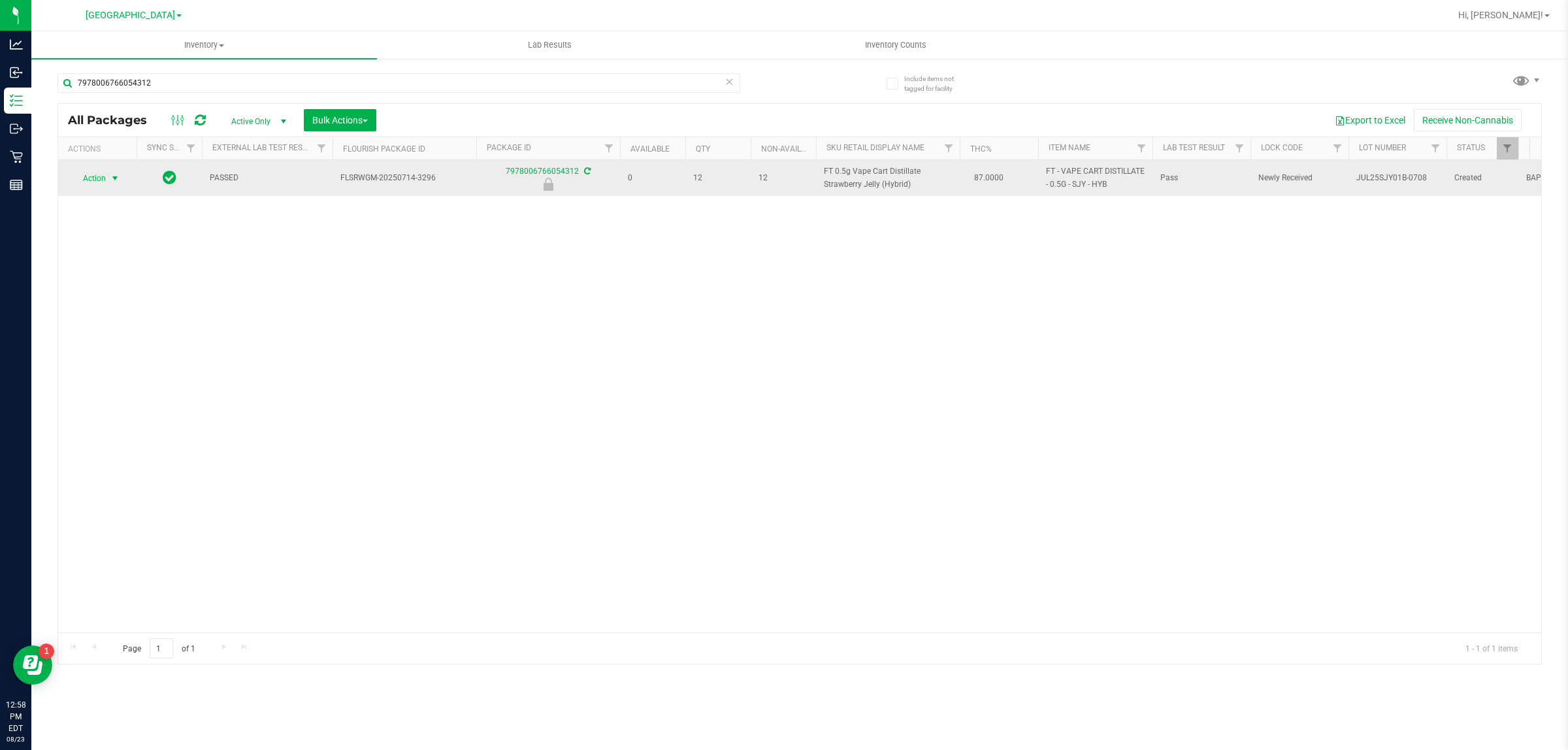
click at [122, 180] on span "select" at bounding box center [115, 178] width 17 height 18
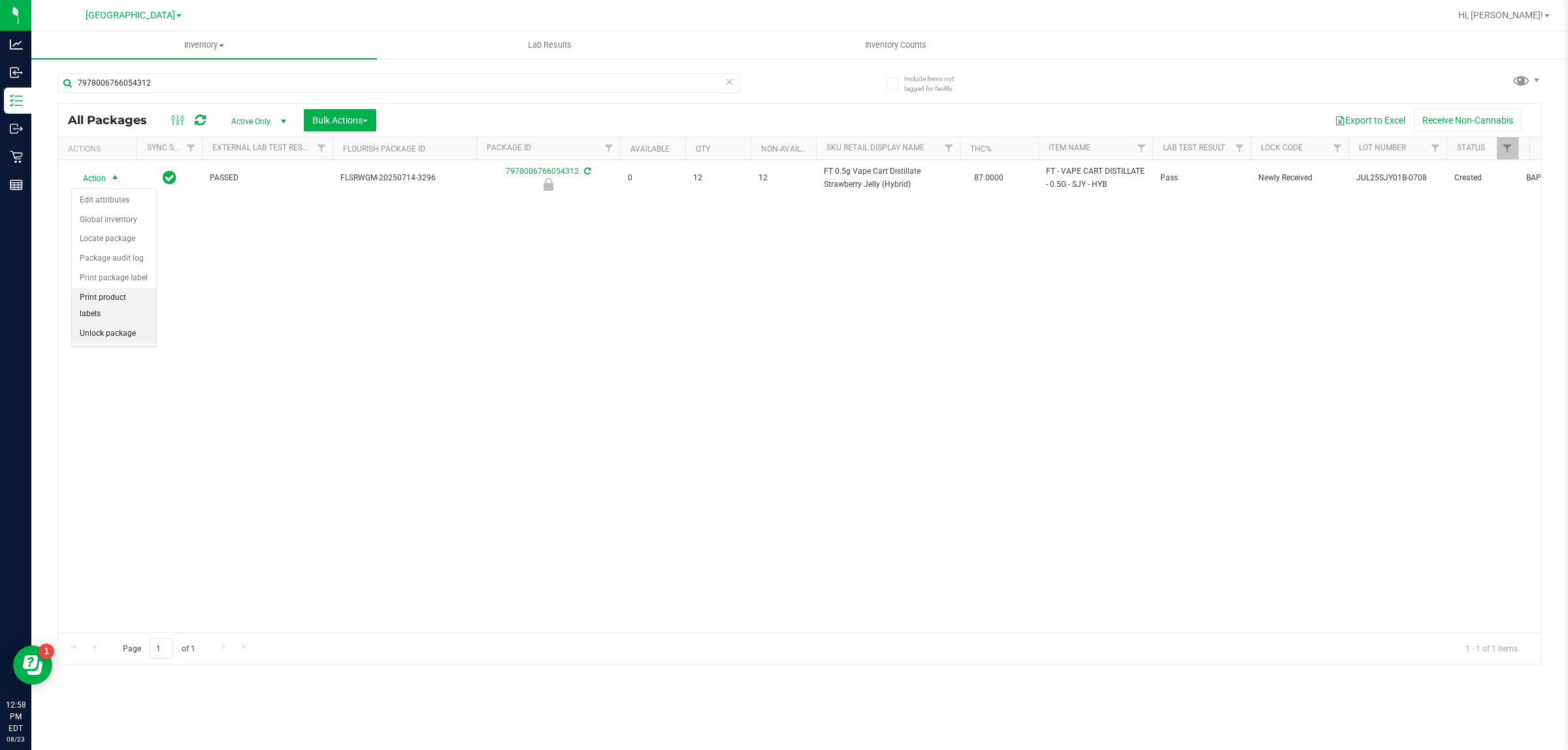
click at [115, 324] on li "Unlock package" at bounding box center [114, 334] width 84 height 20
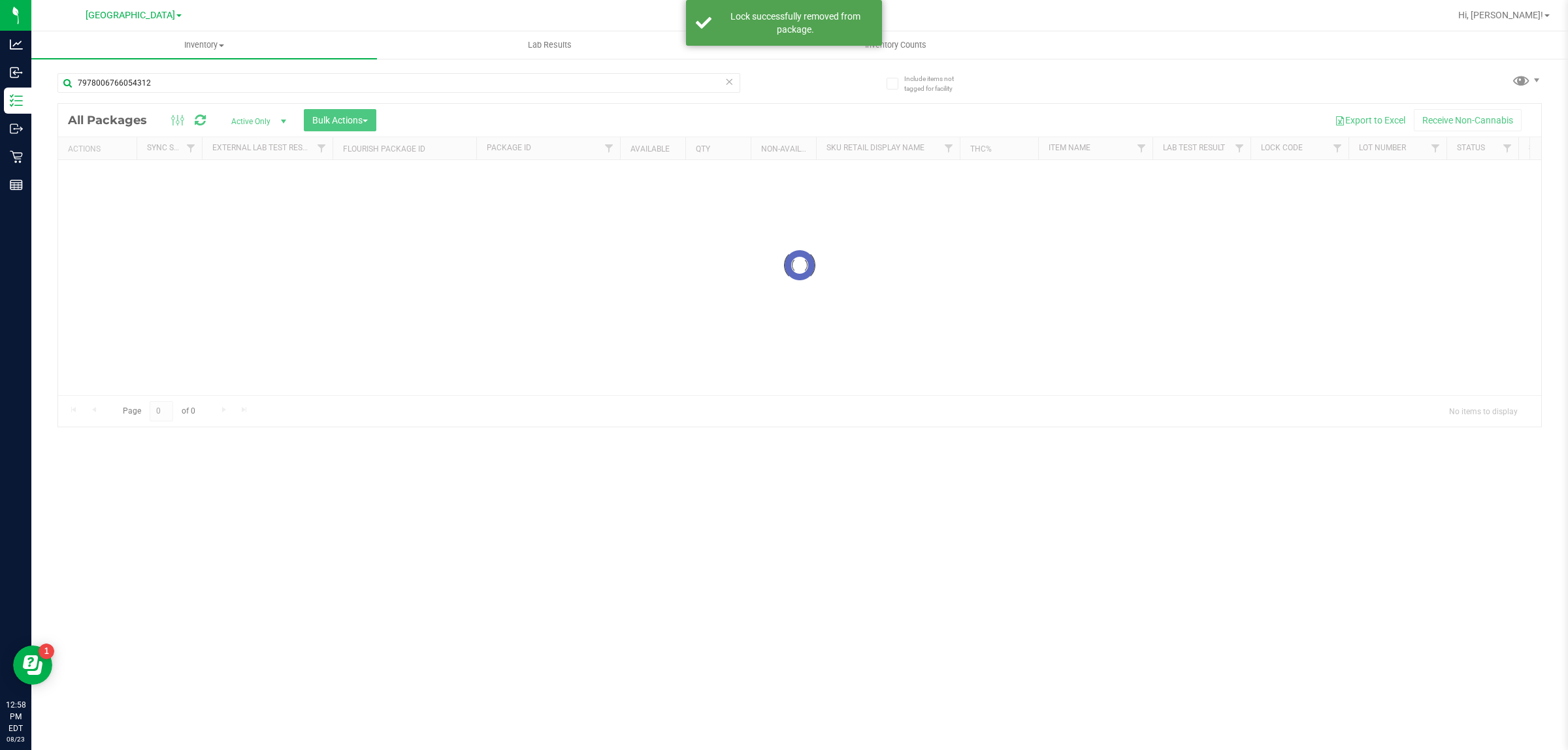
click at [239, 79] on input "7978006766054312" at bounding box center [398, 83] width 682 height 20
click at [239, 80] on input "7978006766054312" at bounding box center [398, 83] width 682 height 20
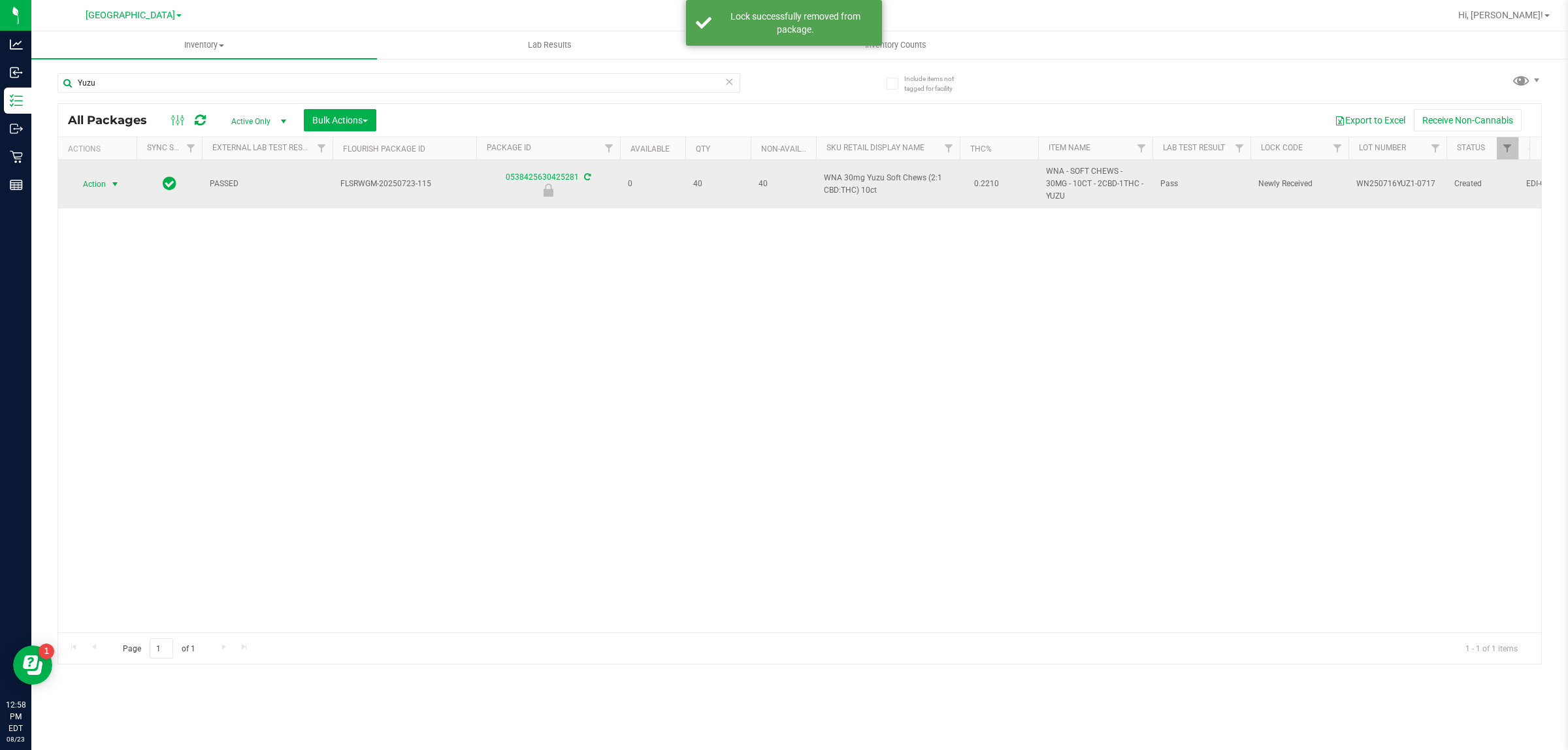
type input "Yuzu"
click at [110, 179] on span "select" at bounding box center [115, 184] width 11 height 11
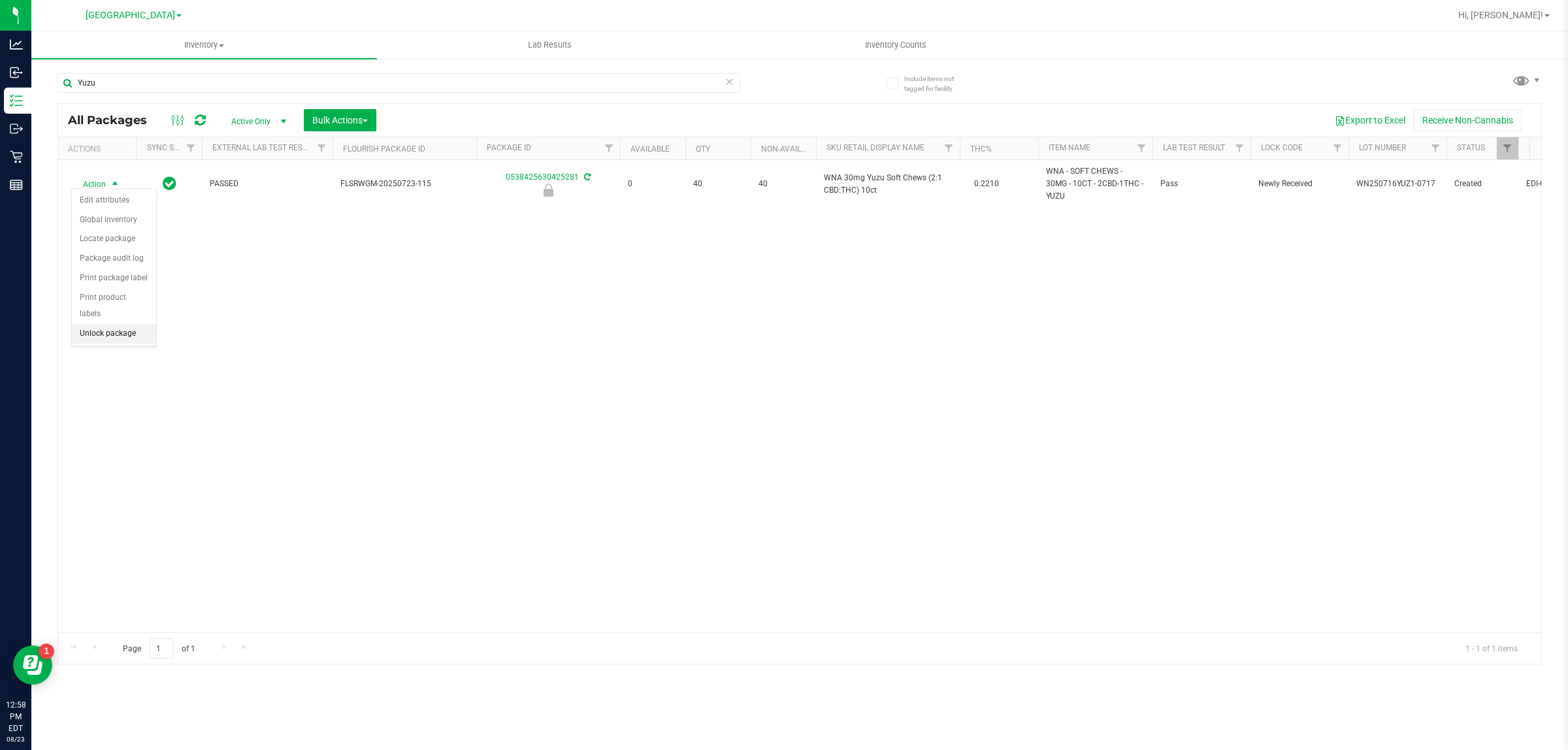
click at [112, 324] on li "Unlock package" at bounding box center [114, 334] width 84 height 20
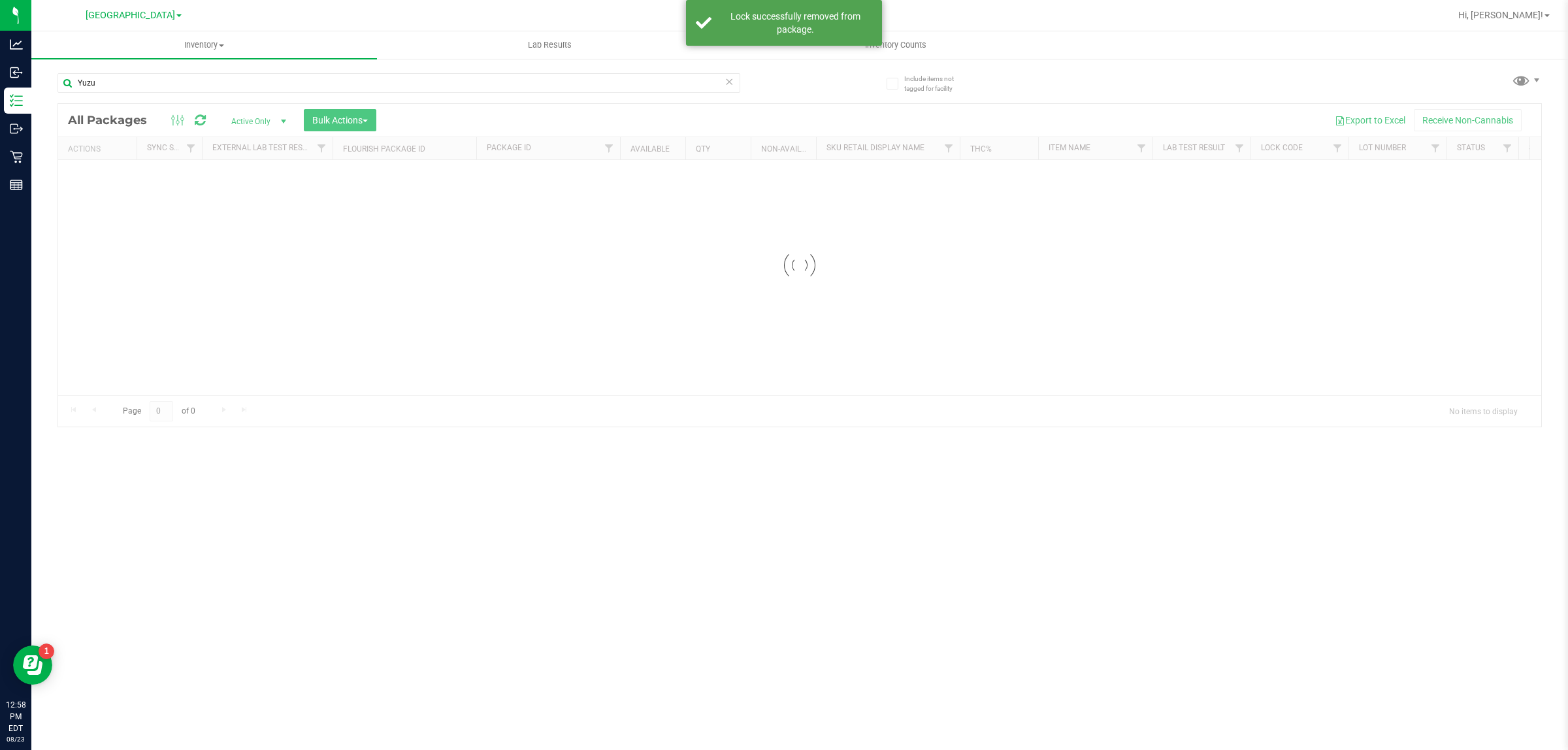
click at [213, 80] on input "Yuzu" at bounding box center [398, 83] width 682 height 20
